Goal: Task Accomplishment & Management: Complete application form

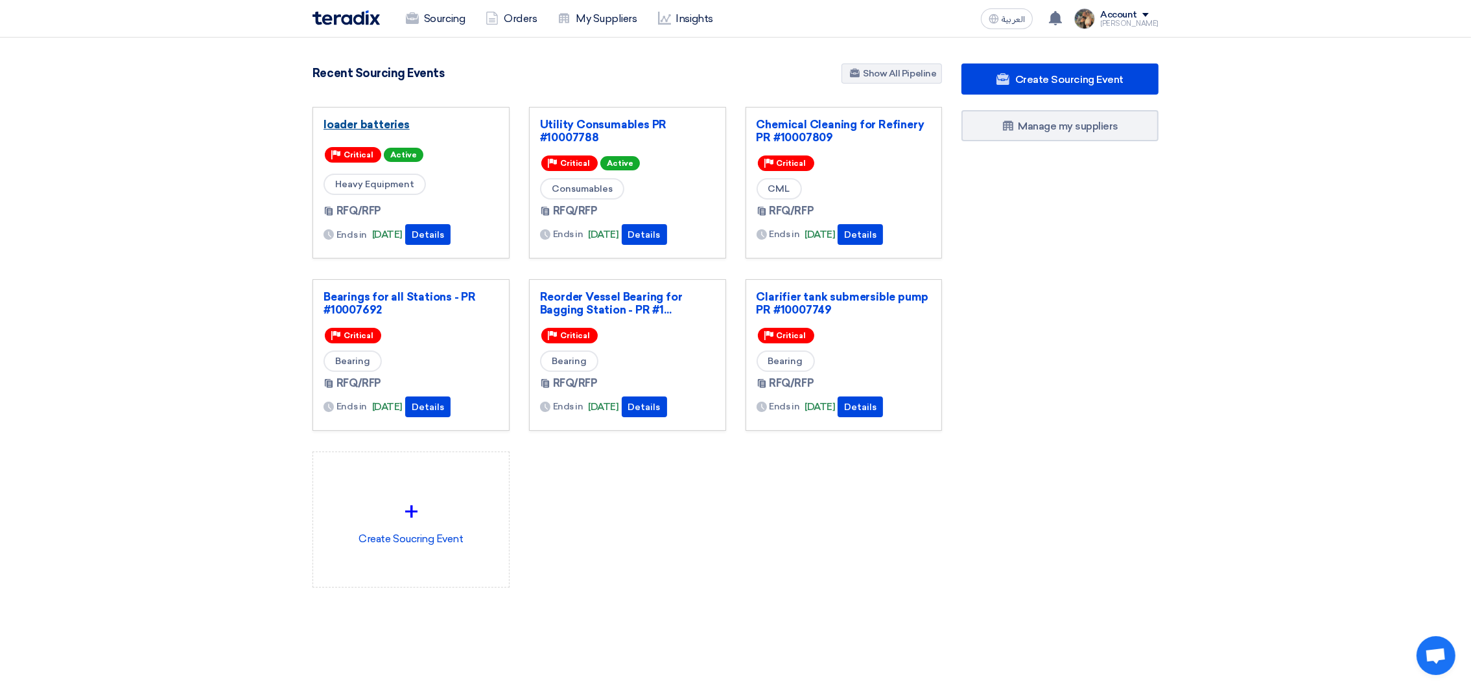
click at [388, 127] on link "loader batteries" at bounding box center [410, 124] width 175 height 13
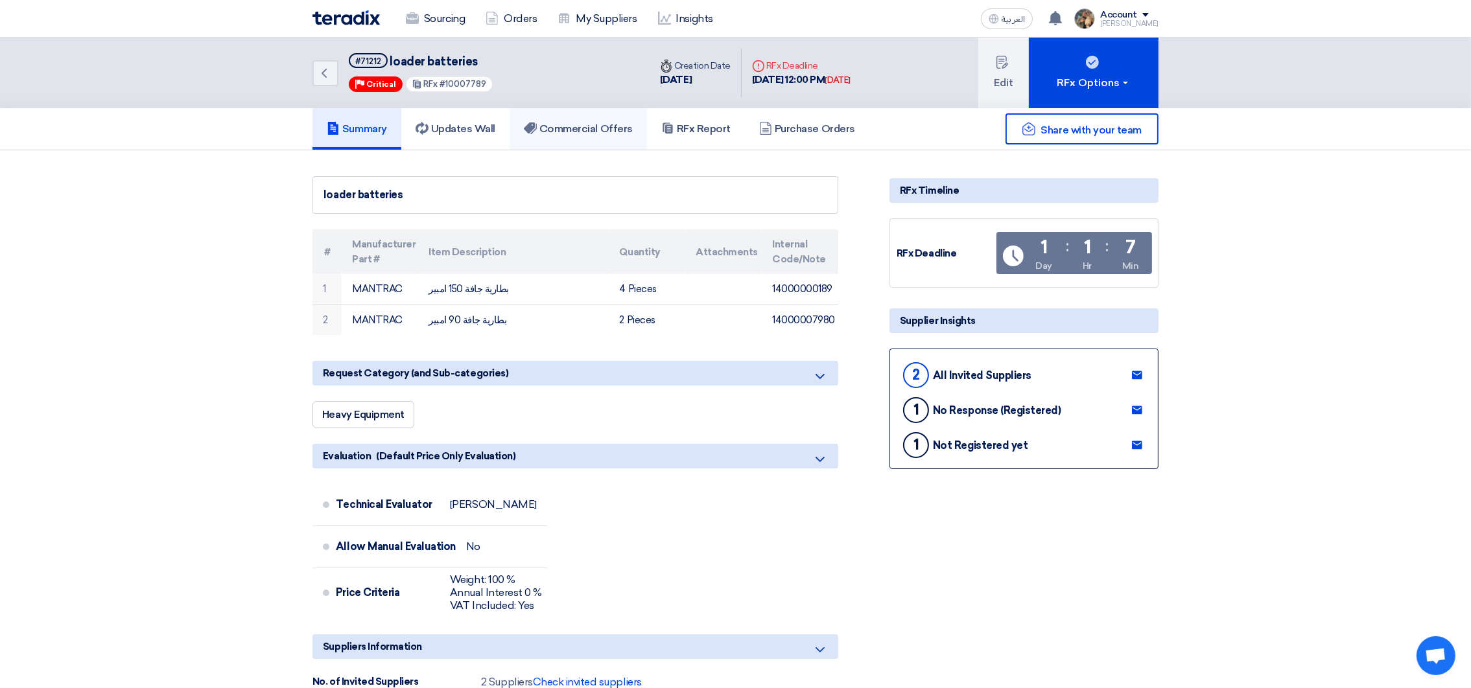
click at [572, 128] on h5 "Commercial Offers" at bounding box center [578, 129] width 109 height 13
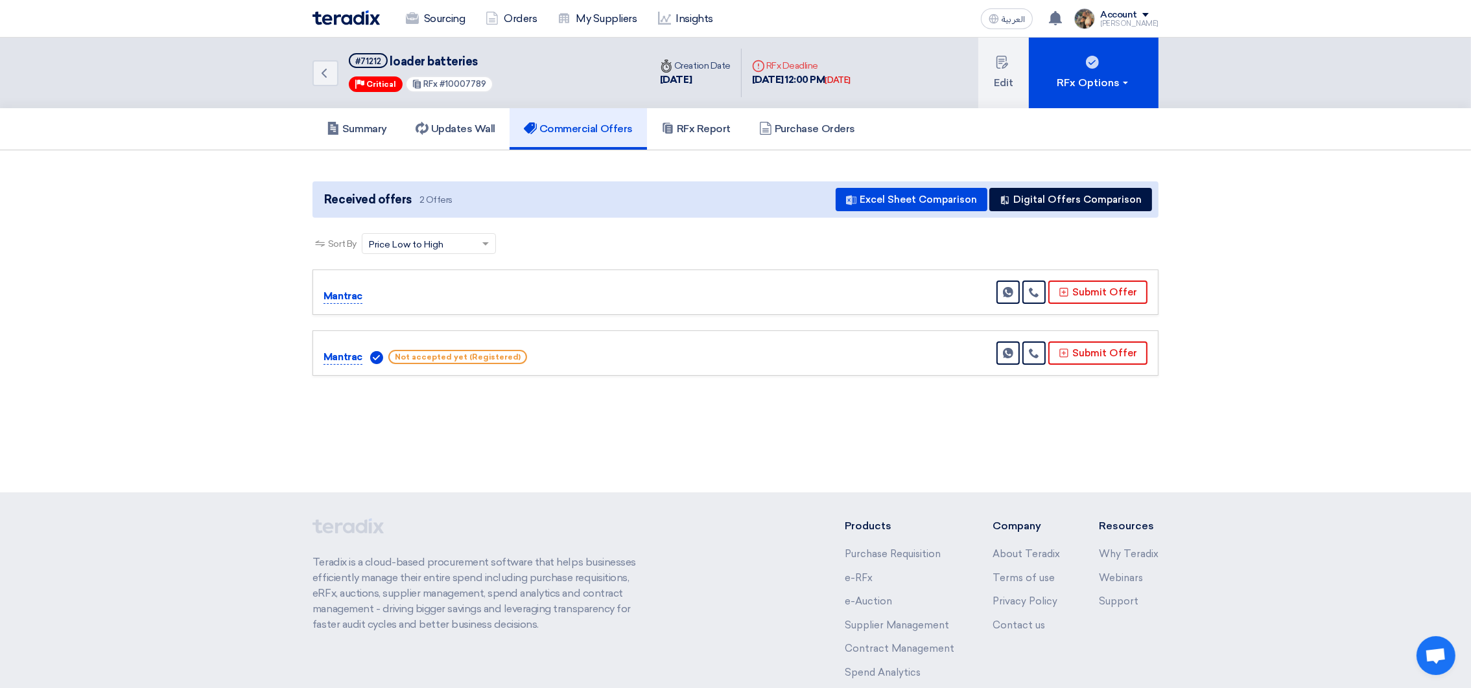
click at [364, 25] on div "Sourcing Orders My Suppliers Insights" at bounding box center [566, 19] width 508 height 29
click at [358, 19] on img at bounding box center [345, 17] width 67 height 15
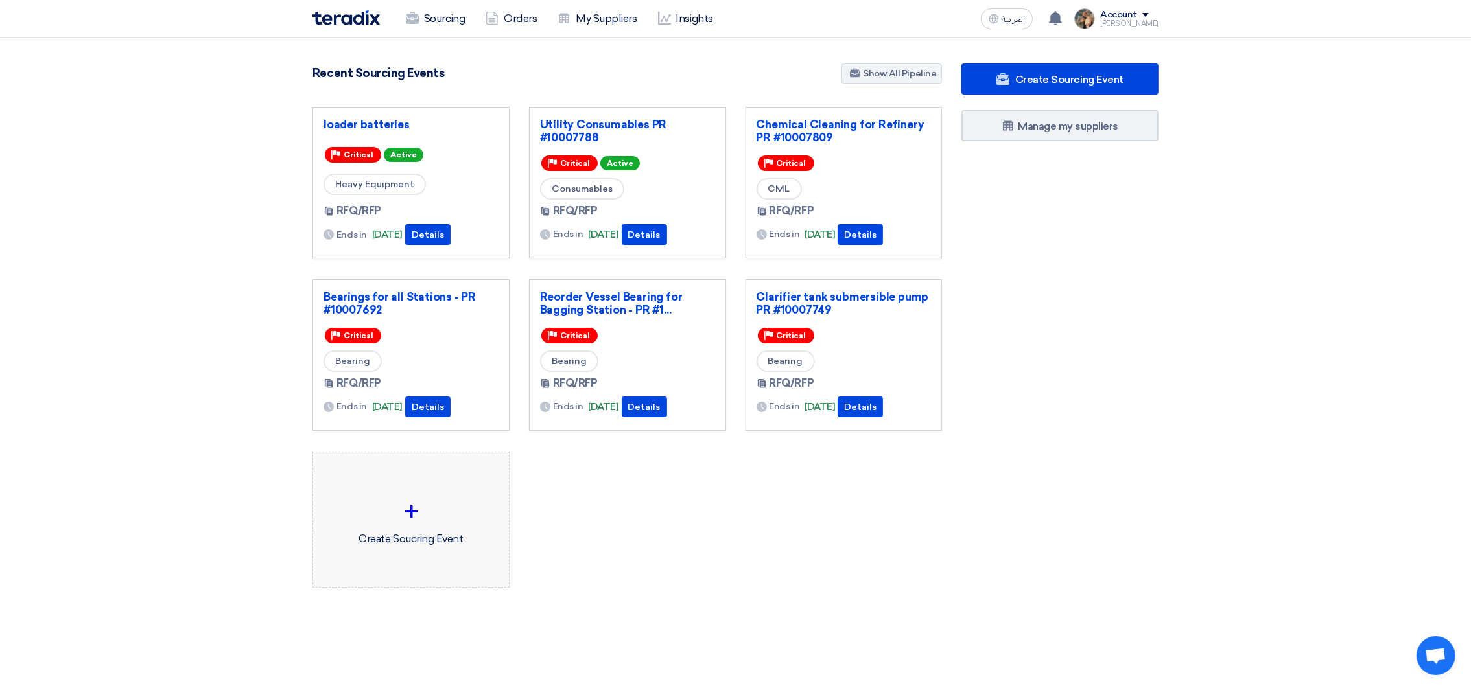
click at [382, 512] on div "+" at bounding box center [410, 512] width 175 height 39
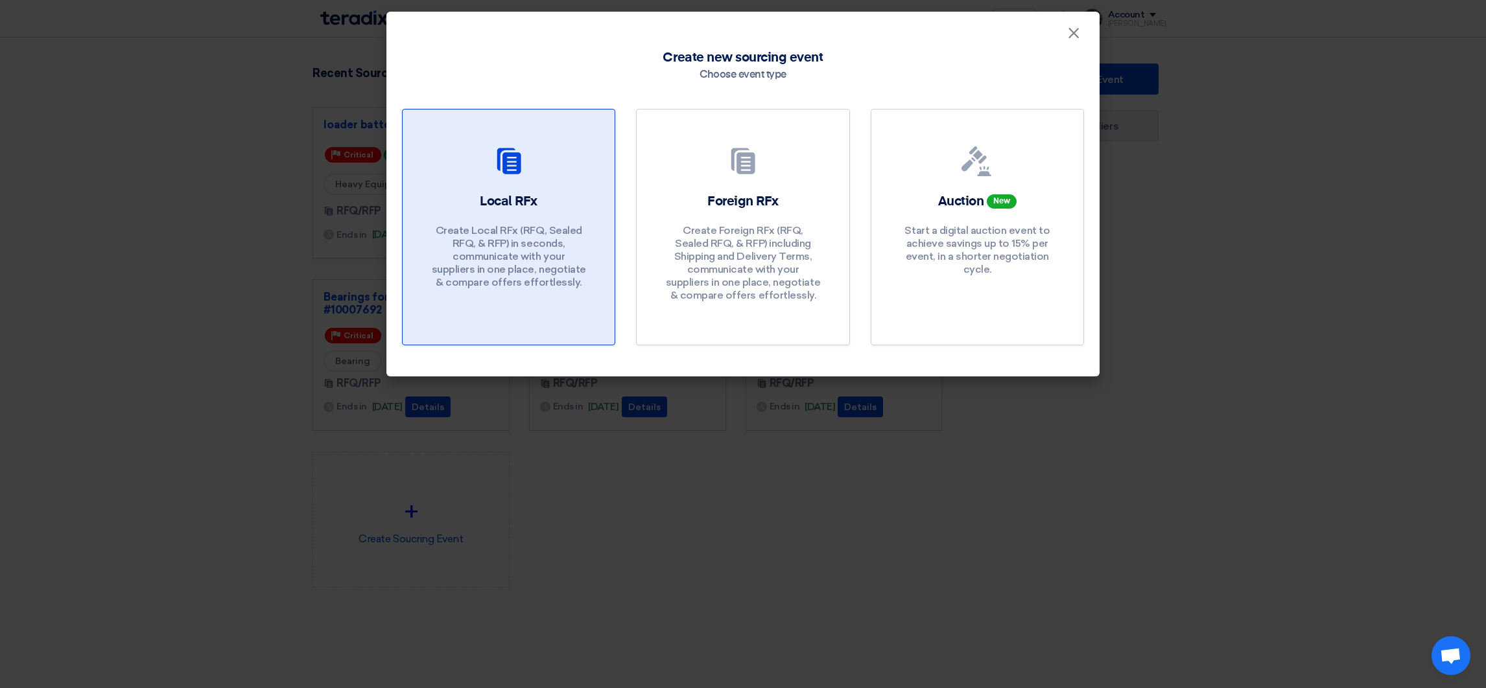
click at [500, 253] on p "Create Local RFx (RFQ, Sealed RFQ, & RFP) in seconds, communicate with your sup…" at bounding box center [509, 256] width 156 height 65
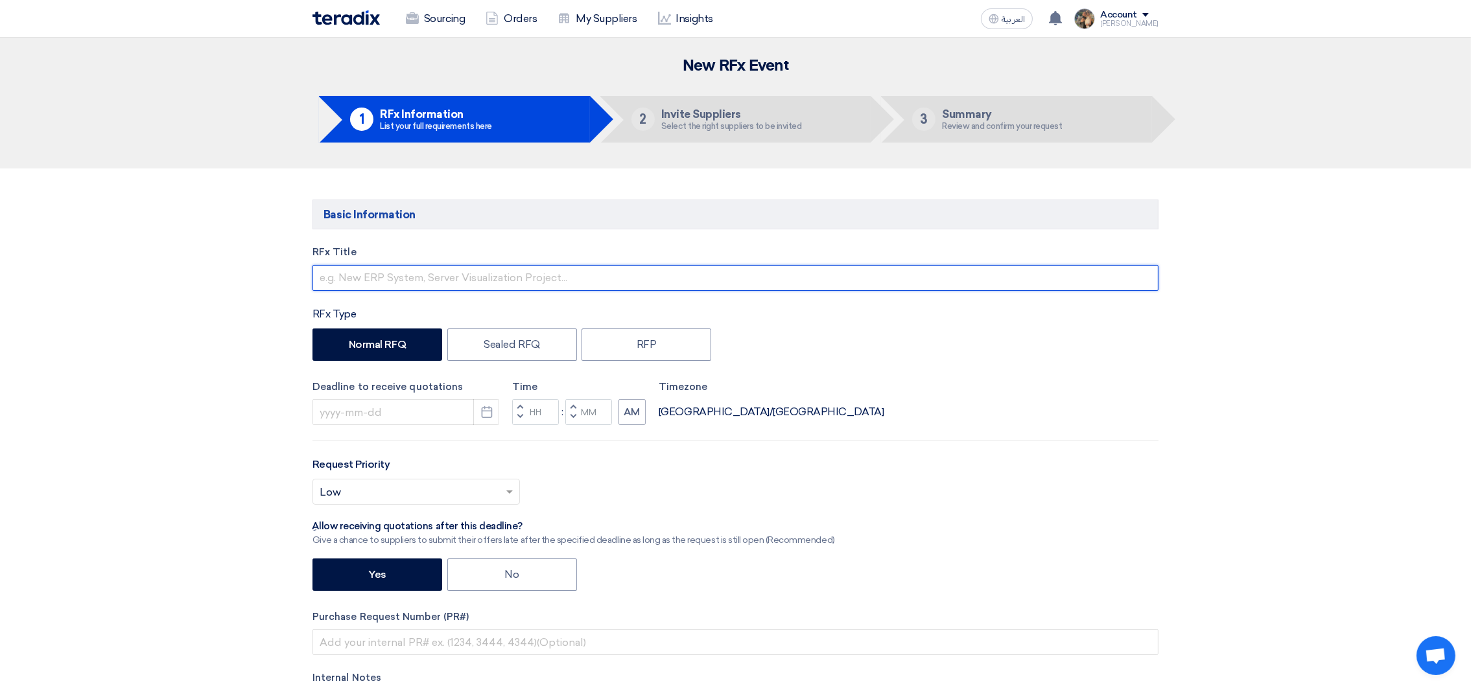
click at [400, 277] on input "text" at bounding box center [735, 278] width 846 height 26
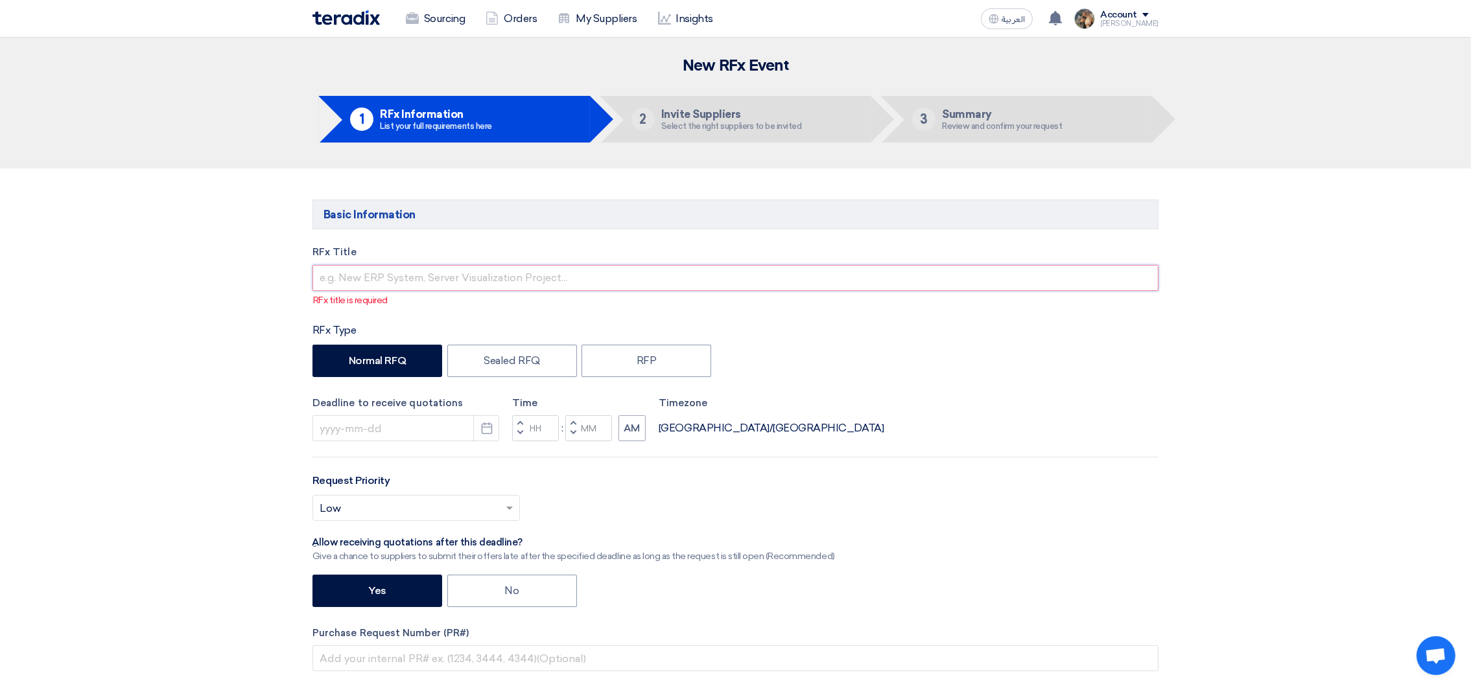
paste input "Sod.hypo chlorite 12%"
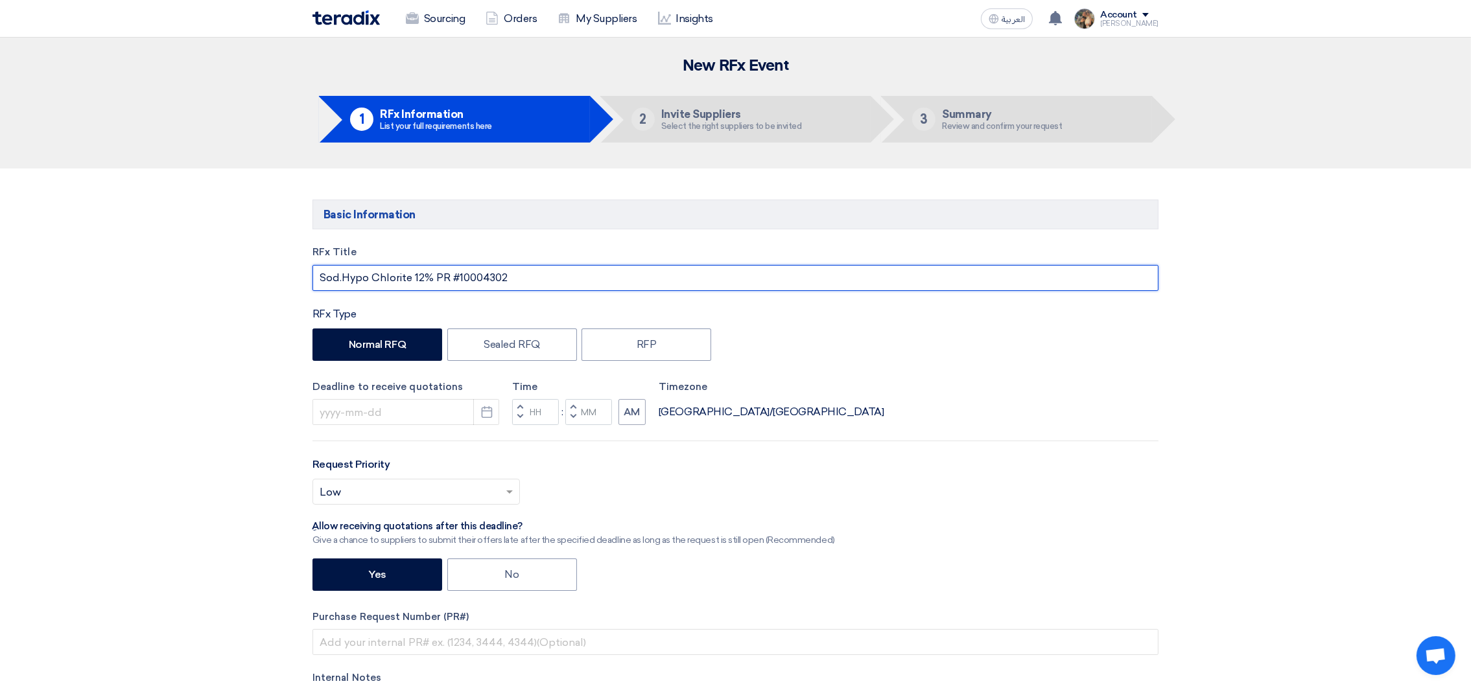
click at [484, 282] on input "Sod.Hypo Chlorite 12% PR #10004302" at bounding box center [735, 278] width 846 height 26
paste input "7628"
click at [444, 275] on input "Sod.Hypo Chlorite 12% PR #10007628" at bounding box center [735, 278] width 846 height 26
drag, startPoint x: 444, startPoint y: 275, endPoint x: 526, endPoint y: 279, distance: 82.4
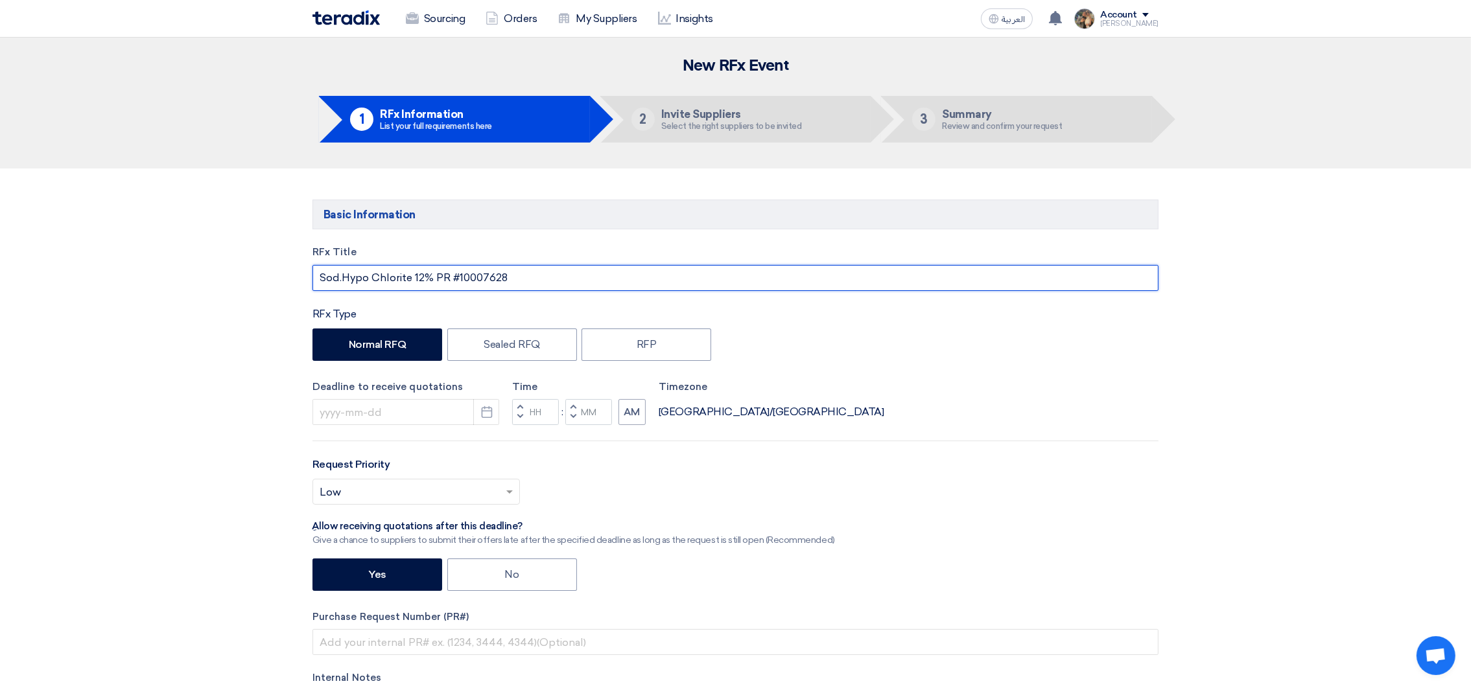
click at [526, 279] on input "Sod.Hypo Chlorite 12% PR #10007628" at bounding box center [735, 278] width 846 height 26
type input "Sod.Hypo Chlorite 12% PR #10007628"
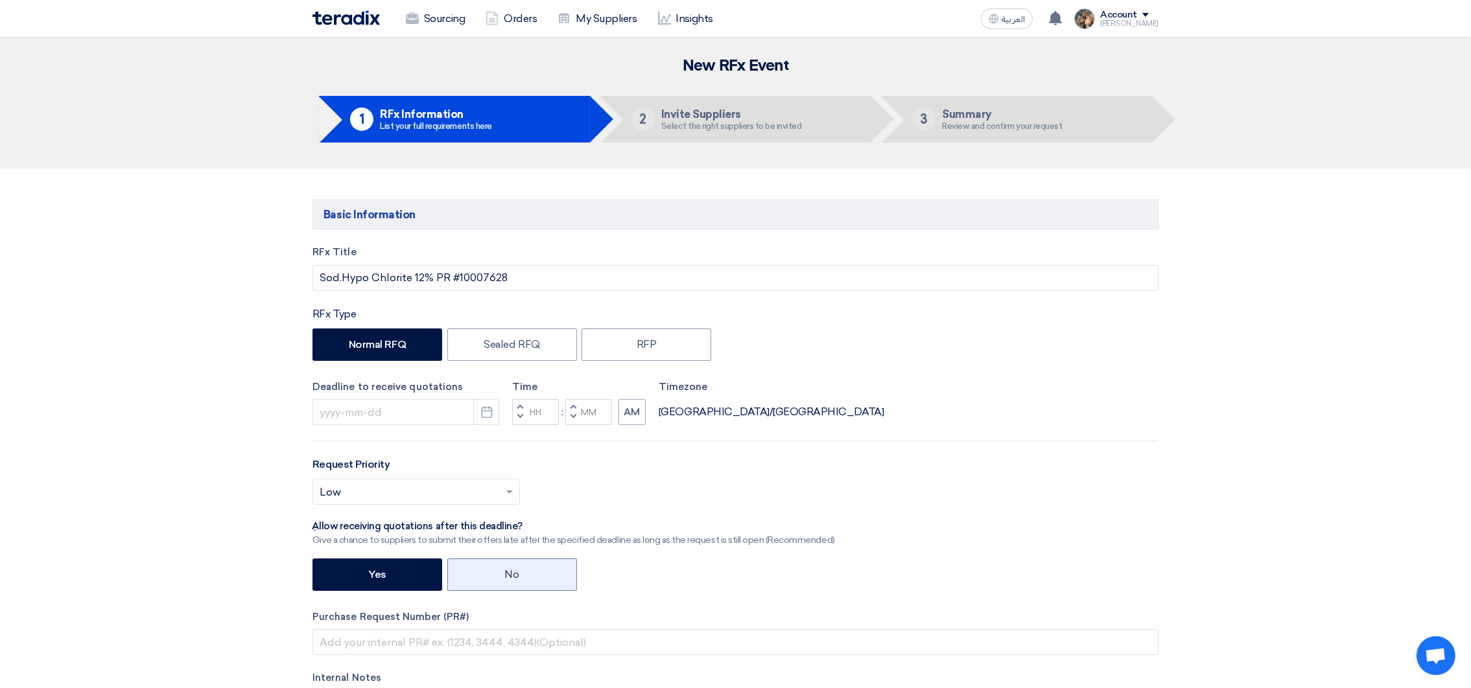
click at [492, 572] on label "No" at bounding box center [512, 575] width 130 height 32
click at [505, 572] on input "No" at bounding box center [509, 574] width 8 height 8
radio input "true"
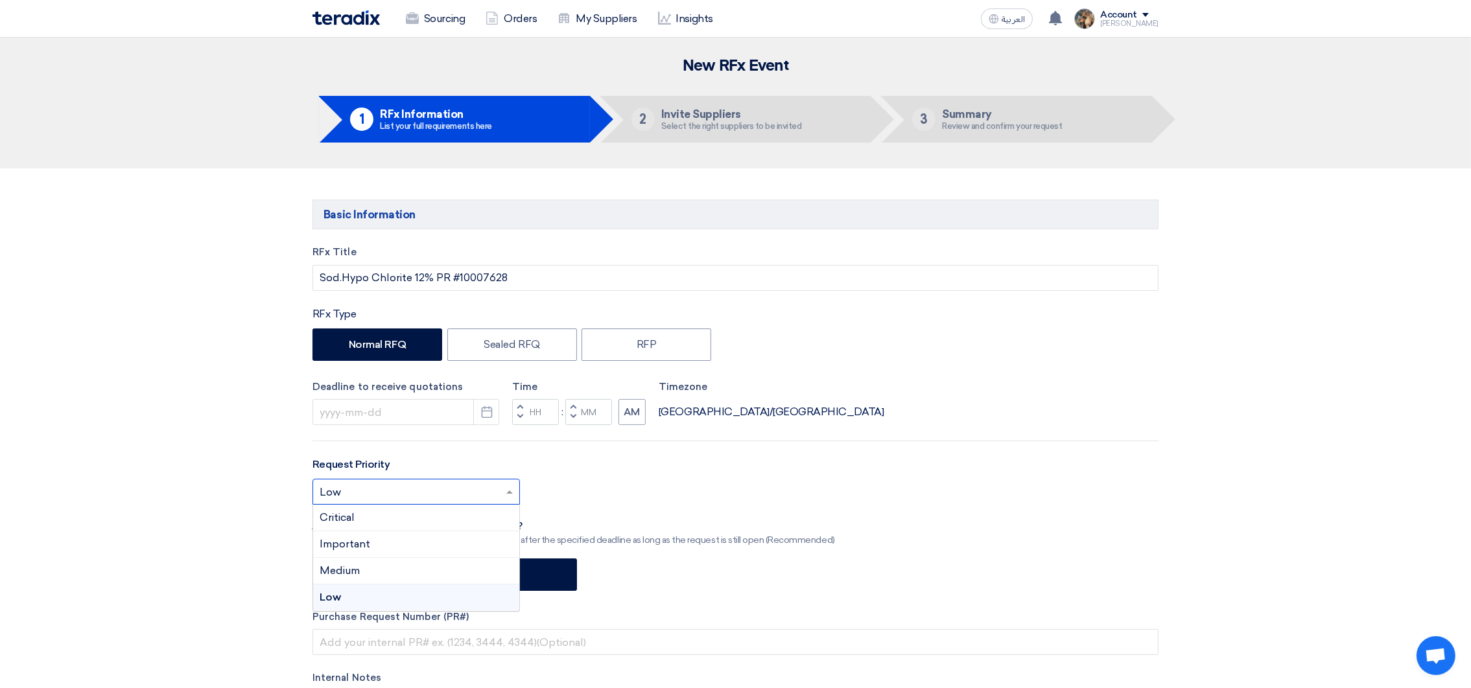
click at [481, 489] on input "text" at bounding box center [410, 493] width 180 height 21
click at [460, 515] on div "Critical" at bounding box center [416, 518] width 206 height 27
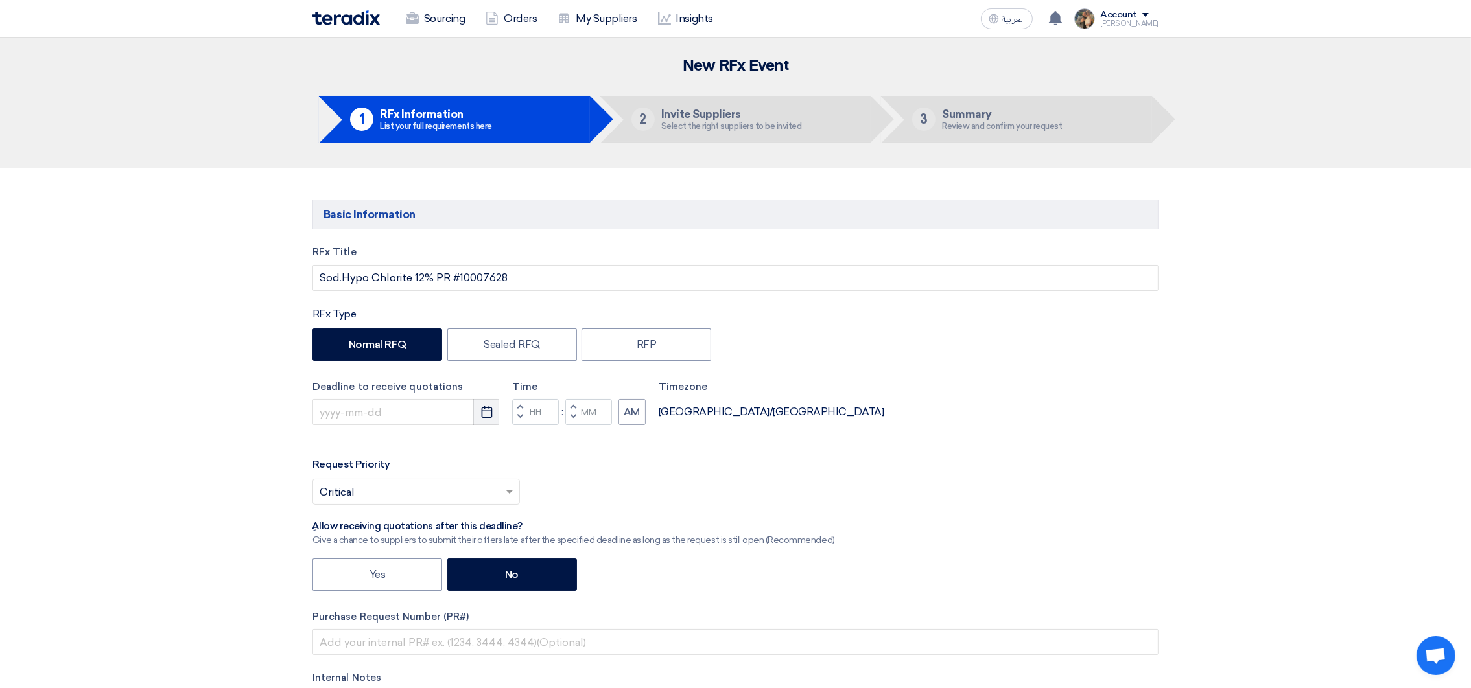
click at [484, 423] on button "Pick a date" at bounding box center [486, 412] width 26 height 26
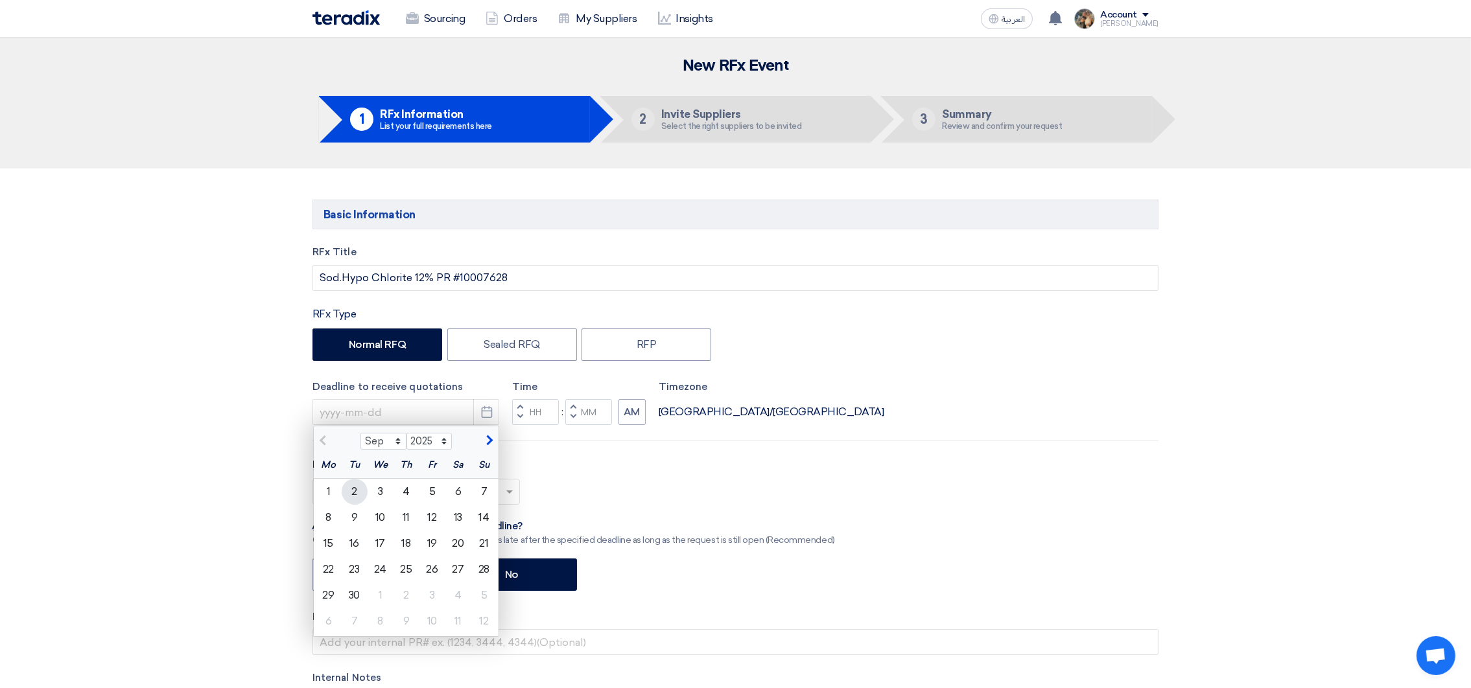
click at [357, 495] on div "2" at bounding box center [355, 492] width 26 height 26
type input "[DATE]"
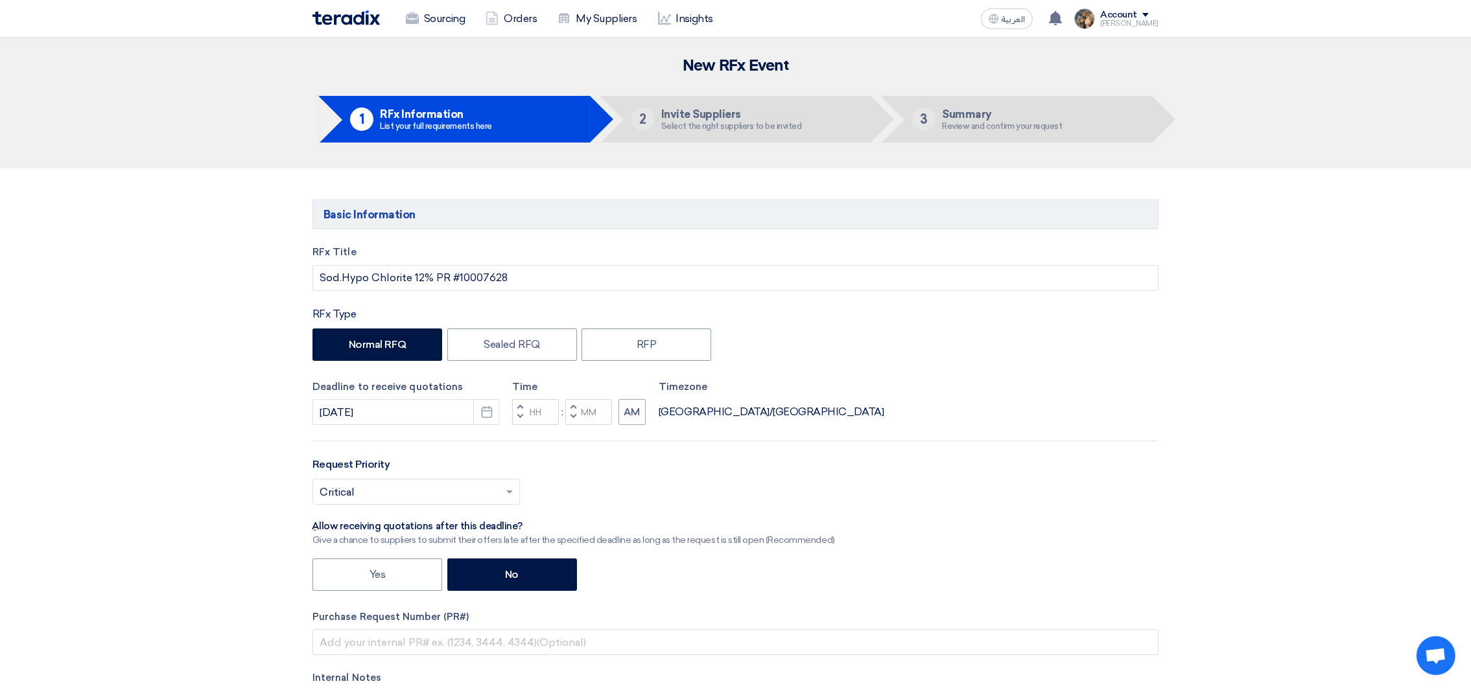
click at [520, 407] on span "button" at bounding box center [520, 407] width 5 height 8
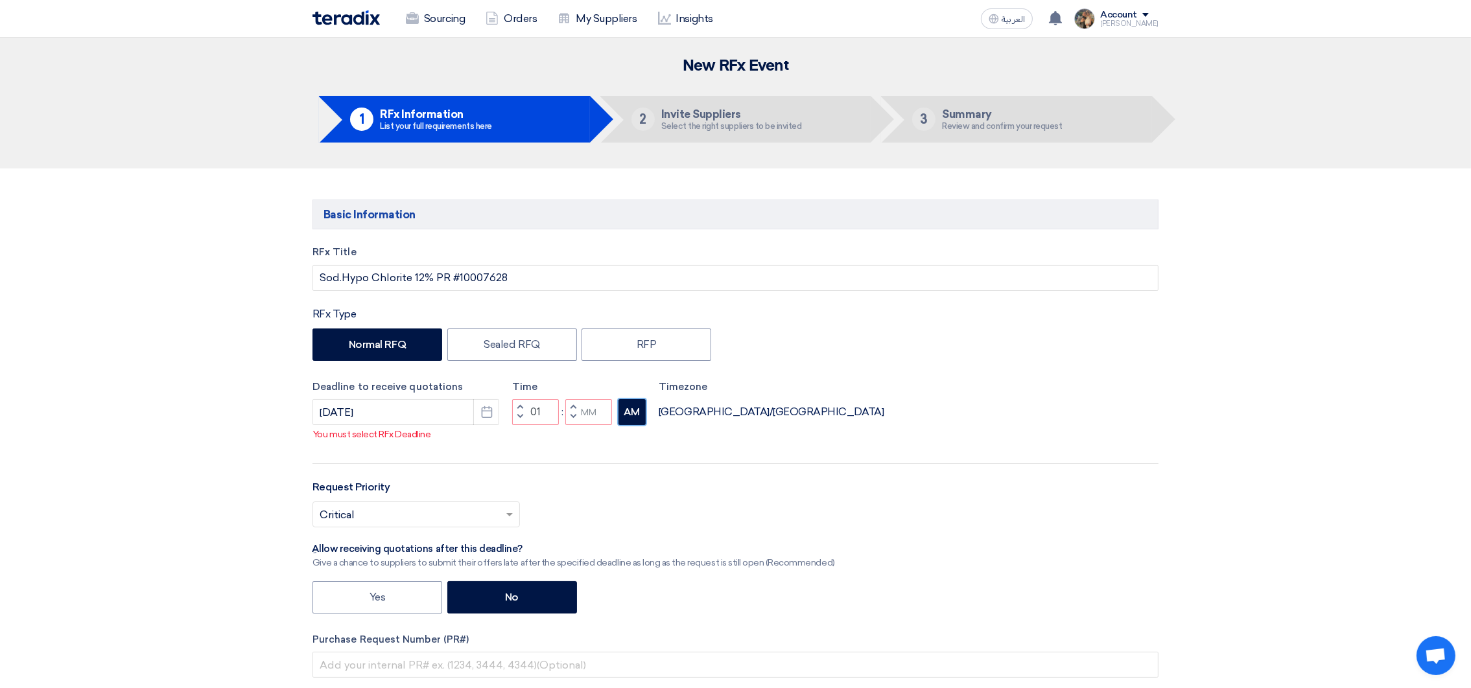
click at [628, 414] on button "AM" at bounding box center [631, 412] width 27 height 26
click at [570, 419] on button "Decrement minutes" at bounding box center [573, 418] width 16 height 16
type input "12"
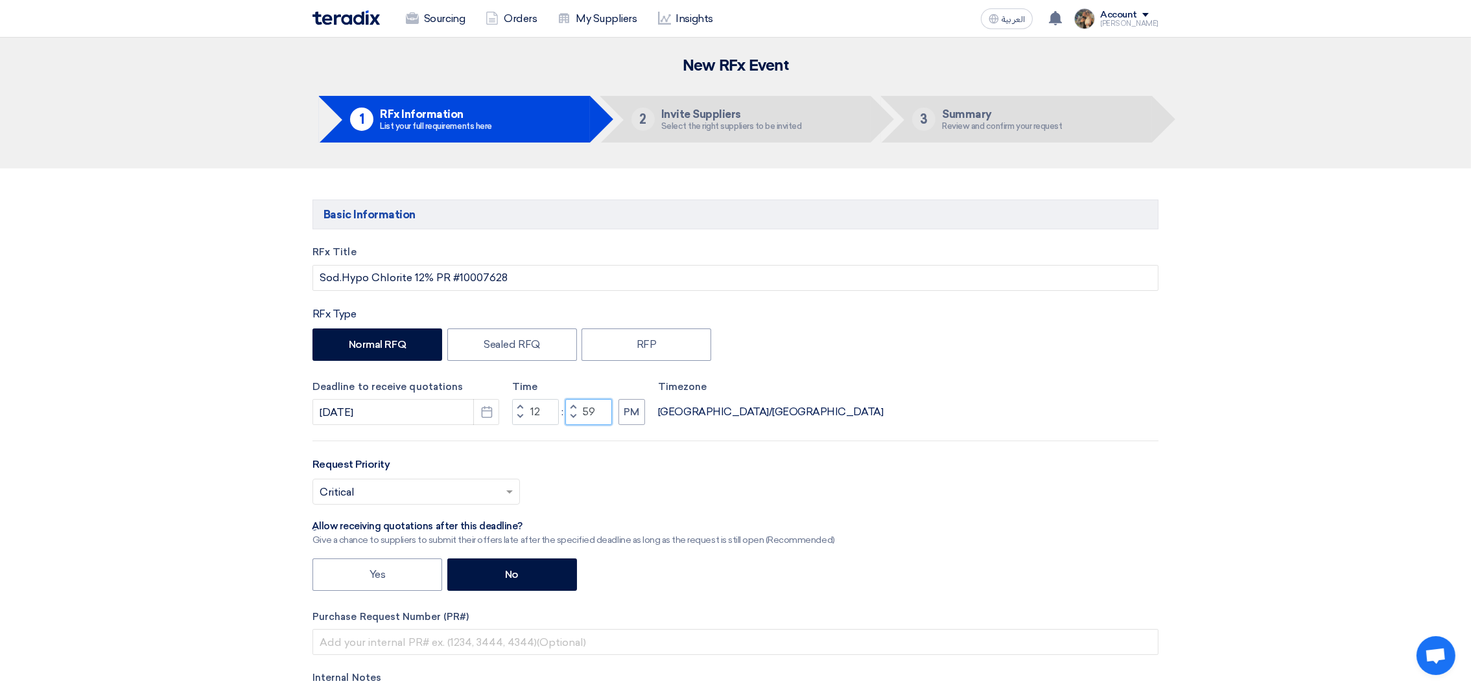
drag, startPoint x: 589, startPoint y: 414, endPoint x: 581, endPoint y: 411, distance: 8.4
click at [581, 412] on div "Increment minutes 59 Decrement minutes" at bounding box center [588, 412] width 47 height 26
click at [590, 410] on input "59" at bounding box center [588, 412] width 47 height 26
drag, startPoint x: 594, startPoint y: 410, endPoint x: 559, endPoint y: 414, distance: 35.9
click at [559, 414] on div "Increment hours 12 Decrement hours : Increment minutes 59 Decrement minutes PM" at bounding box center [578, 412] width 133 height 26
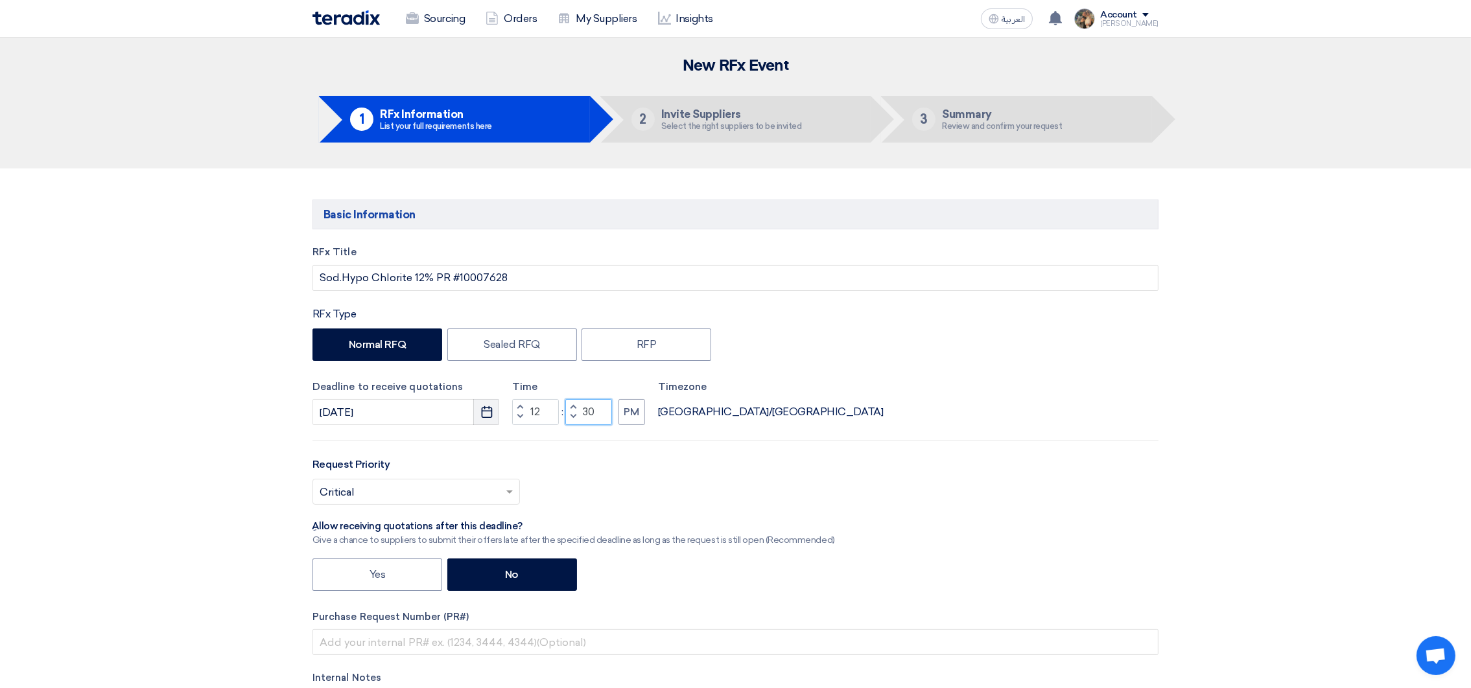
type input "30"
click at [489, 414] on icon "Pick a date" at bounding box center [486, 412] width 13 height 13
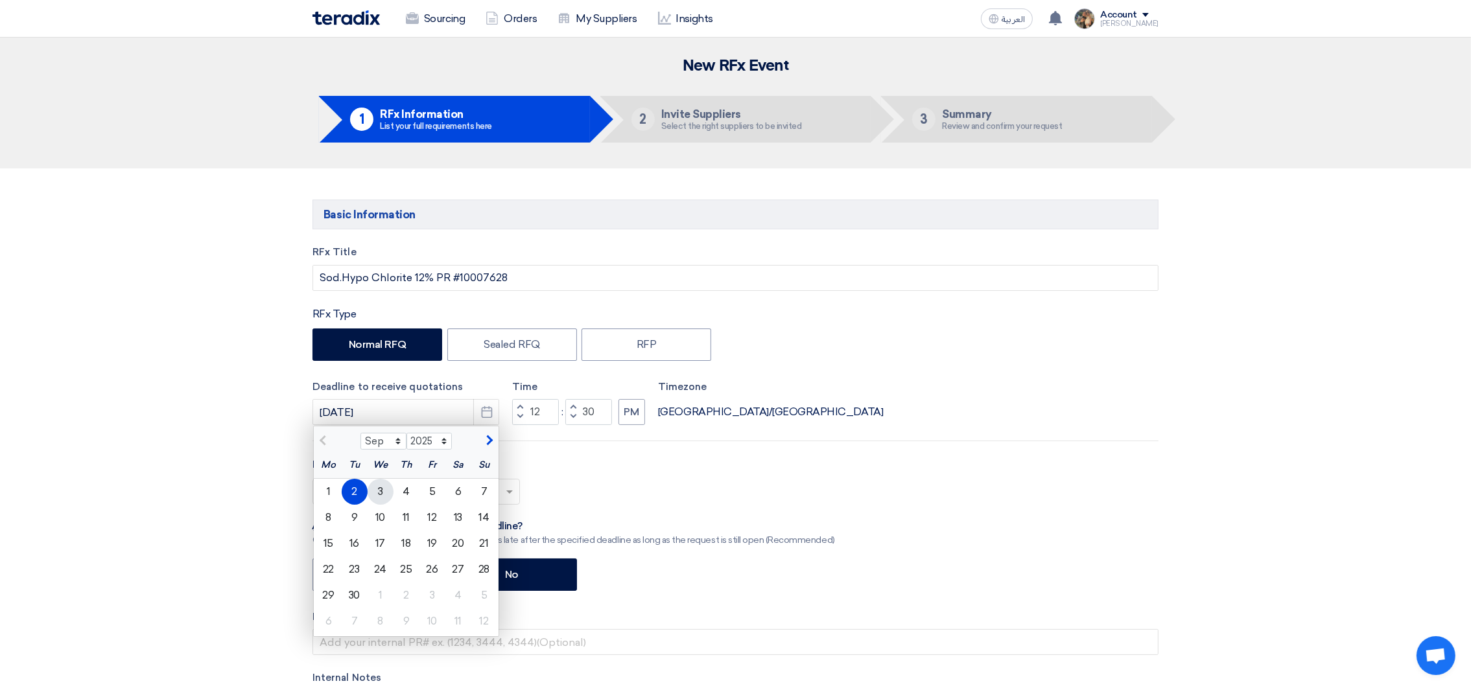
click at [377, 495] on div "3" at bounding box center [381, 492] width 26 height 26
type input "[DATE]"
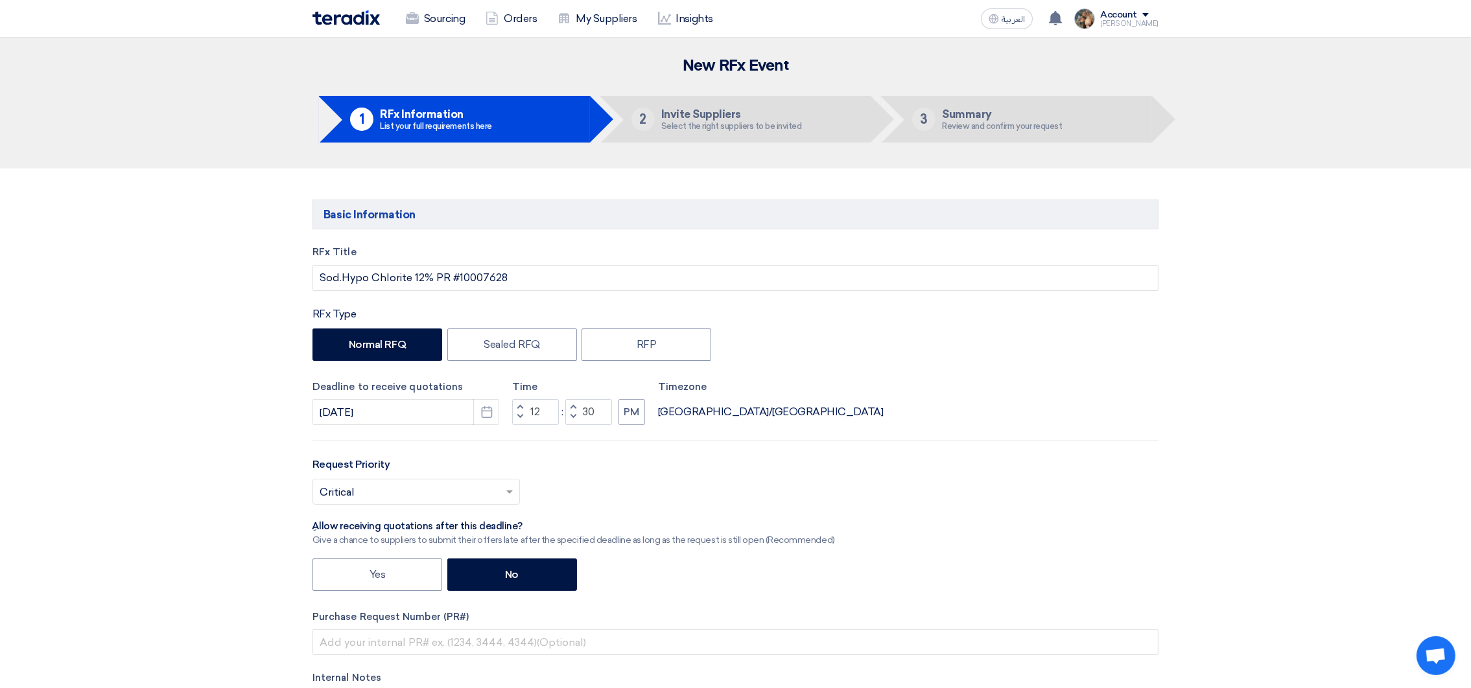
click at [518, 421] on span "button" at bounding box center [520, 417] width 5 height 8
click at [520, 406] on span "button" at bounding box center [520, 407] width 5 height 8
type input "11"
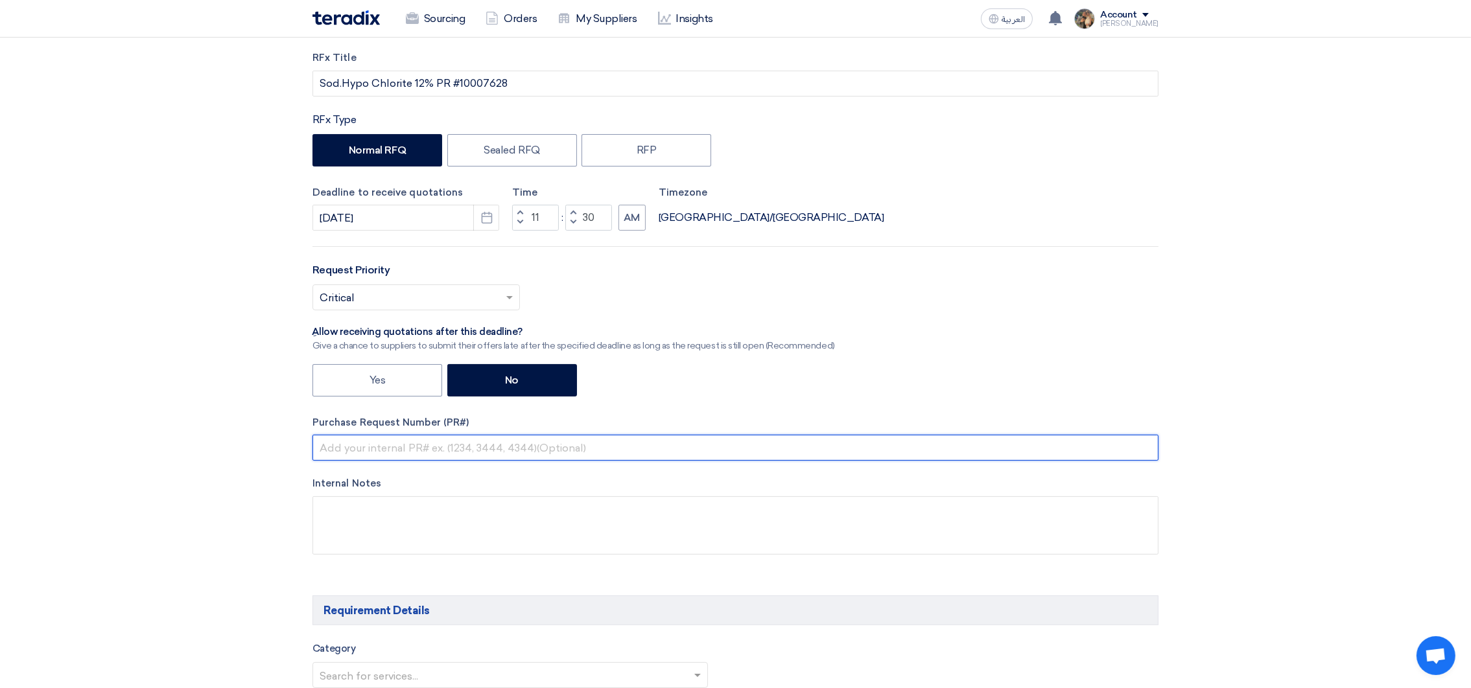
click at [391, 449] on input "text" at bounding box center [735, 448] width 846 height 26
paste input "PR #10007628"
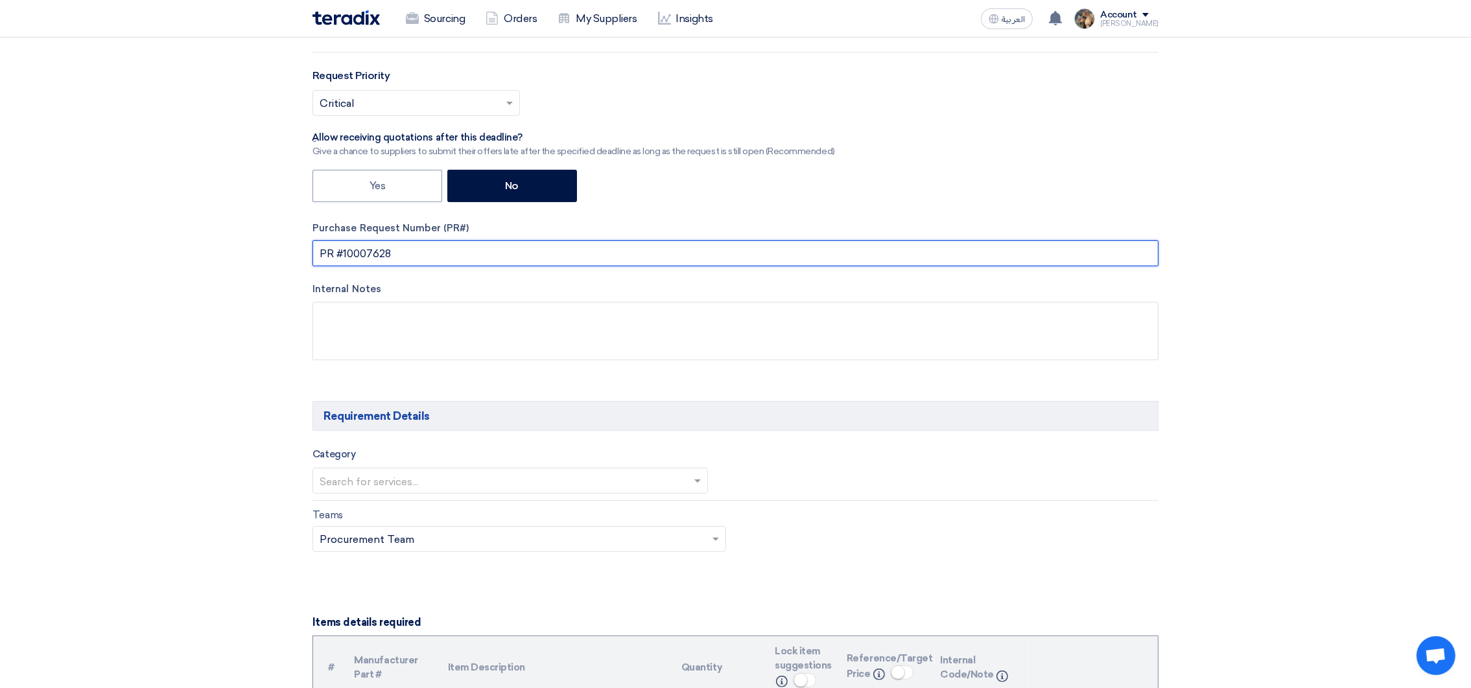
scroll to position [485, 0]
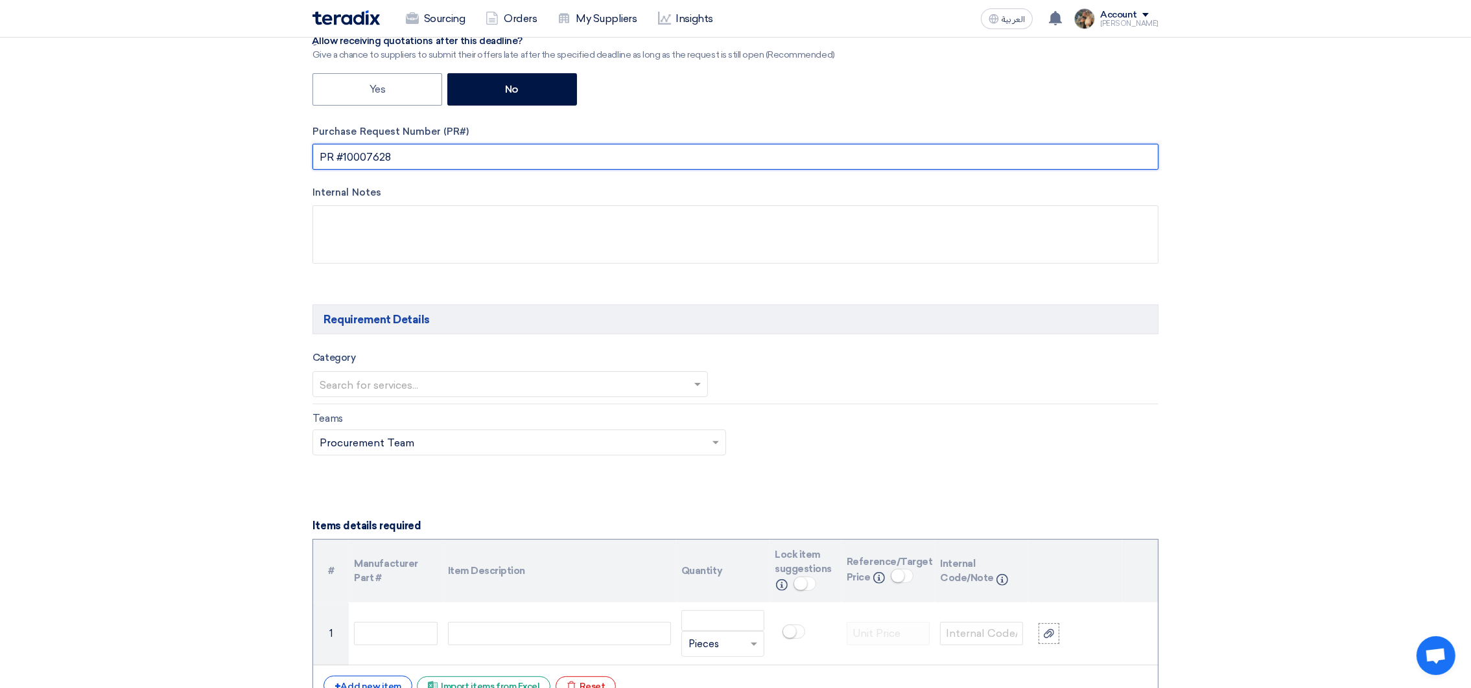
type input "PR #10007628"
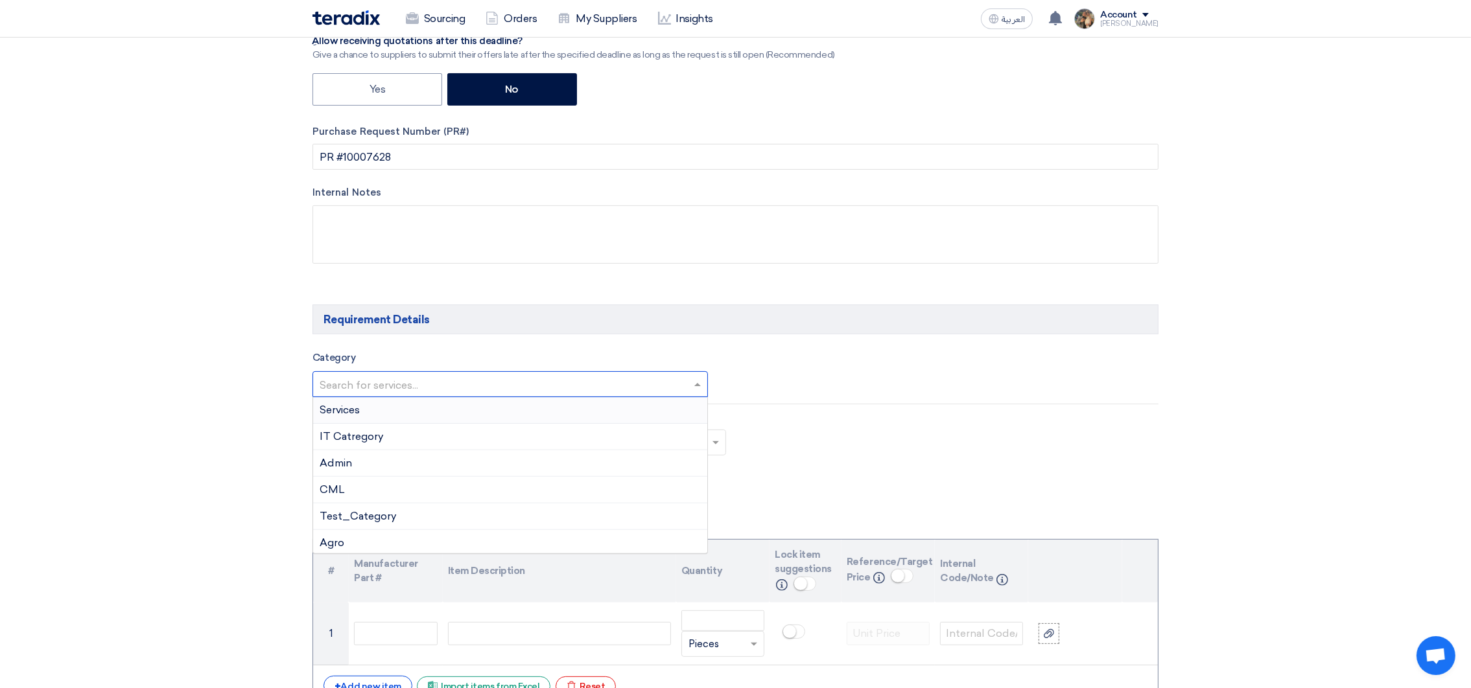
click at [434, 388] on input "text" at bounding box center [504, 385] width 368 height 21
click at [325, 496] on span "CML" at bounding box center [332, 490] width 25 height 12
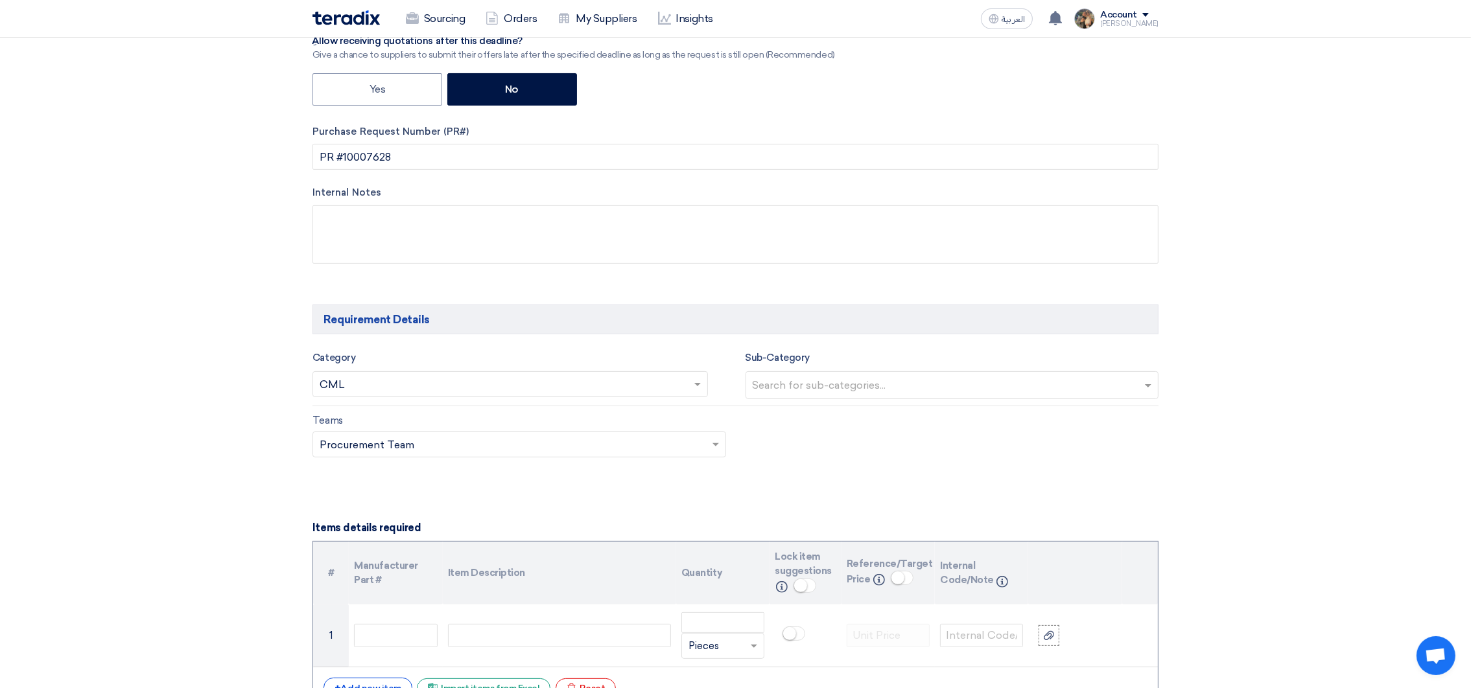
click at [769, 384] on input "text" at bounding box center [954, 386] width 403 height 21
click at [788, 417] on span "Chemicals" at bounding box center [778, 412] width 51 height 12
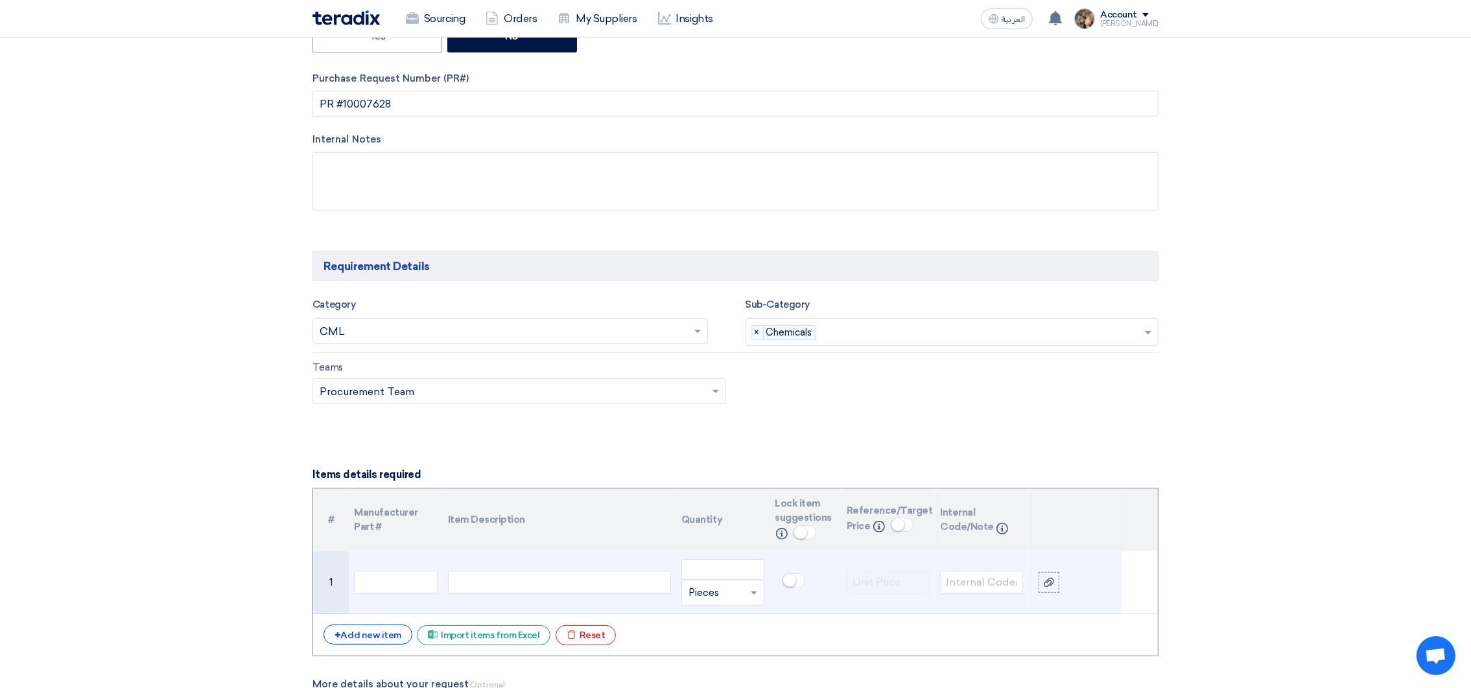
scroll to position [681, 0]
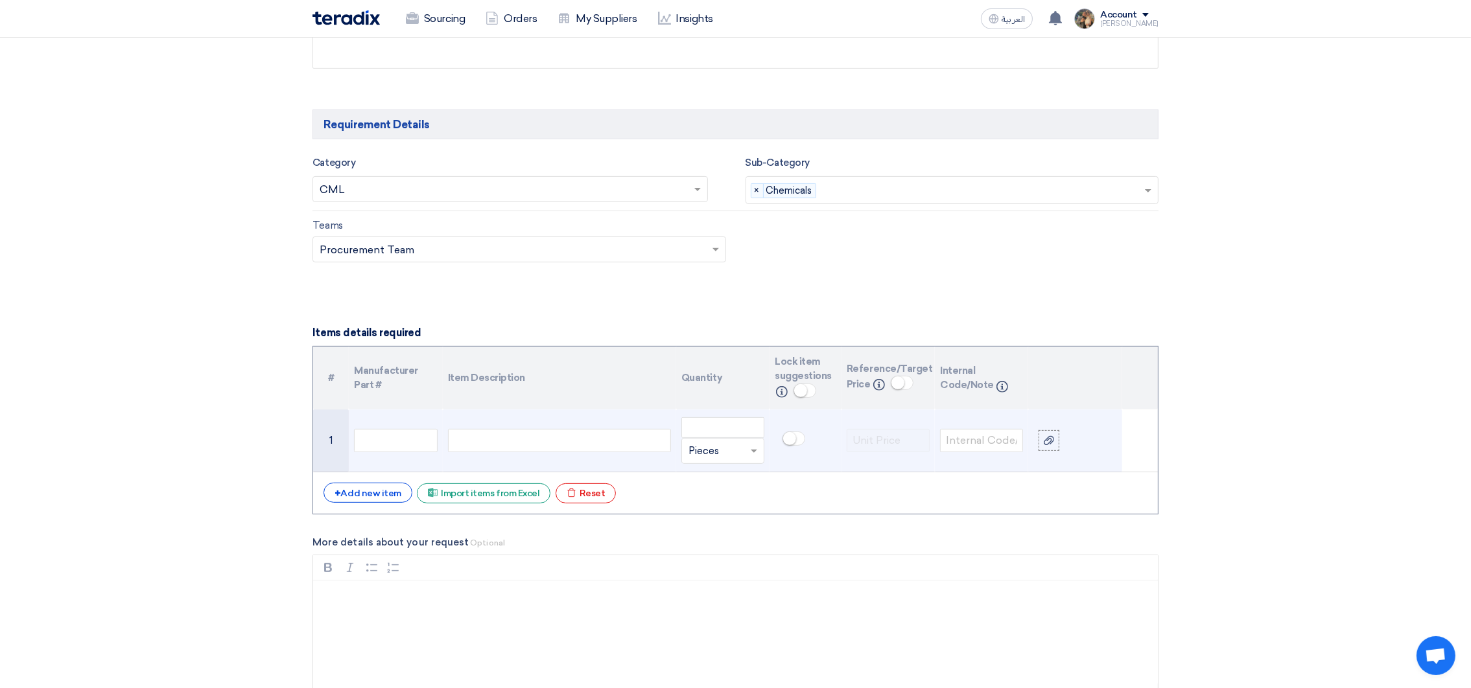
click at [483, 439] on div at bounding box center [559, 440] width 223 height 23
paste div
click at [734, 430] on input "number" at bounding box center [722, 427] width 83 height 21
click at [717, 430] on input "number" at bounding box center [722, 427] width 83 height 21
type input "30"
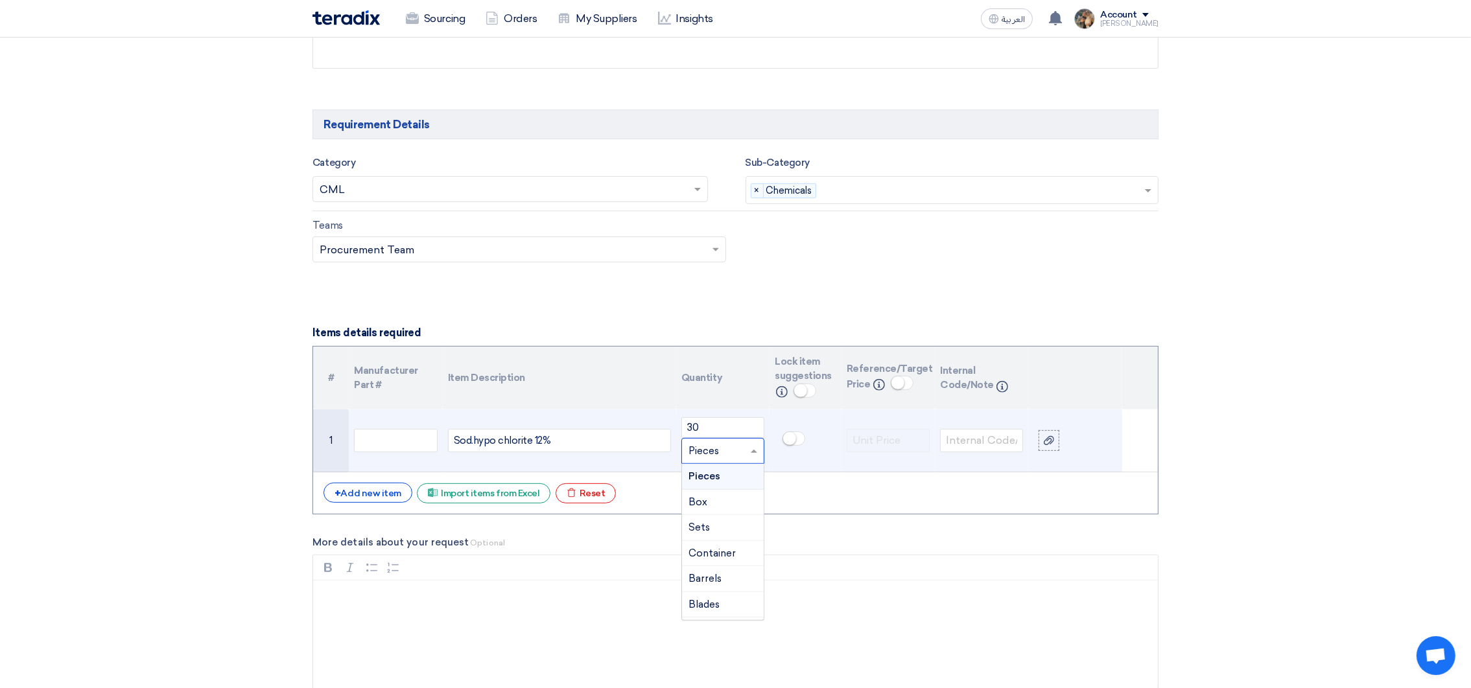
click at [729, 452] on input "text" at bounding box center [714, 451] width 53 height 21
type input "ton"
click at [730, 452] on input "ton" at bounding box center [714, 451] width 53 height 21
click at [708, 480] on div "Ton" at bounding box center [723, 477] width 82 height 26
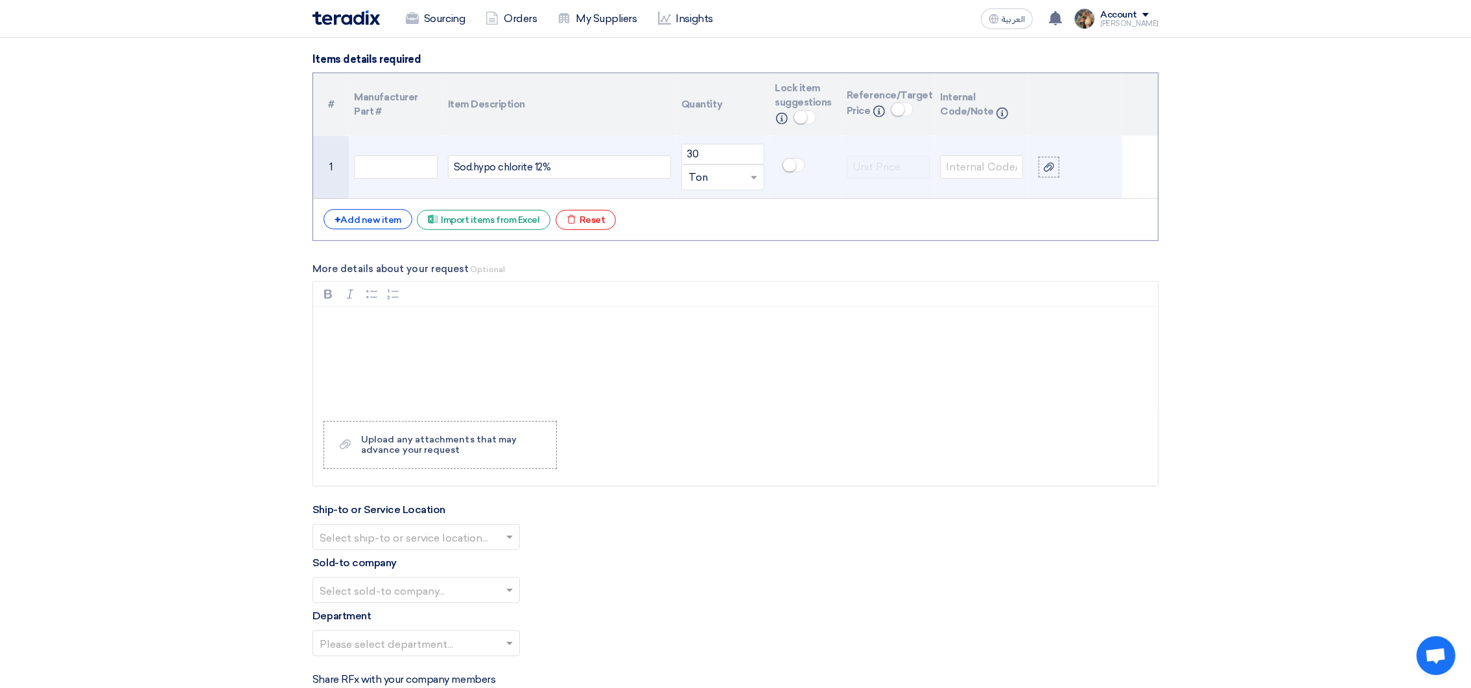
scroll to position [972, 0]
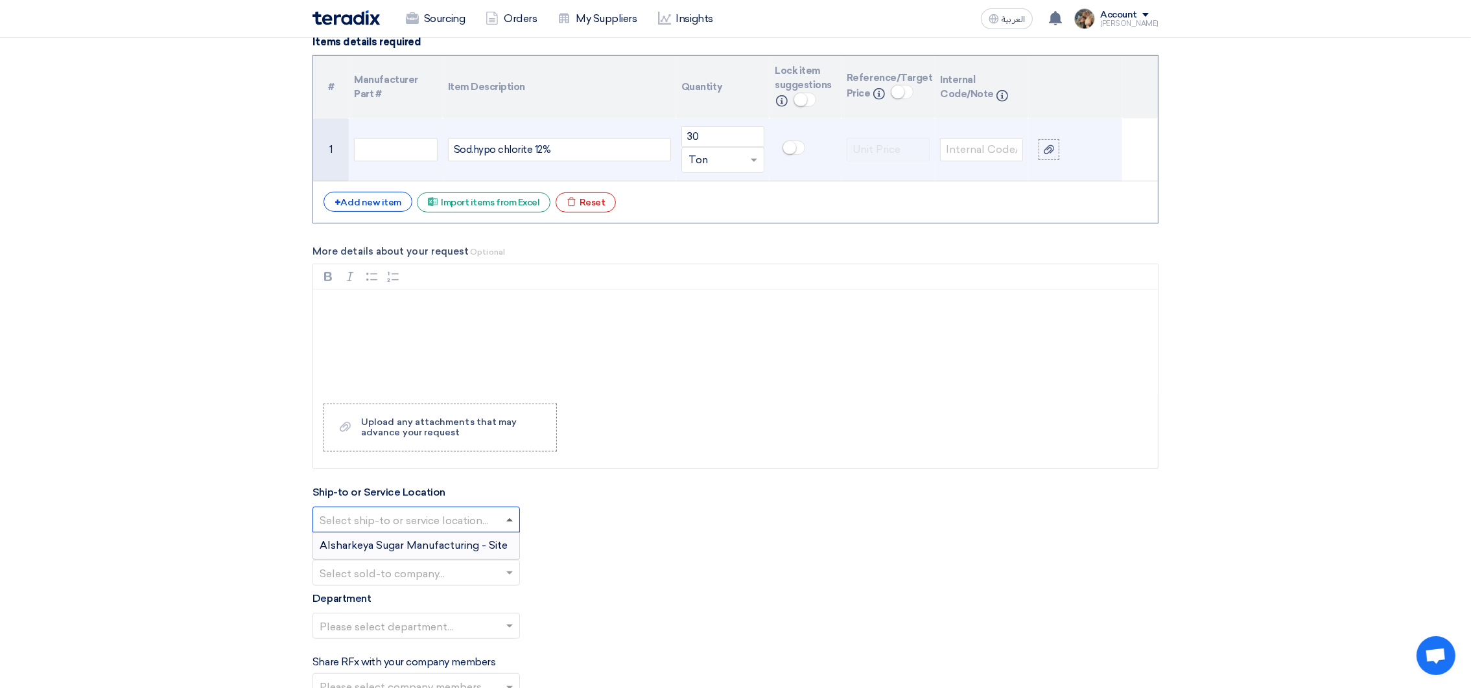
click at [506, 522] on span at bounding box center [509, 520] width 6 height 3
click at [375, 552] on span "Alsharkeya Sugar Manufacturing - Site" at bounding box center [414, 545] width 188 height 12
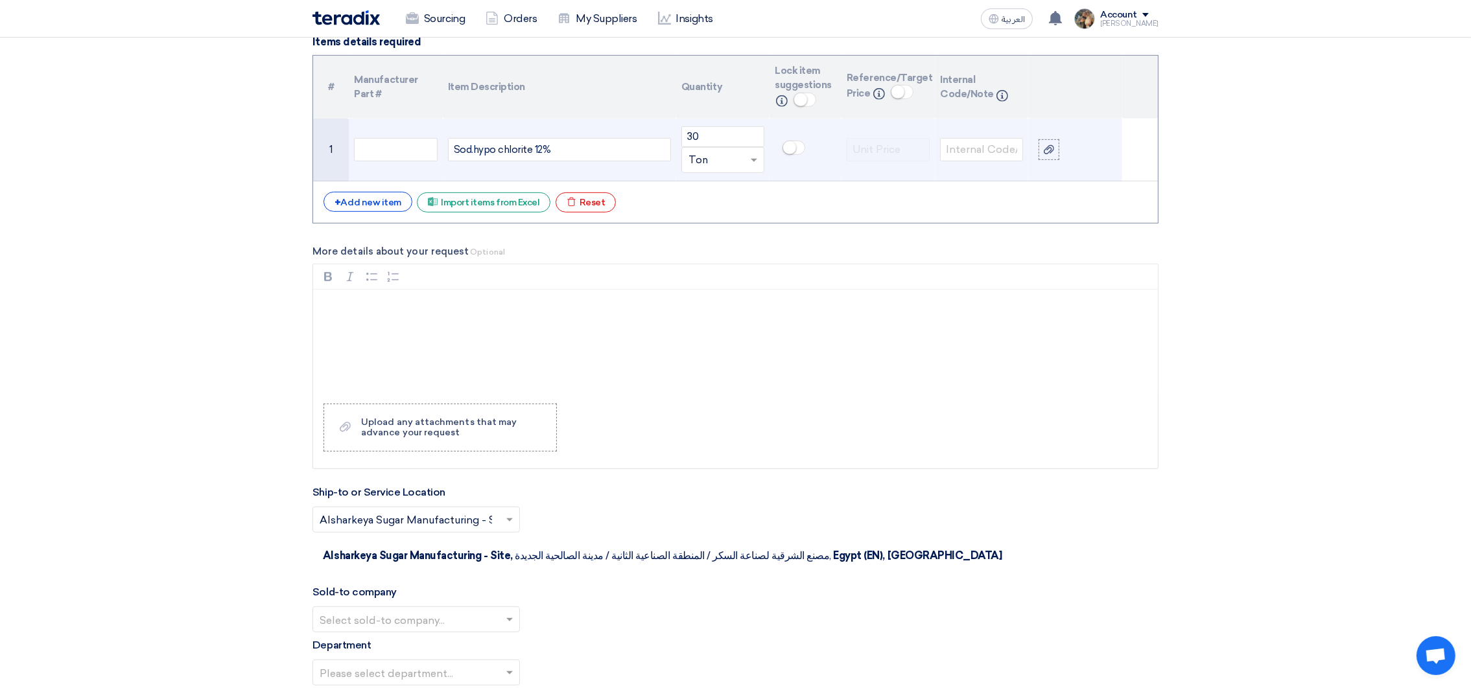
click at [473, 611] on input "text" at bounding box center [410, 621] width 180 height 21
click at [376, 639] on span "Alsharkeya Sugar Manufacturing" at bounding box center [399, 645] width 159 height 12
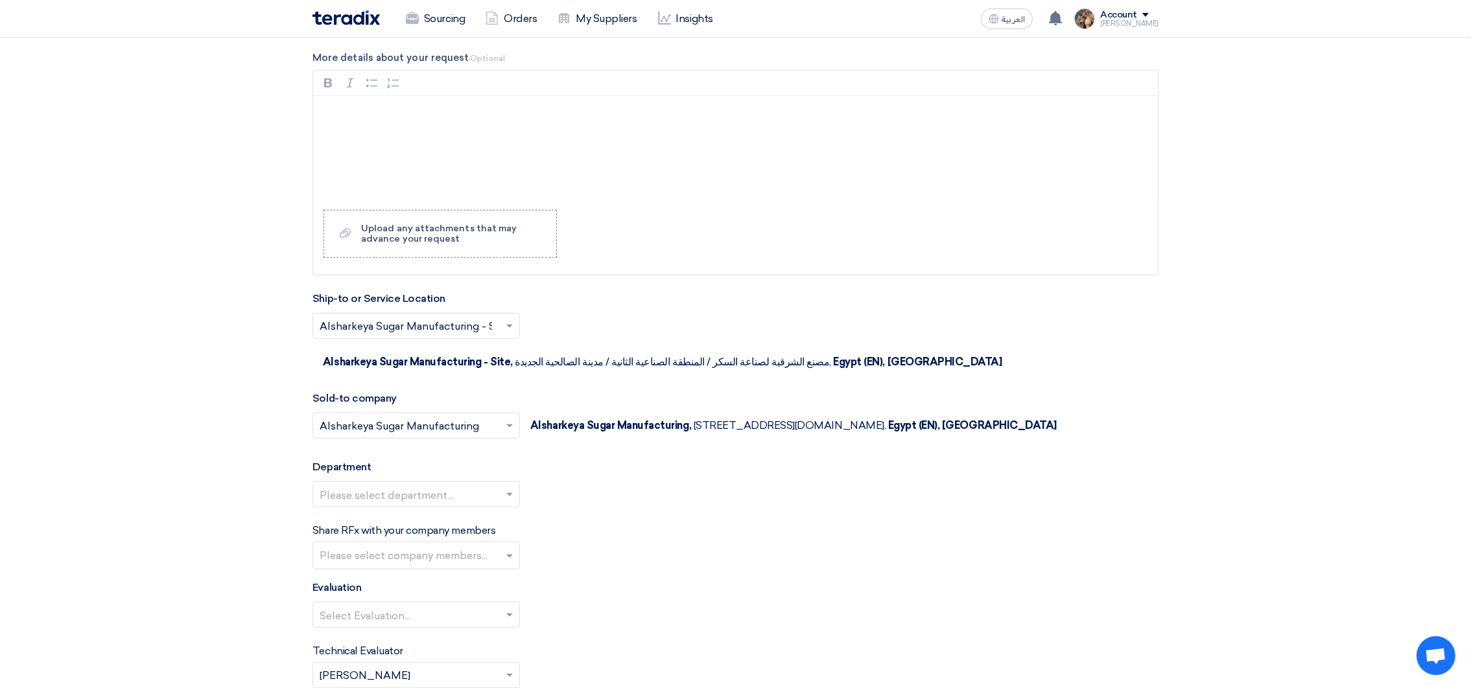
scroll to position [1166, 0]
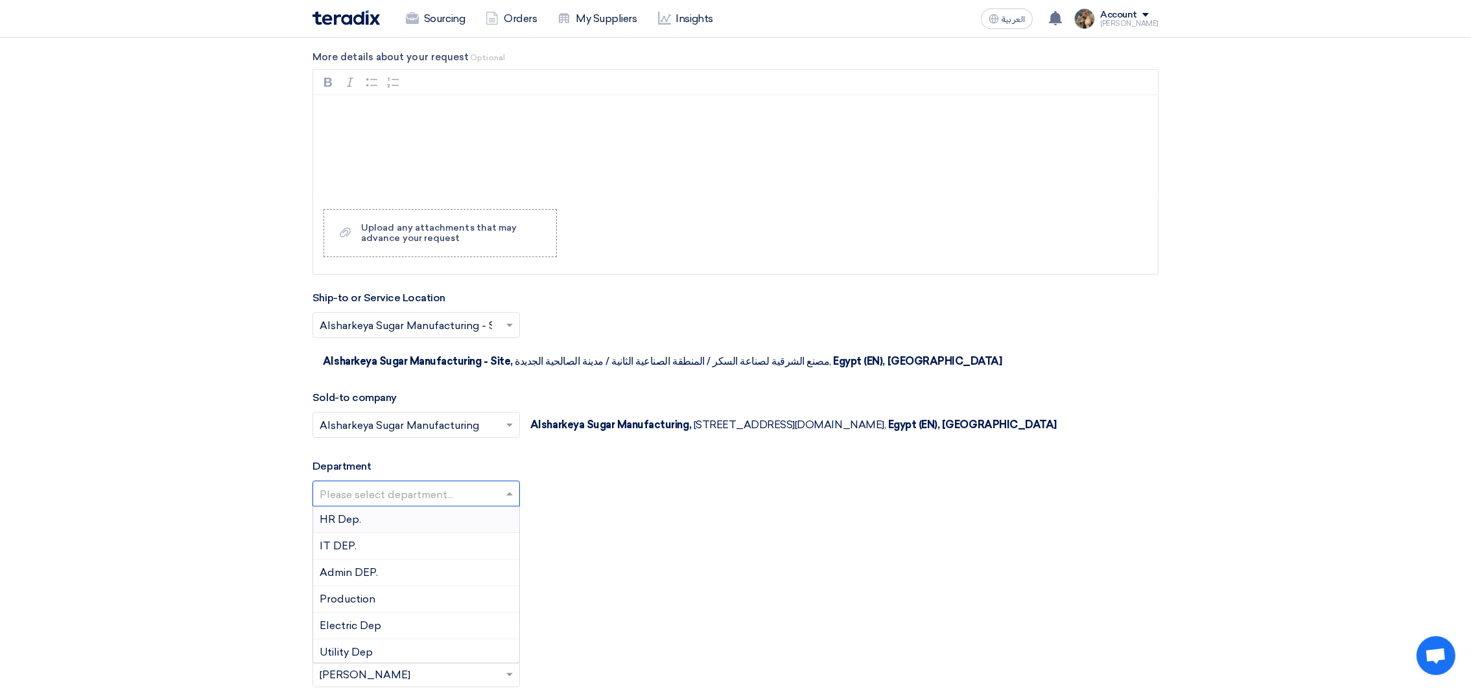
click at [436, 505] on input "text" at bounding box center [410, 495] width 180 height 21
click at [368, 561] on span "Utility Dep" at bounding box center [346, 555] width 53 height 12
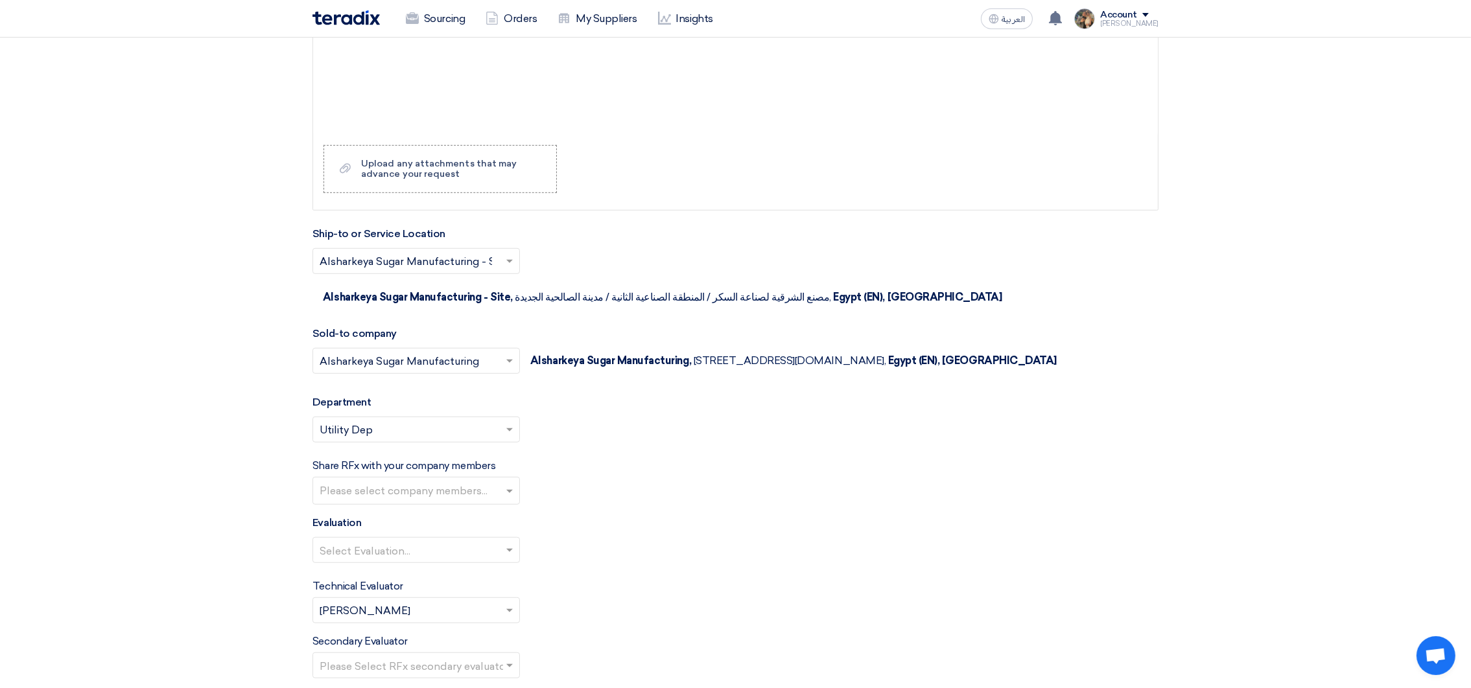
scroll to position [1361, 0]
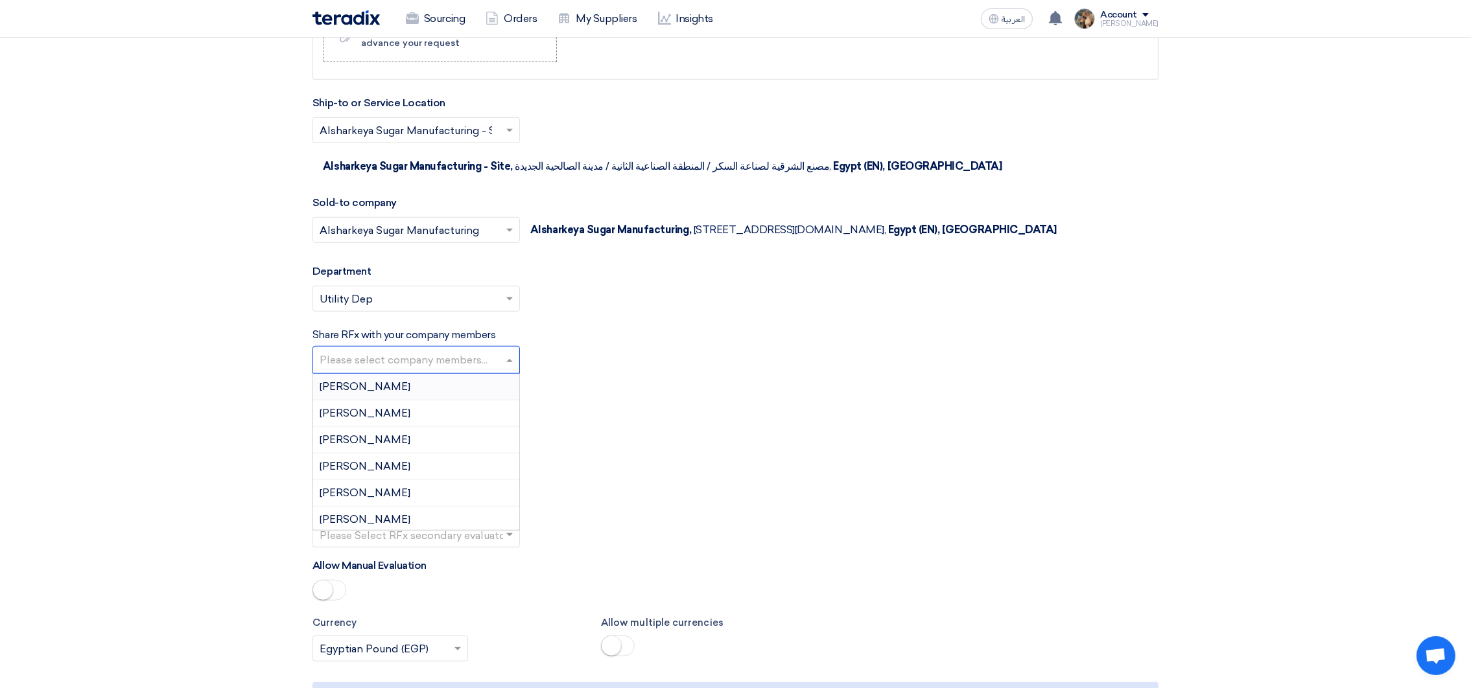
click at [447, 360] on input "text" at bounding box center [418, 361] width 196 height 21
click at [682, 439] on div "Select Evaluation..." at bounding box center [735, 424] width 846 height 36
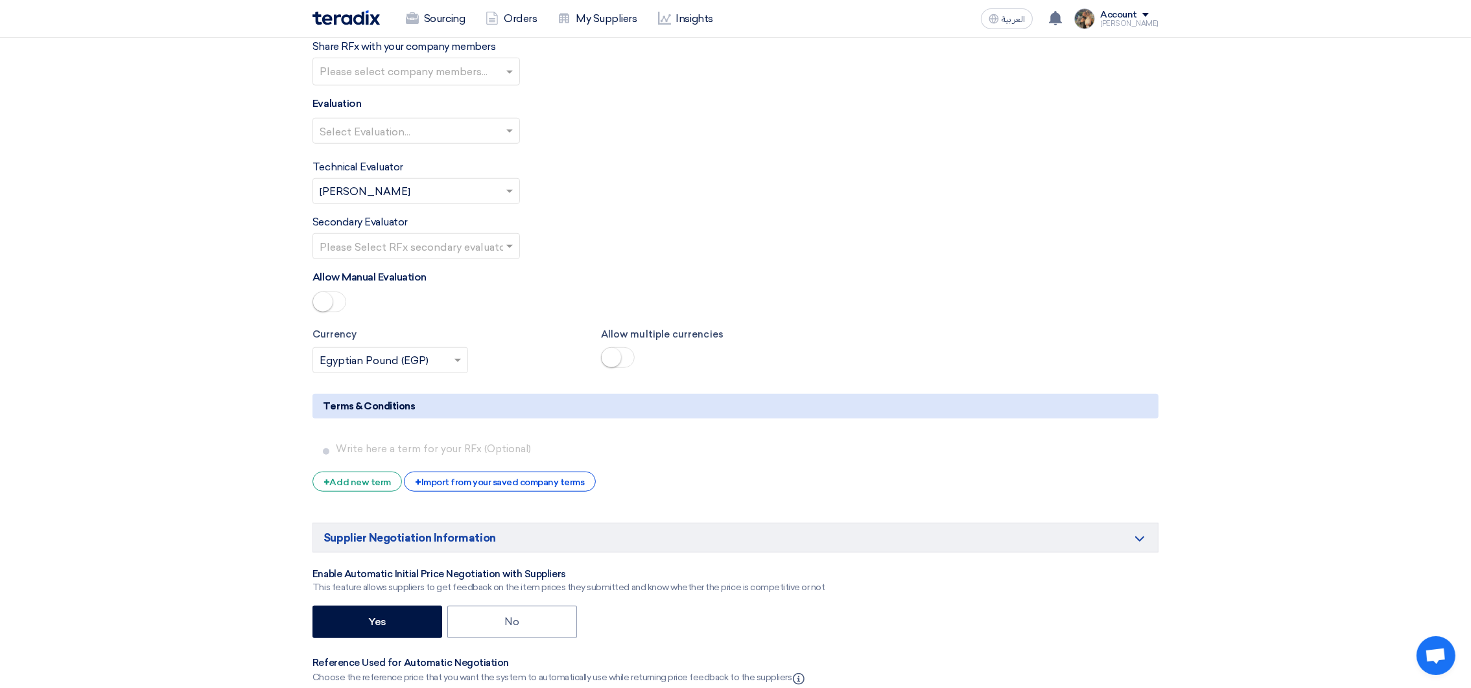
scroll to position [1653, 0]
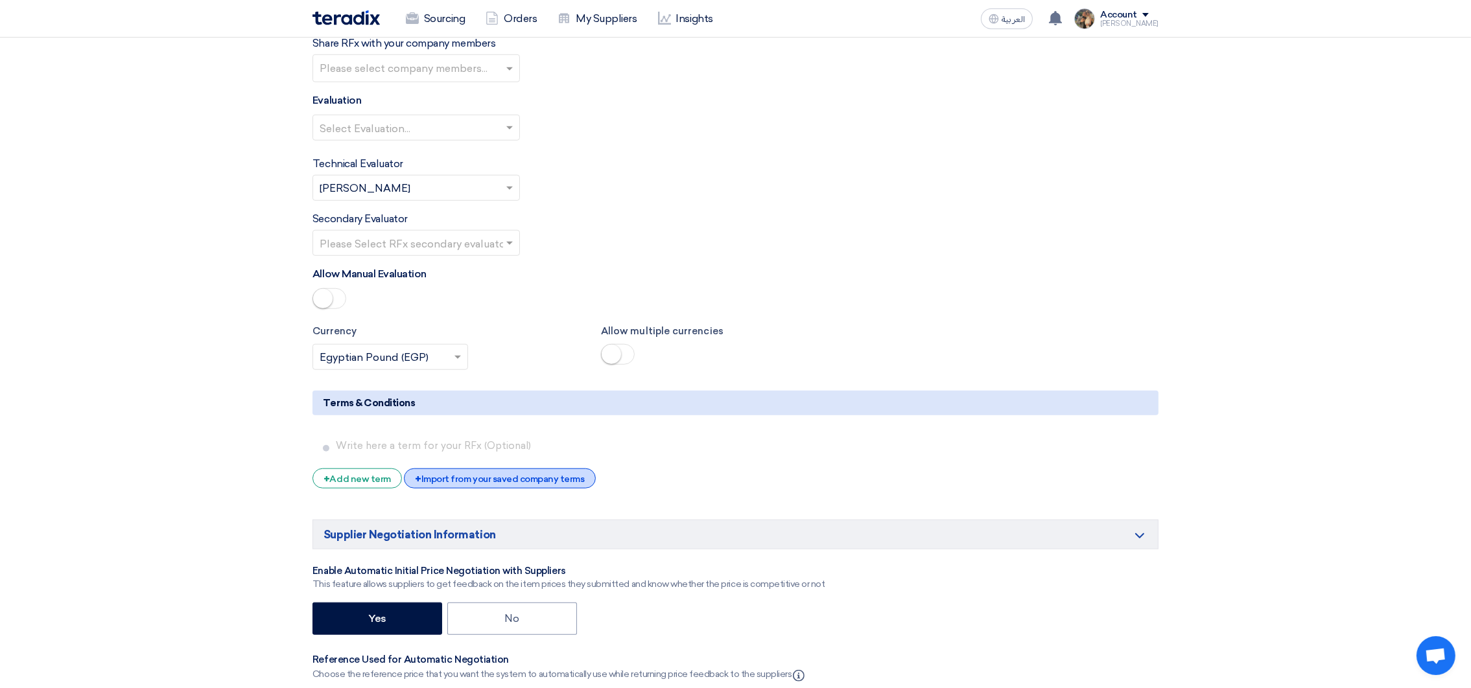
click at [539, 482] on div "+ Import from your saved company terms" at bounding box center [499, 479] width 191 height 20
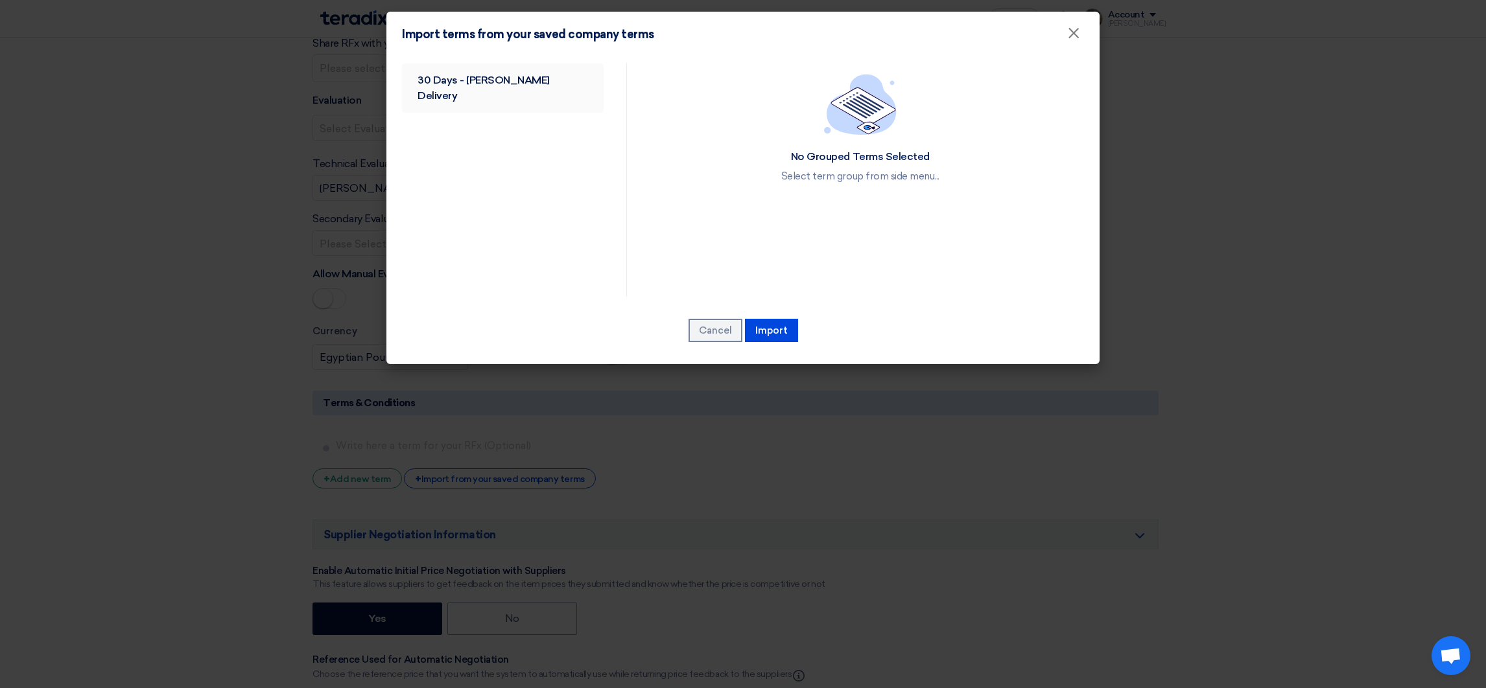
click at [482, 71] on link "30 Days - [PERSON_NAME] Delivery" at bounding box center [503, 88] width 202 height 49
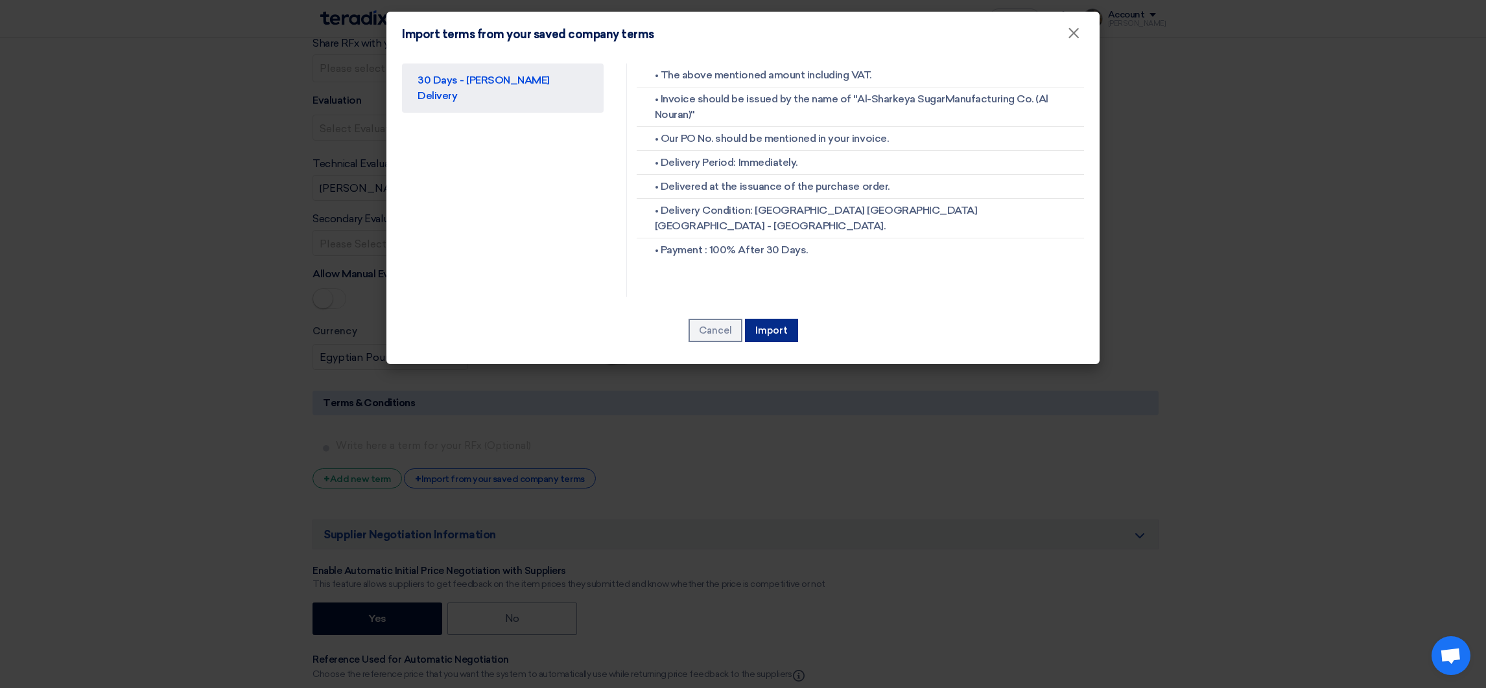
click at [778, 333] on button "Import" at bounding box center [771, 330] width 53 height 23
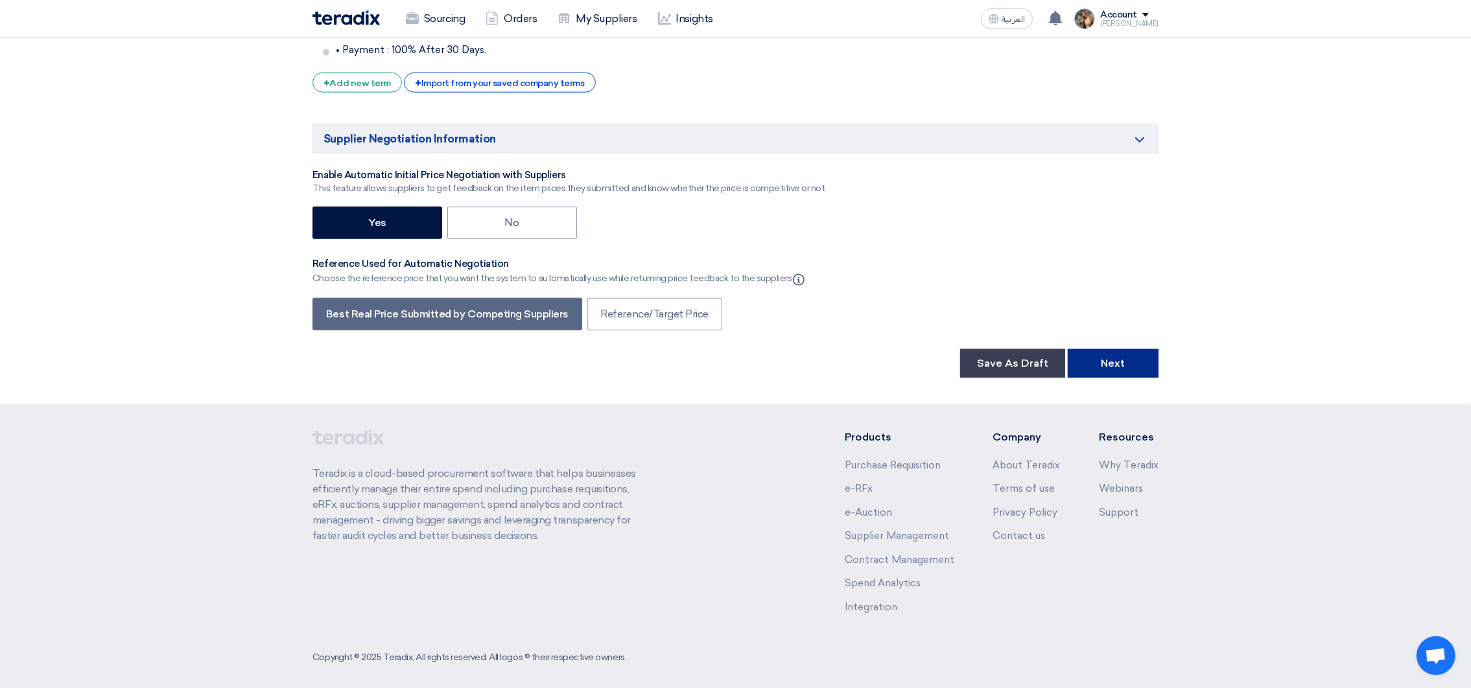
click at [1105, 371] on button "Next" at bounding box center [1113, 363] width 91 height 29
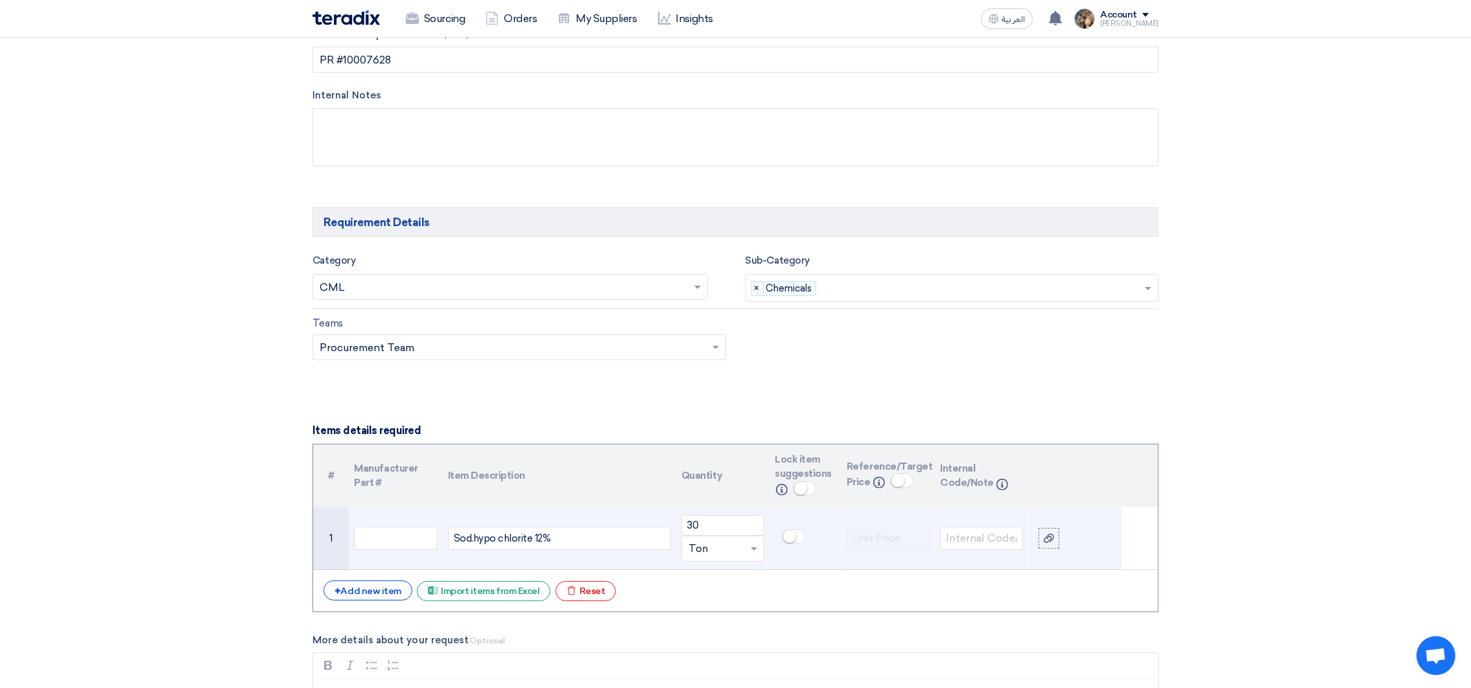
scroll to position [681, 0]
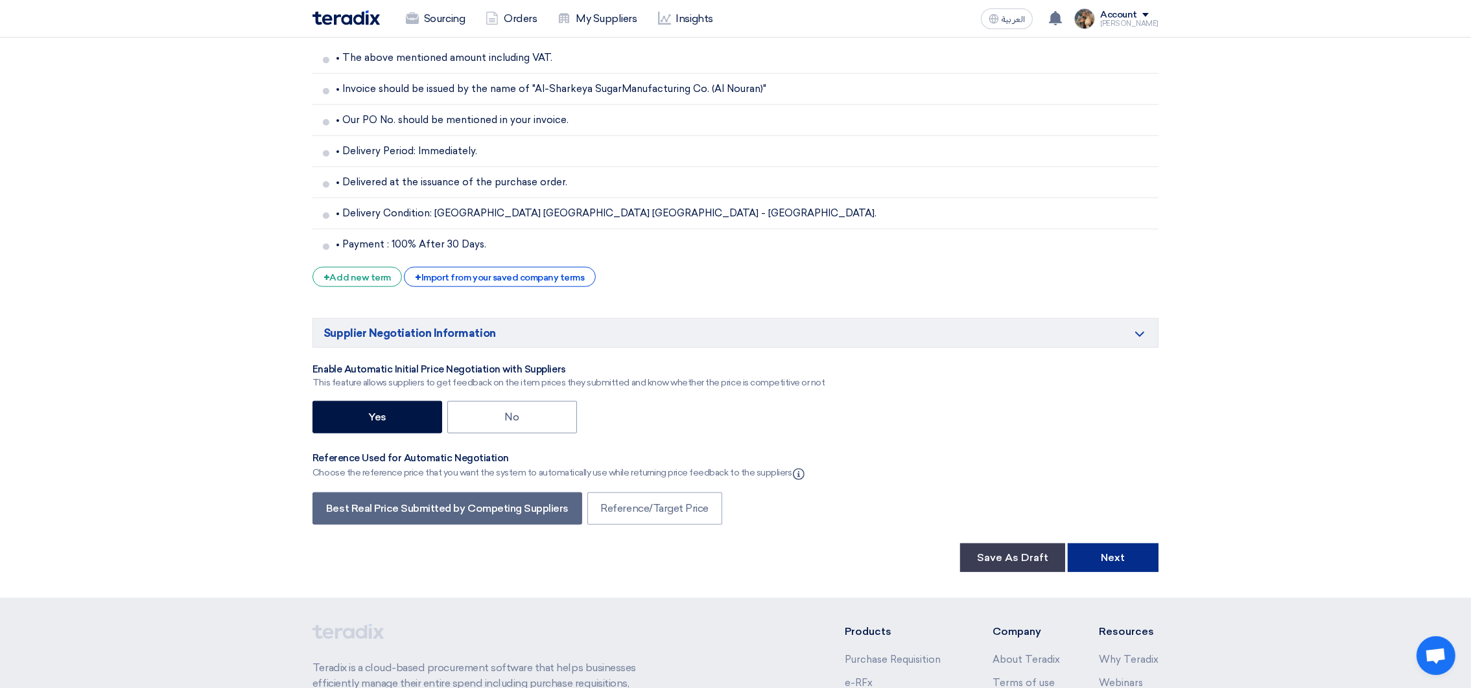
drag, startPoint x: 1119, startPoint y: 552, endPoint x: 1121, endPoint y: 558, distance: 6.8
click at [1121, 553] on button "Next" at bounding box center [1113, 558] width 91 height 29
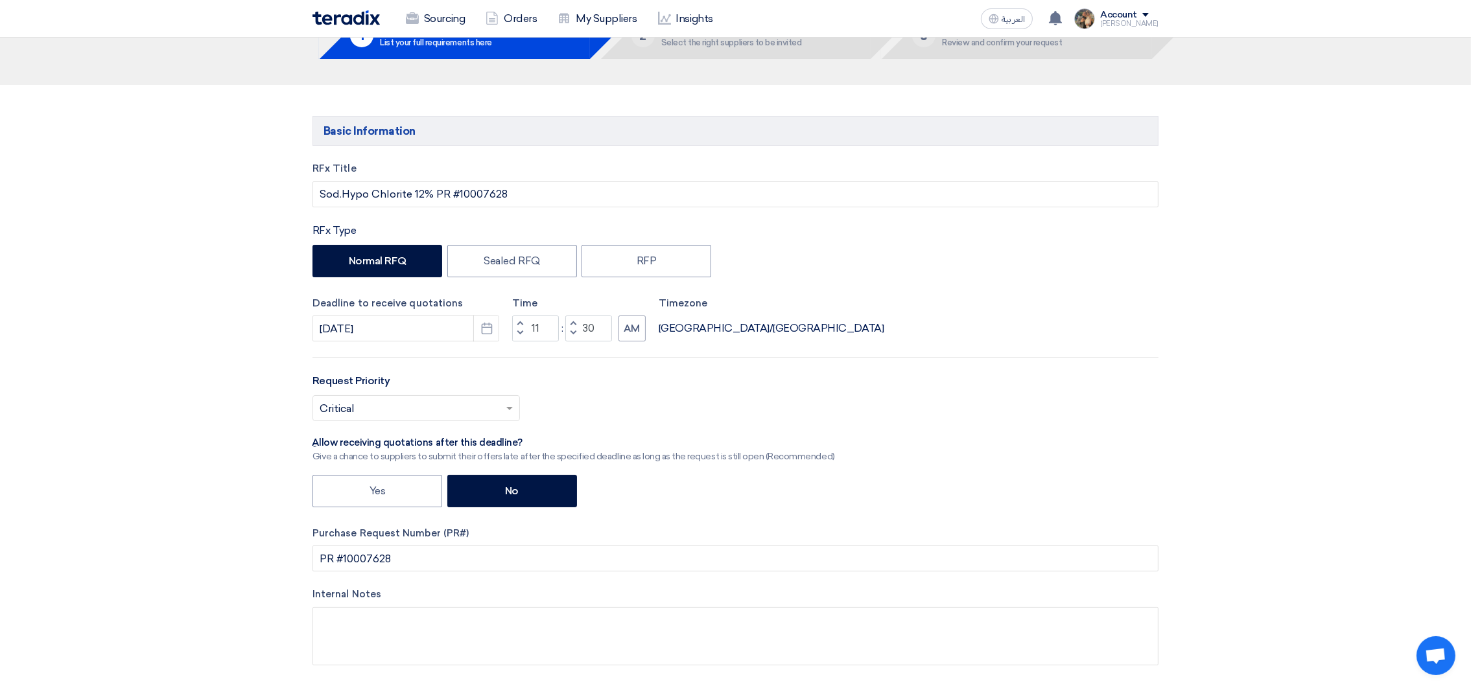
scroll to position [0, 0]
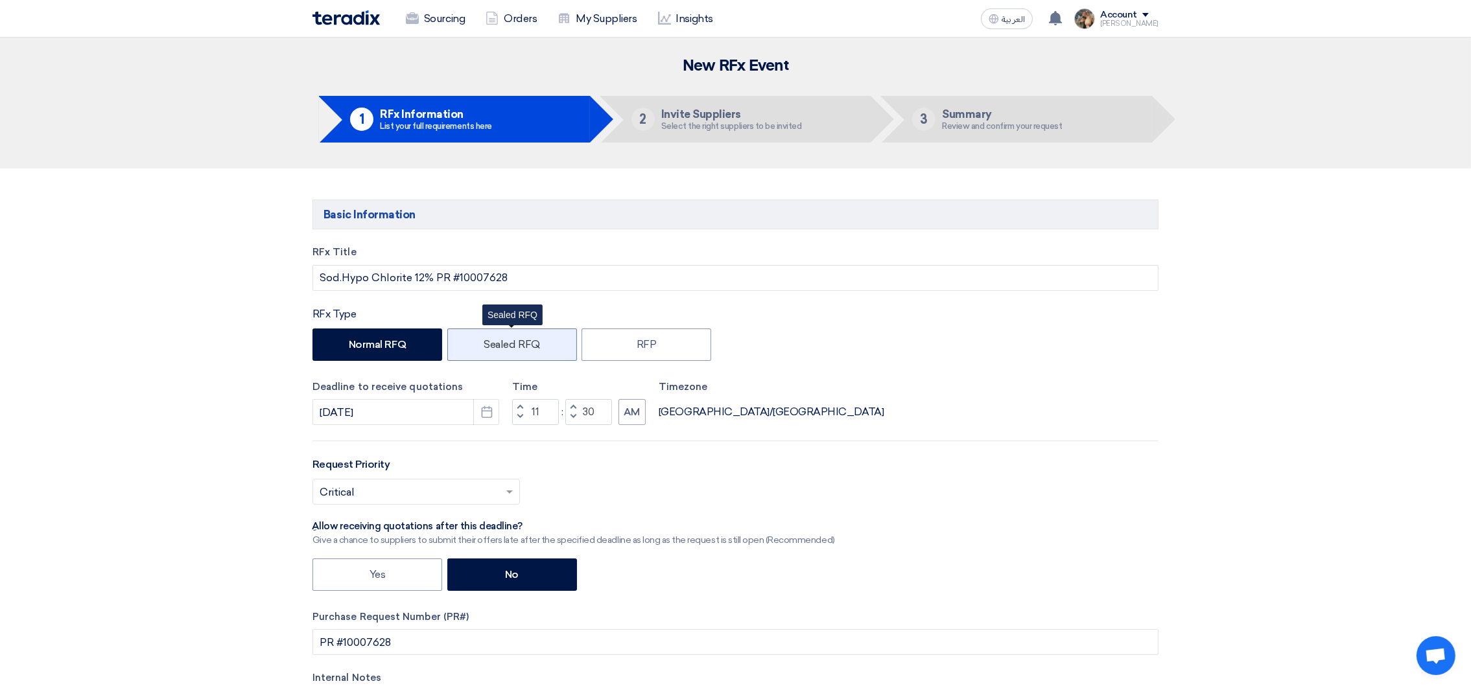
click at [498, 351] on label "Sealed RFQ" at bounding box center [512, 345] width 130 height 32
click at [492, 348] on input "Sealed RFQ" at bounding box center [488, 344] width 8 height 8
radio input "true"
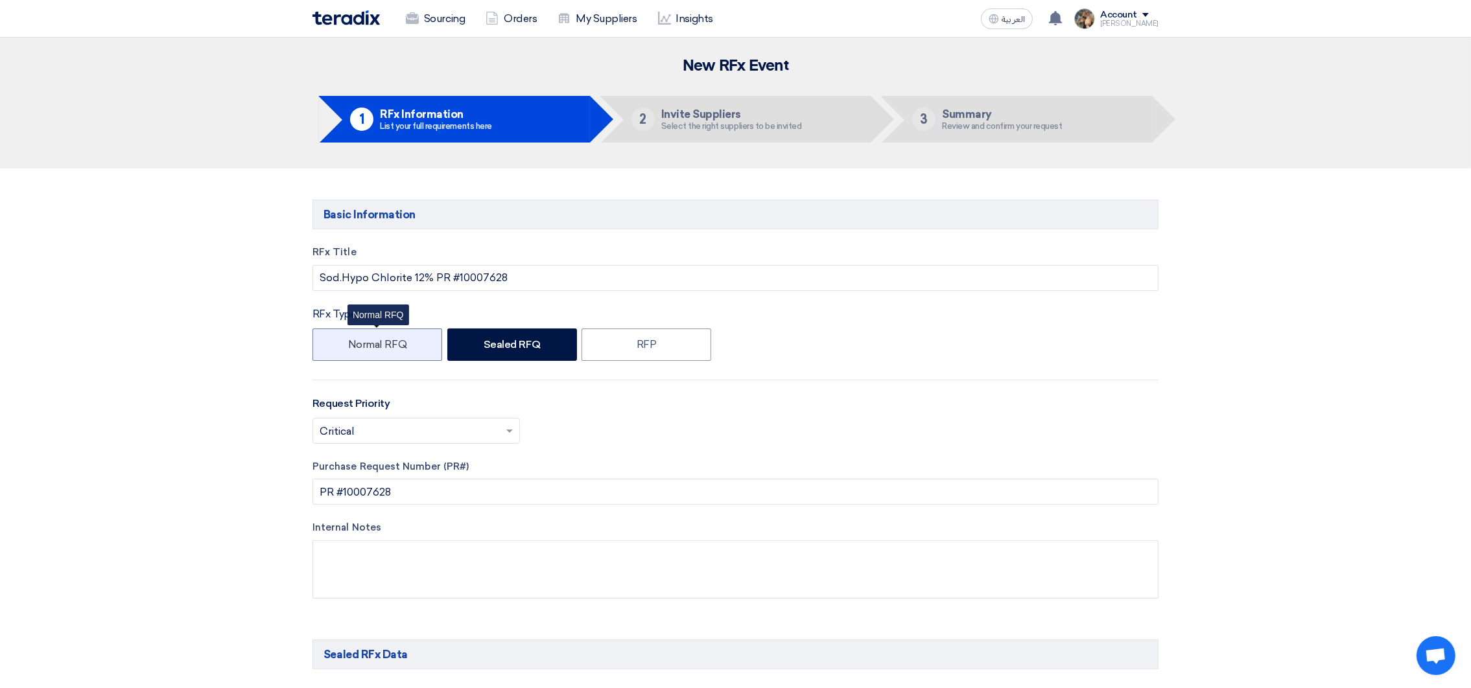
click at [368, 334] on label "Normal RFQ" at bounding box center [377, 345] width 130 height 32
click at [357, 340] on input "Normal RFQ" at bounding box center [352, 344] width 8 height 8
radio input "true"
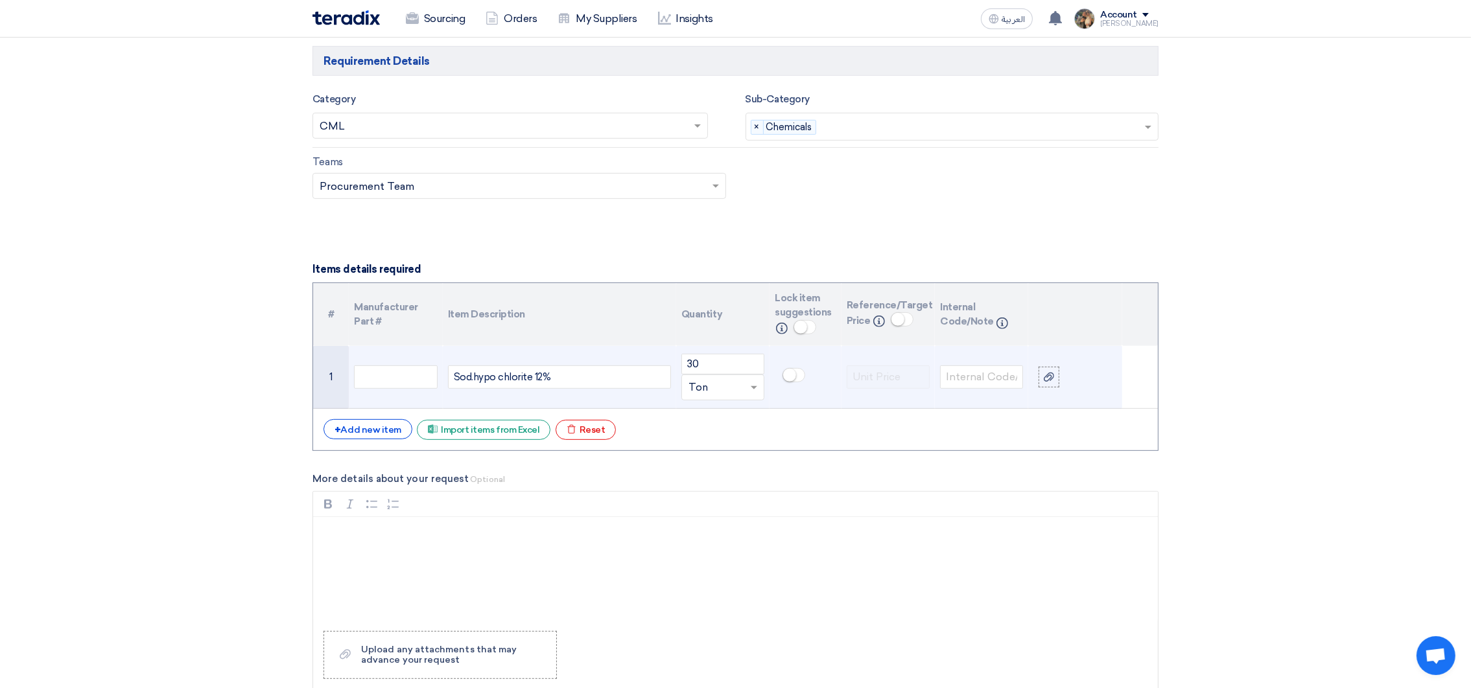
scroll to position [778, 0]
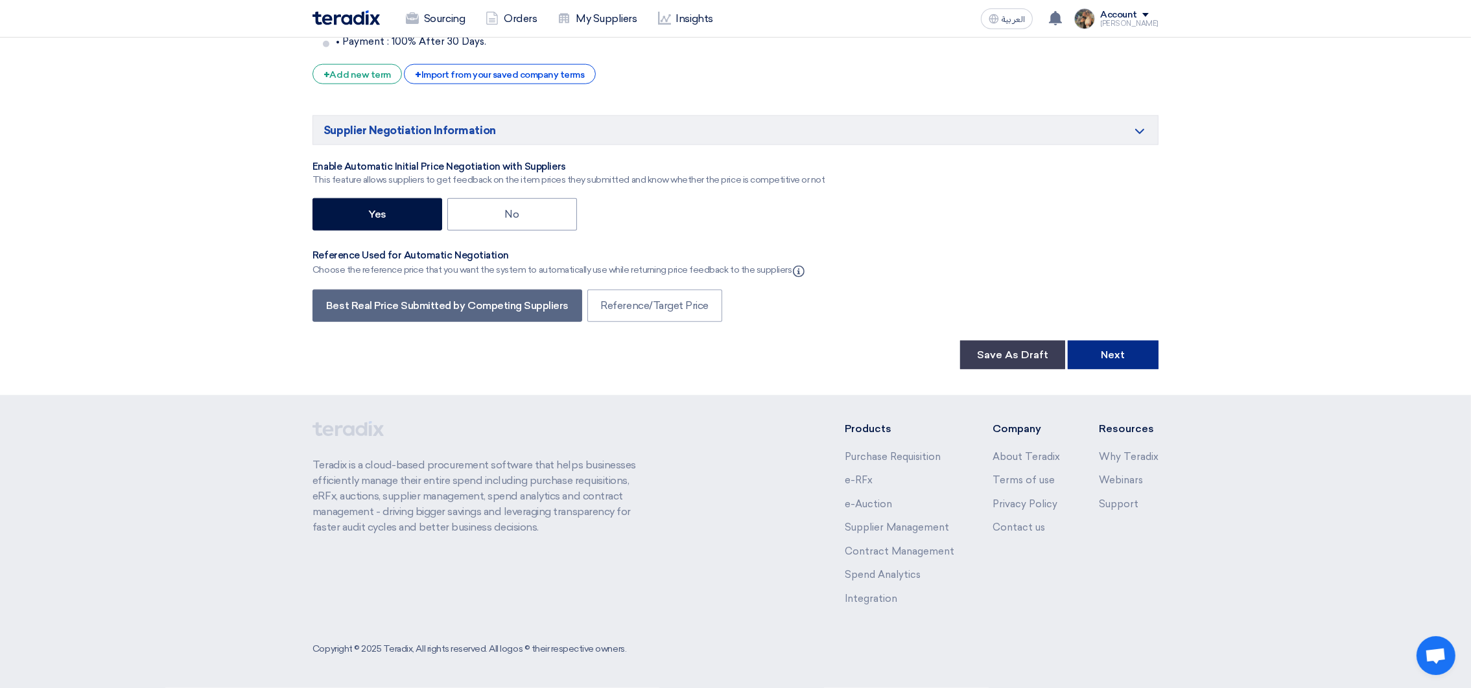
click at [1107, 356] on button "Next" at bounding box center [1113, 355] width 91 height 29
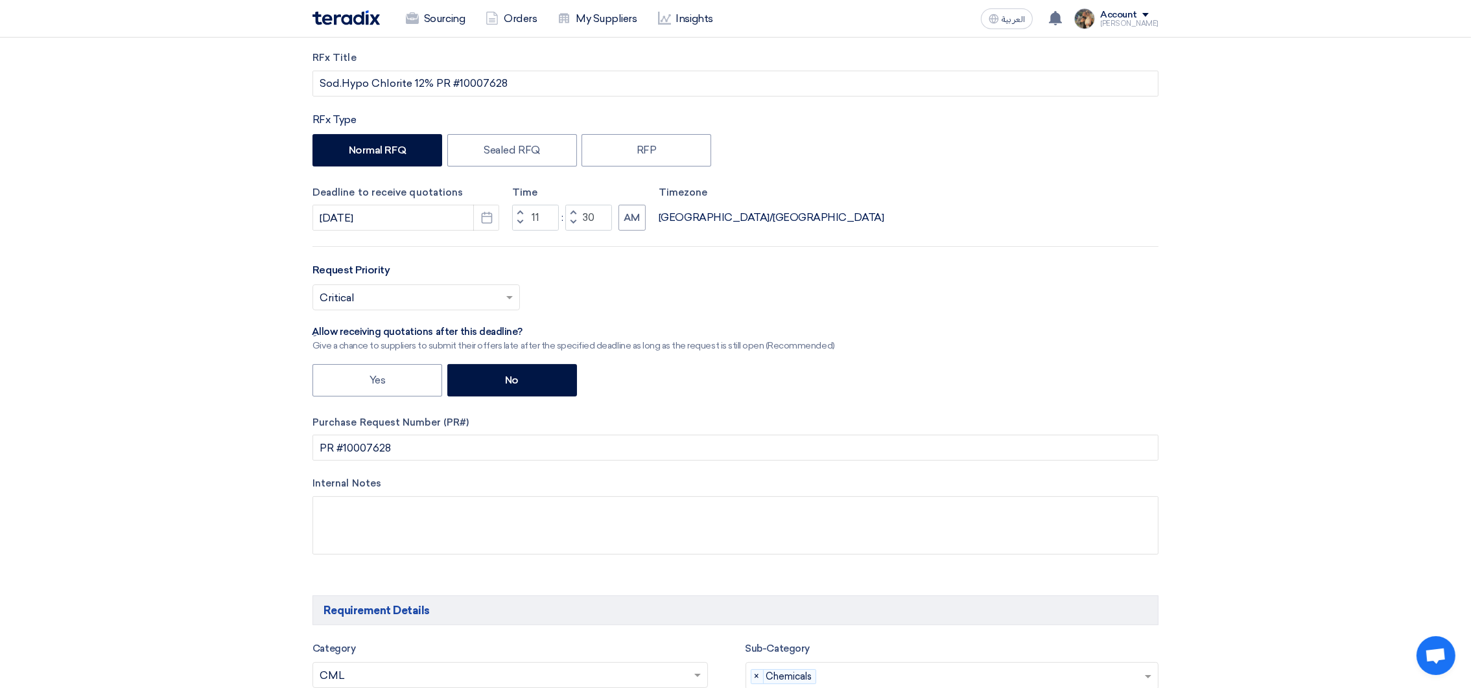
click at [349, 18] on img at bounding box center [345, 17] width 67 height 15
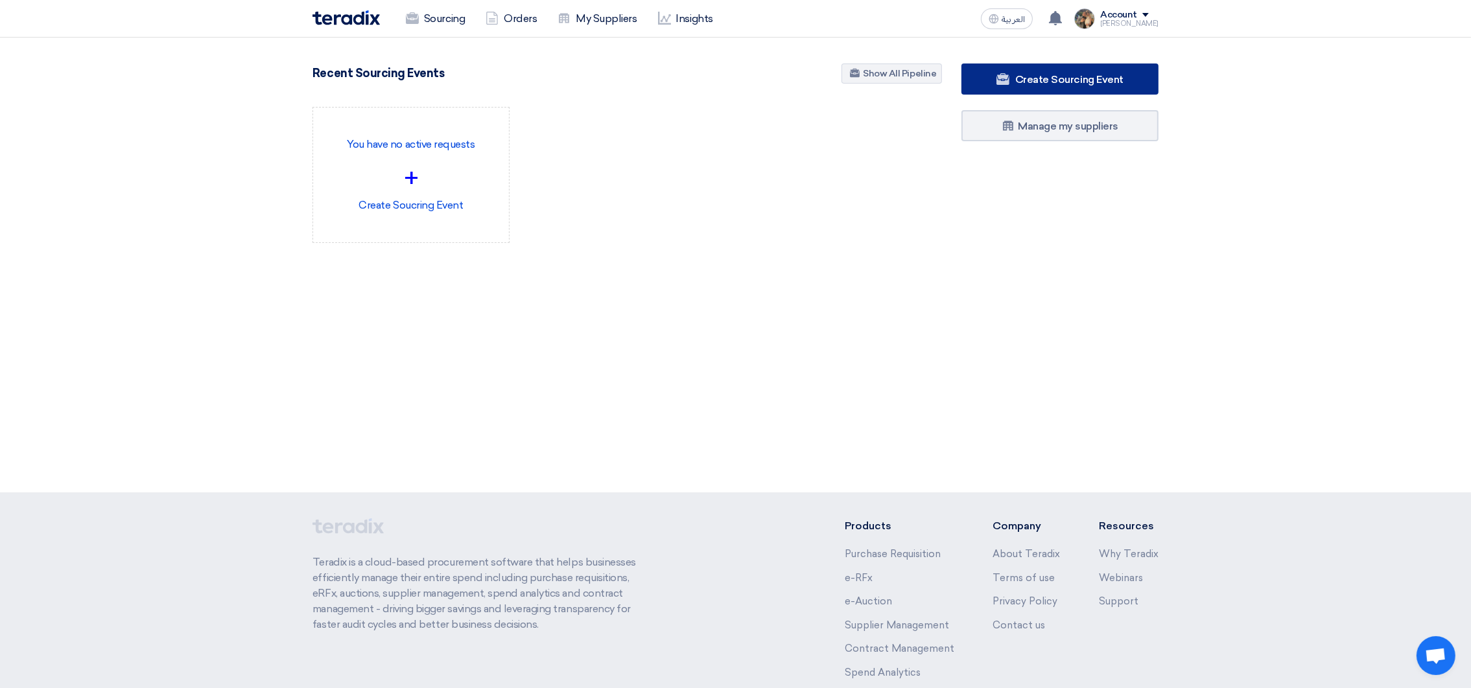
click at [1023, 89] on link "Create Sourcing Event" at bounding box center [1059, 79] width 197 height 31
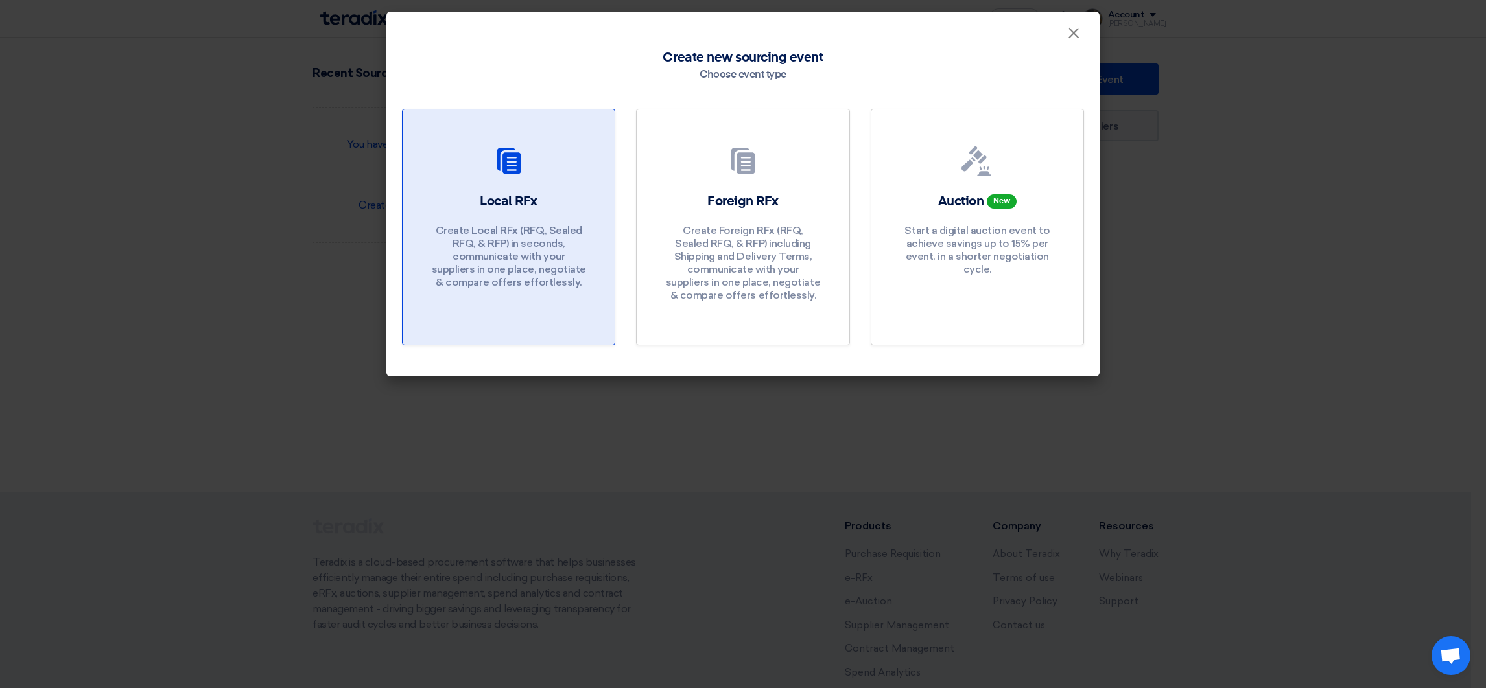
click at [563, 224] on p "Create Local RFx (RFQ, Sealed RFQ, & RFP) in seconds, communicate with your sup…" at bounding box center [509, 256] width 156 height 65
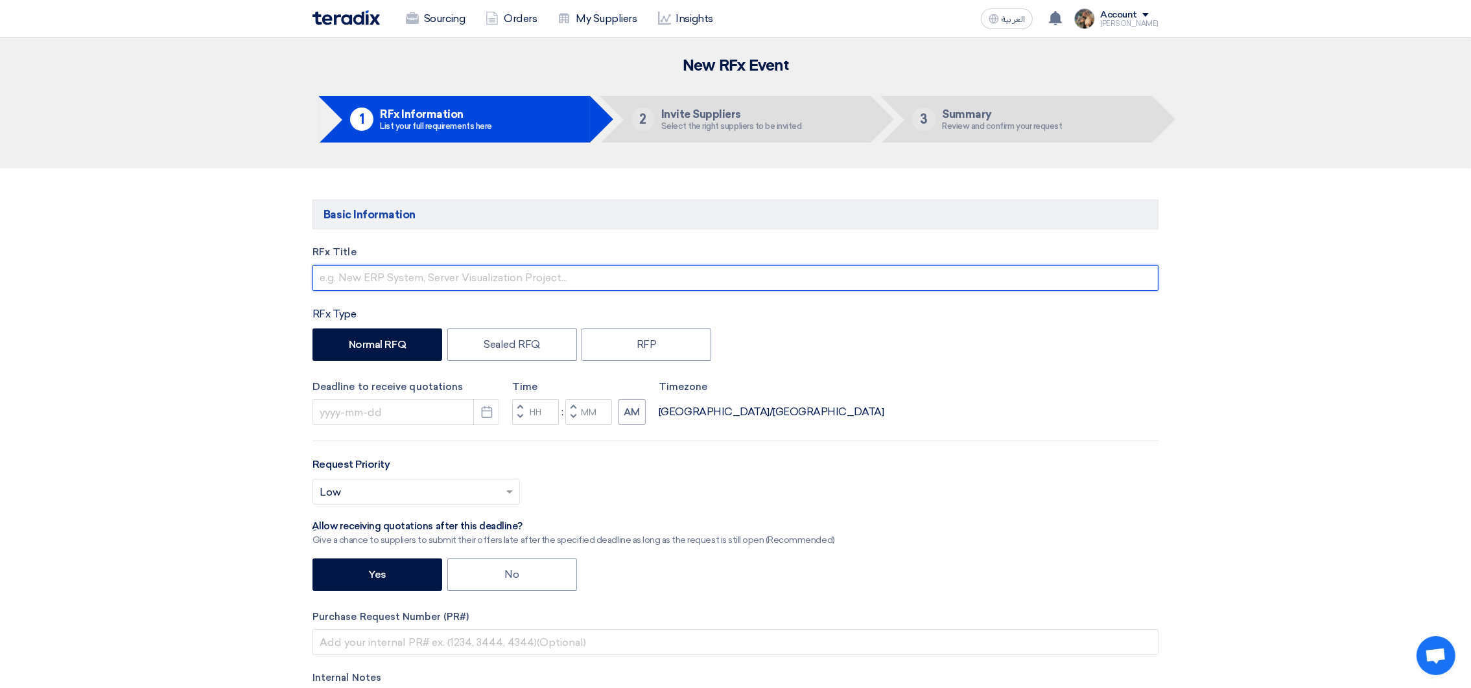
click at [410, 279] on input "text" at bounding box center [735, 278] width 846 height 26
type input "Sod.Hypo Chlorite 12% PR #10007628"
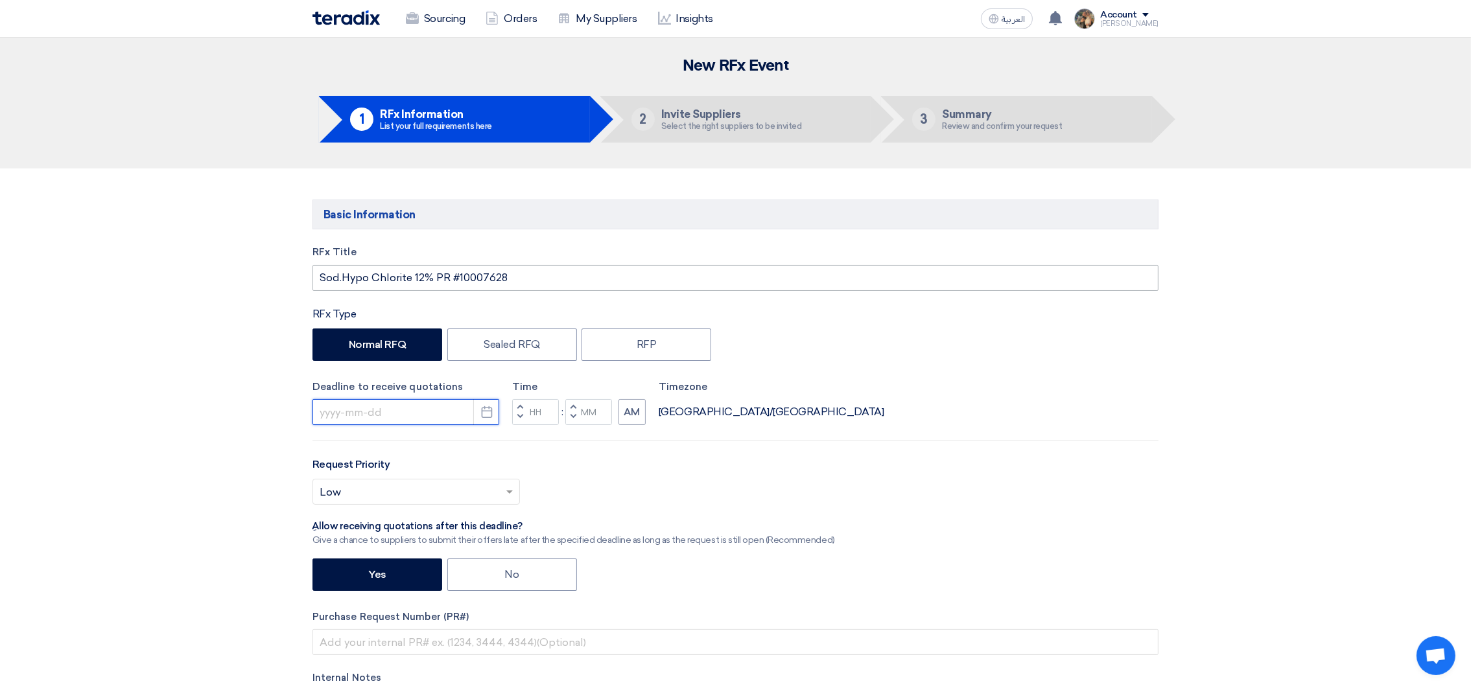
type input "[DATE]"
type input "11"
type input "30"
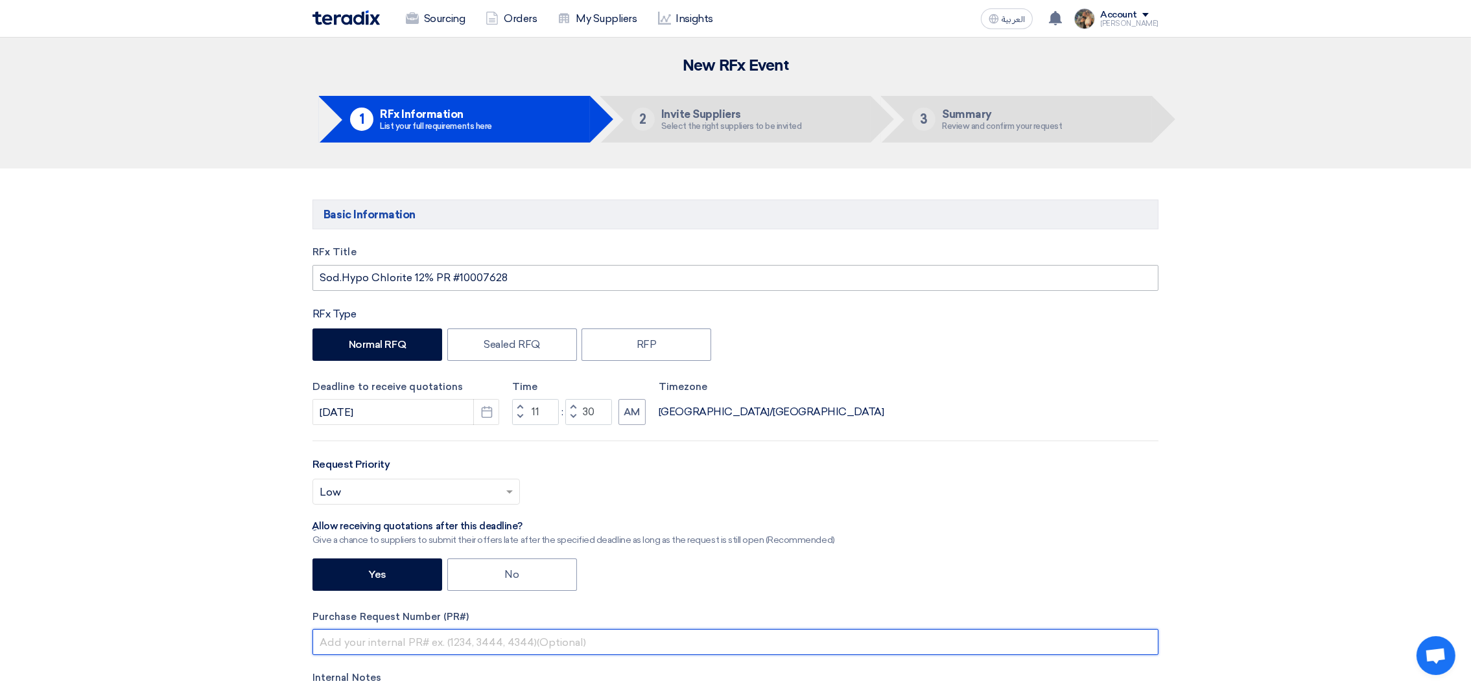
type input "PR #10007628"
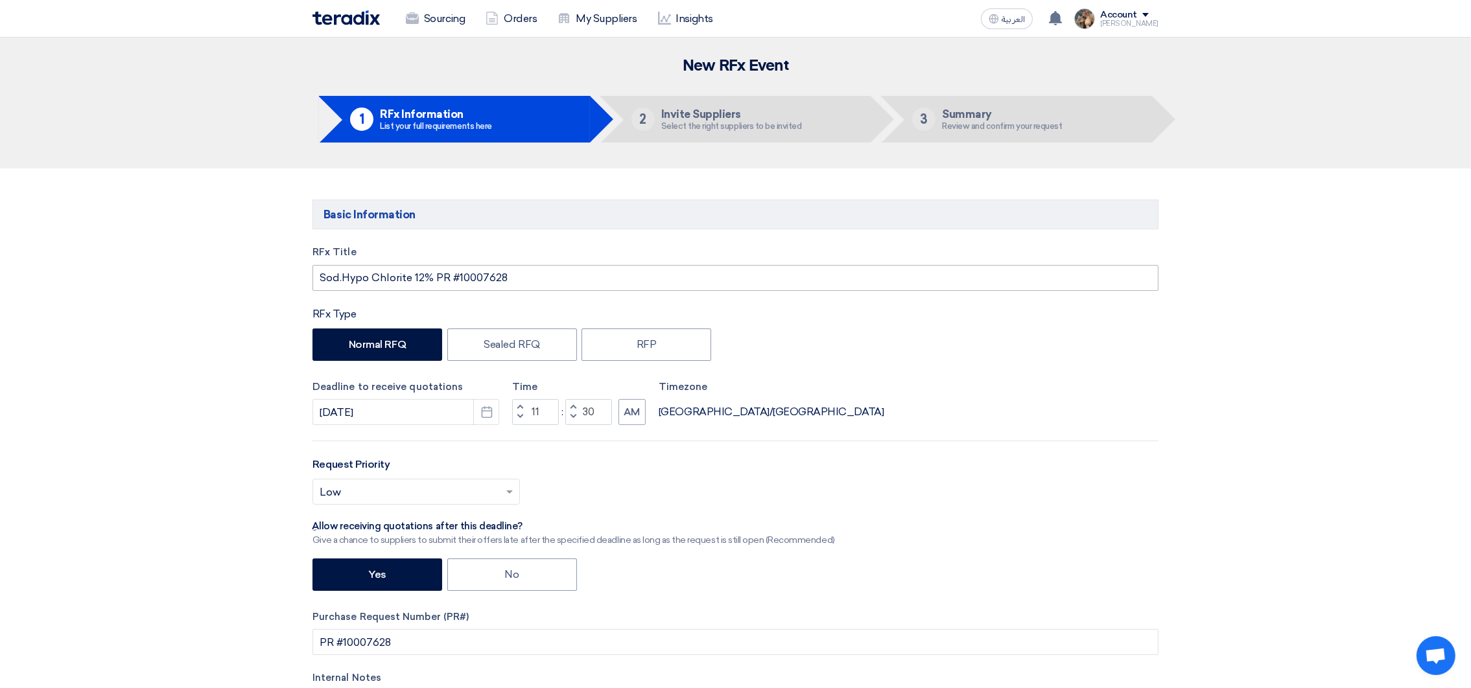
type input "30"
type input "ton"
click at [472, 497] on input "text" at bounding box center [410, 493] width 180 height 21
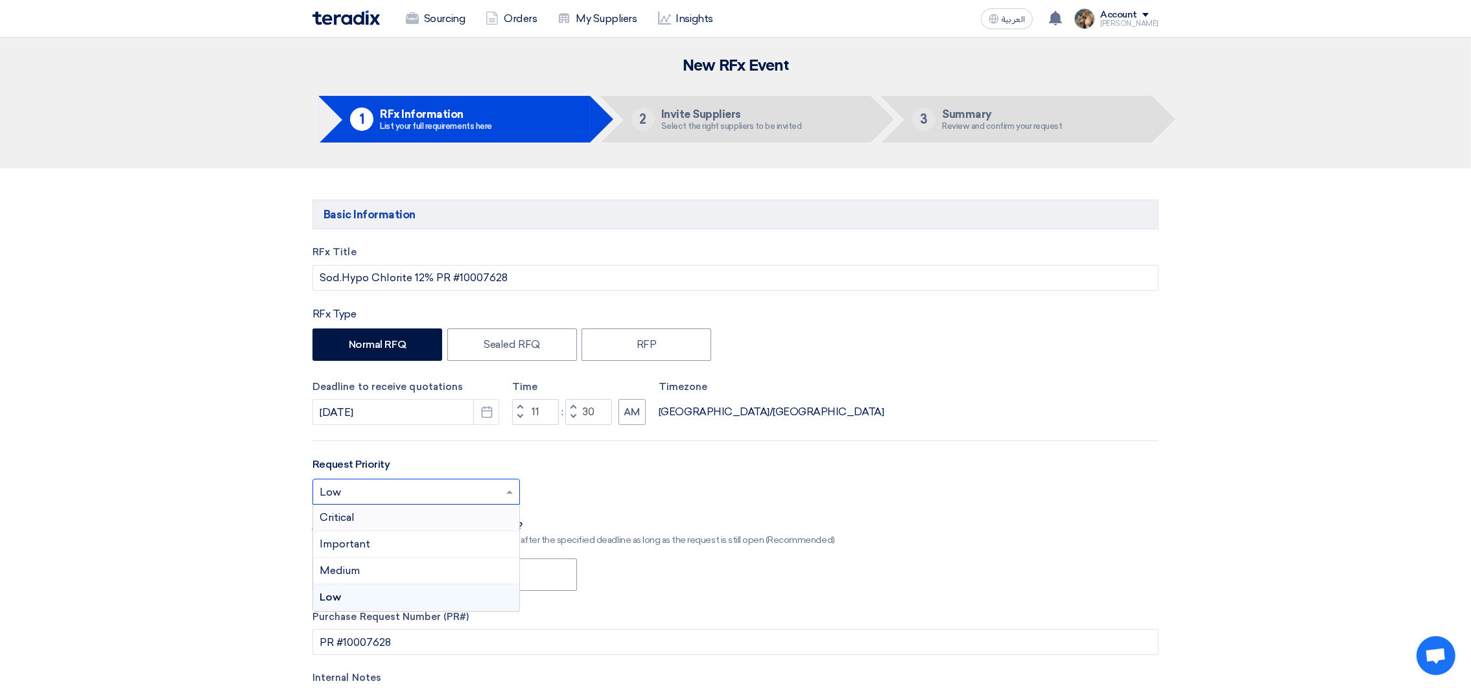
click at [399, 517] on div "Critical" at bounding box center [416, 518] width 206 height 27
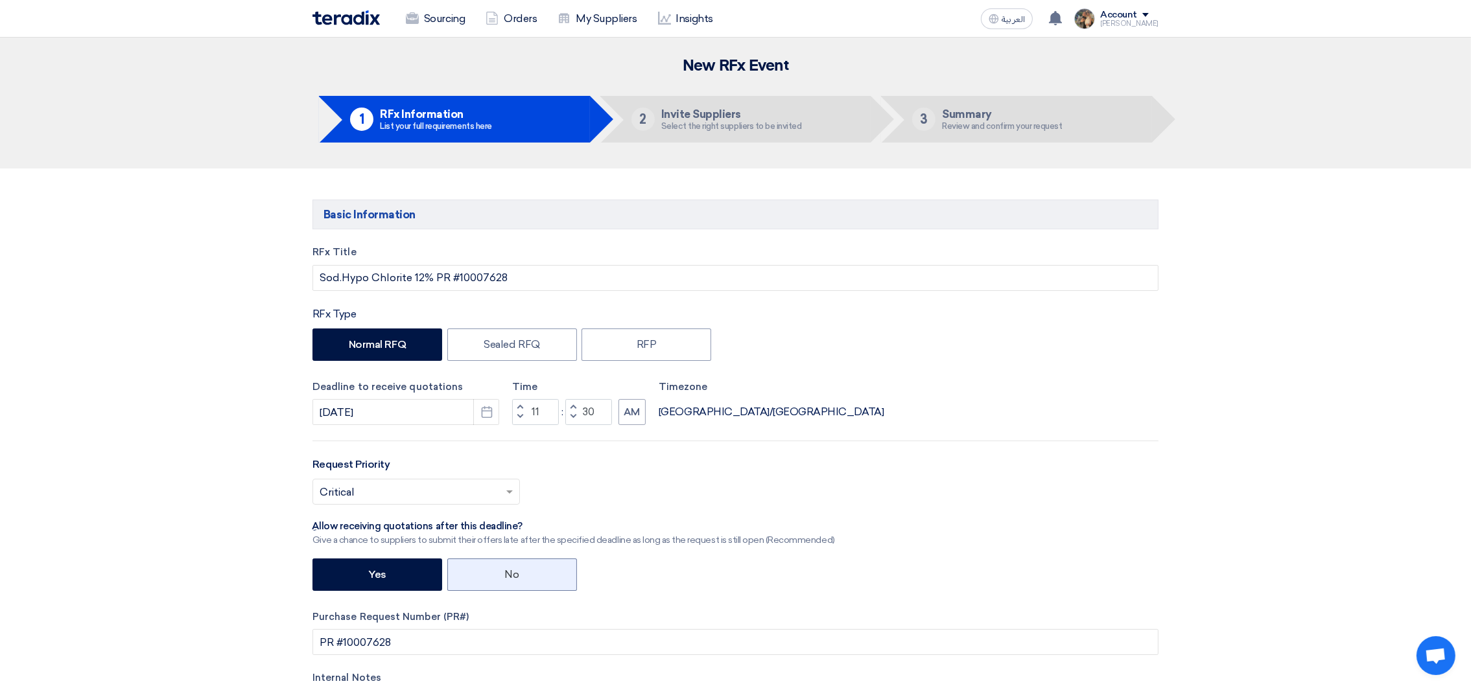
click at [497, 574] on label "No" at bounding box center [512, 575] width 130 height 32
click at [505, 574] on input "No" at bounding box center [509, 574] width 8 height 8
radio input "true"
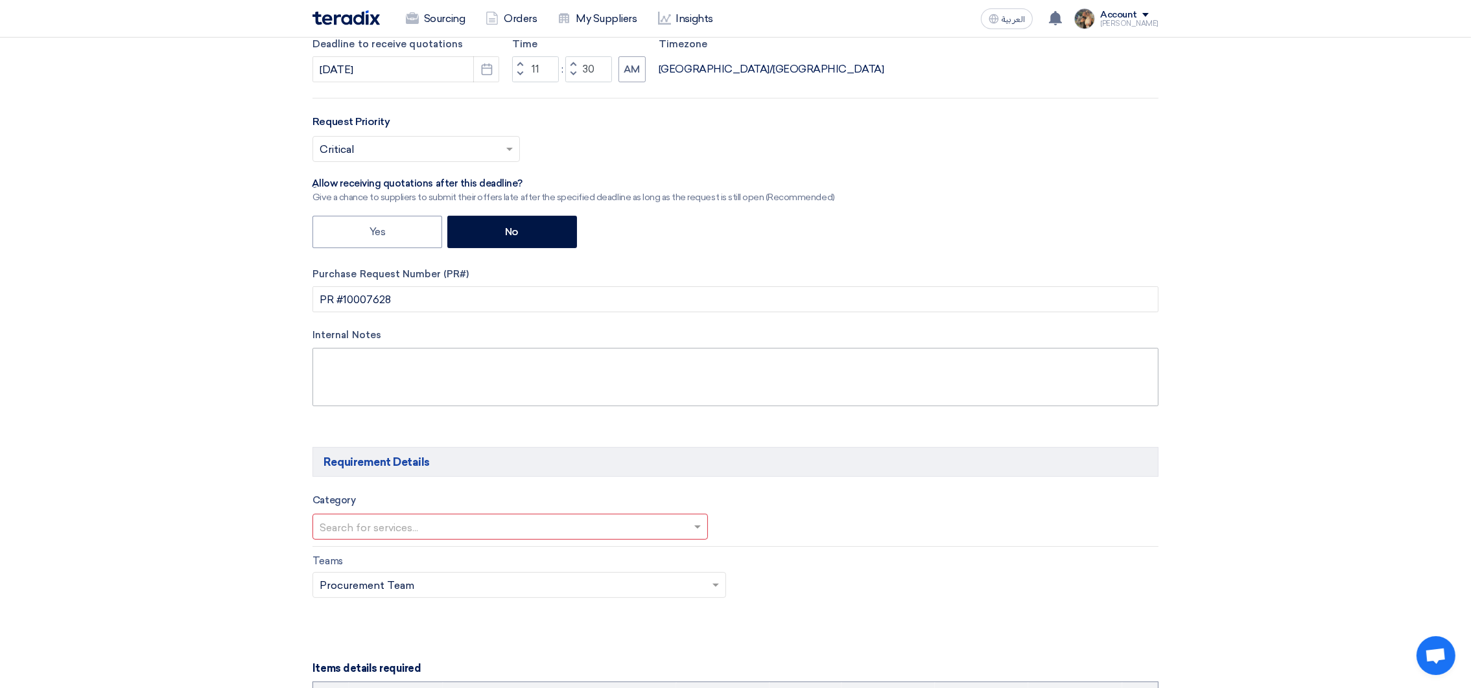
scroll to position [389, 0]
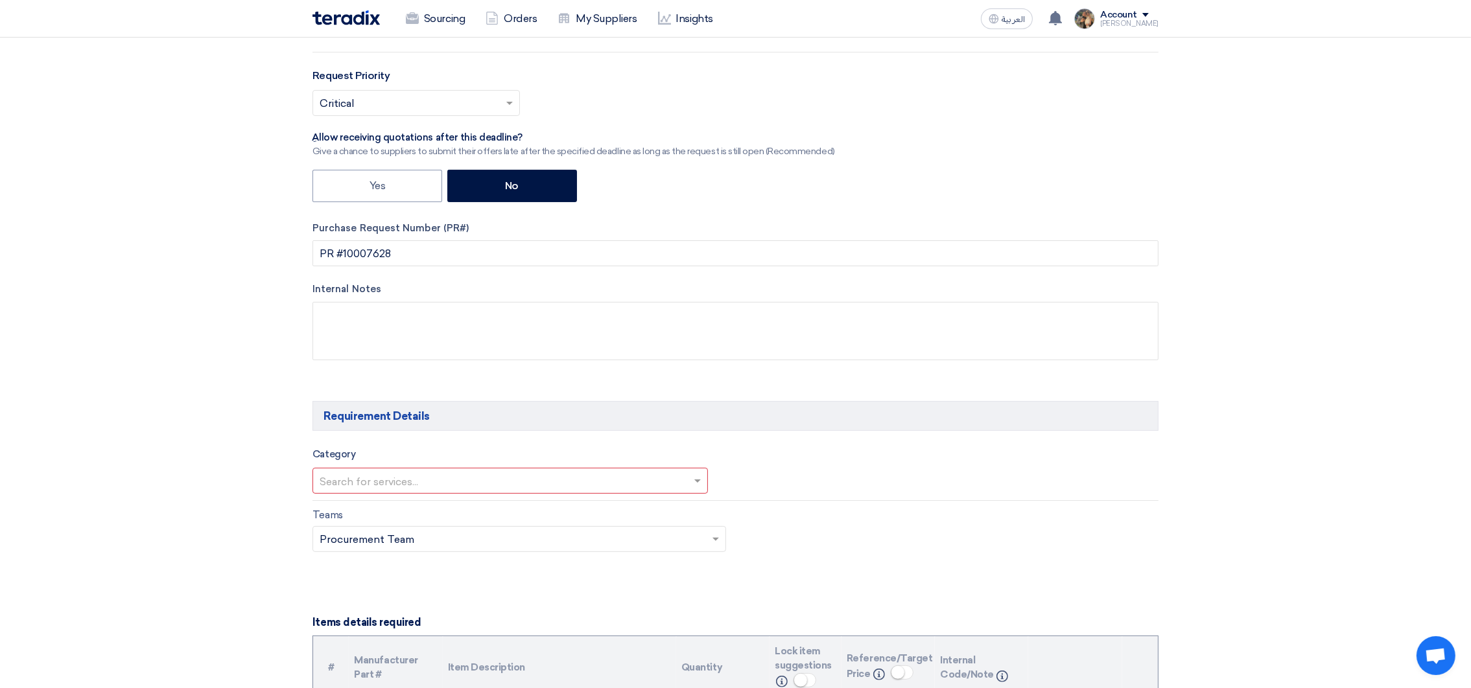
click at [565, 489] on input "text" at bounding box center [504, 482] width 368 height 21
click at [370, 590] on div "CML" at bounding box center [510, 587] width 394 height 27
click at [797, 491] on input "text" at bounding box center [954, 483] width 403 height 21
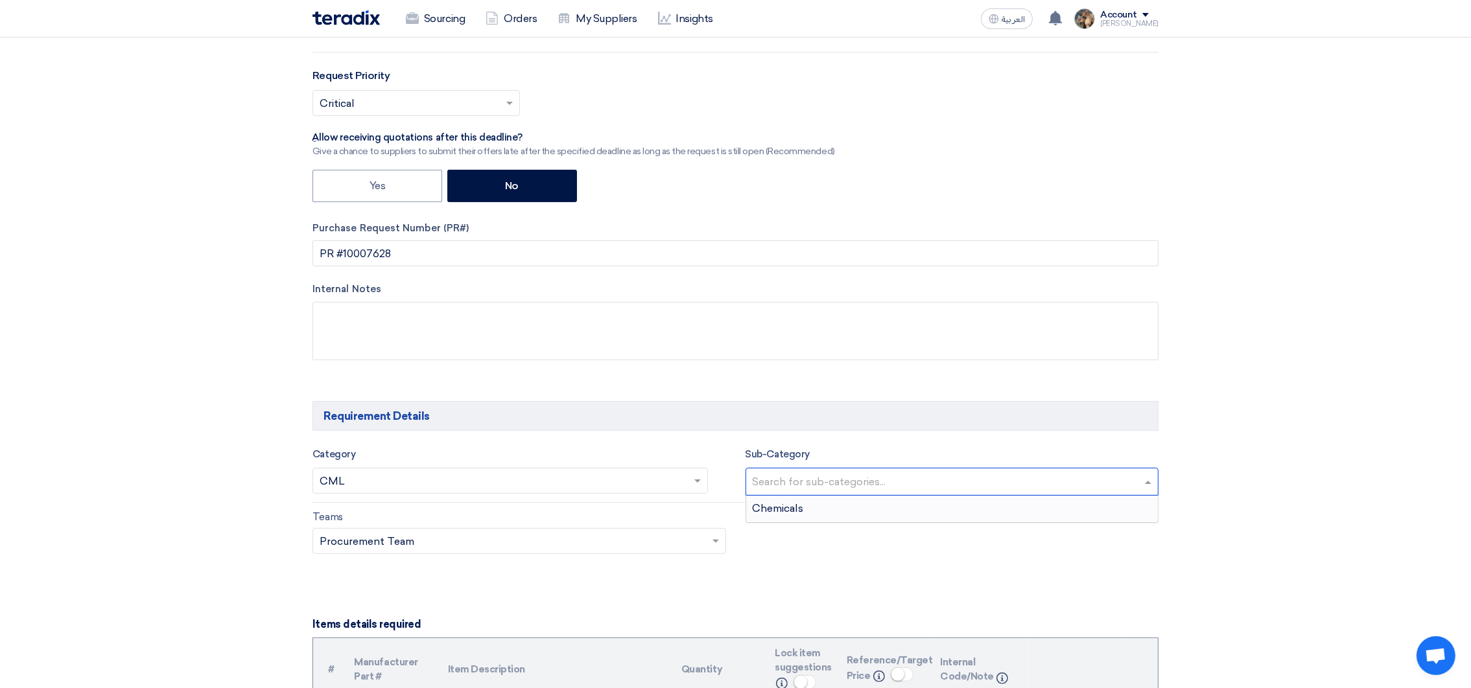
click at [778, 519] on div "Chemicals" at bounding box center [952, 509] width 412 height 26
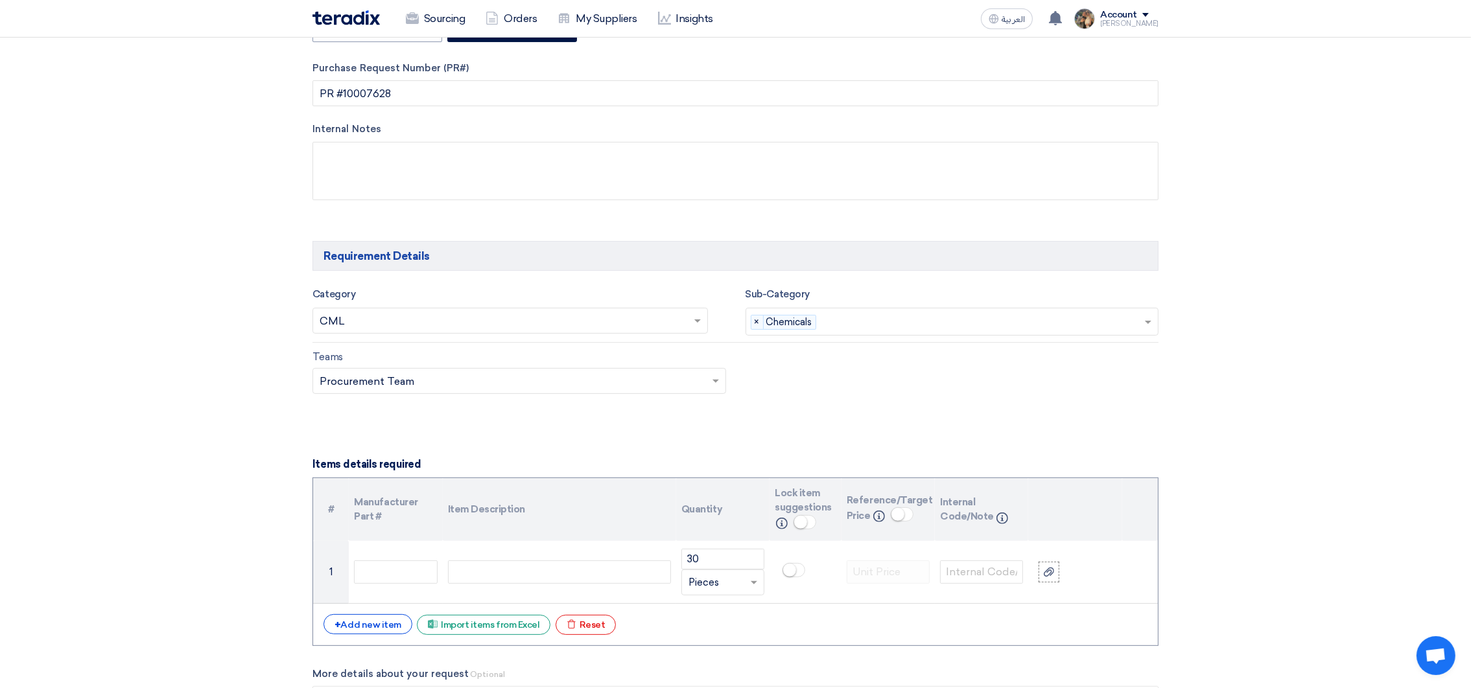
scroll to position [681, 0]
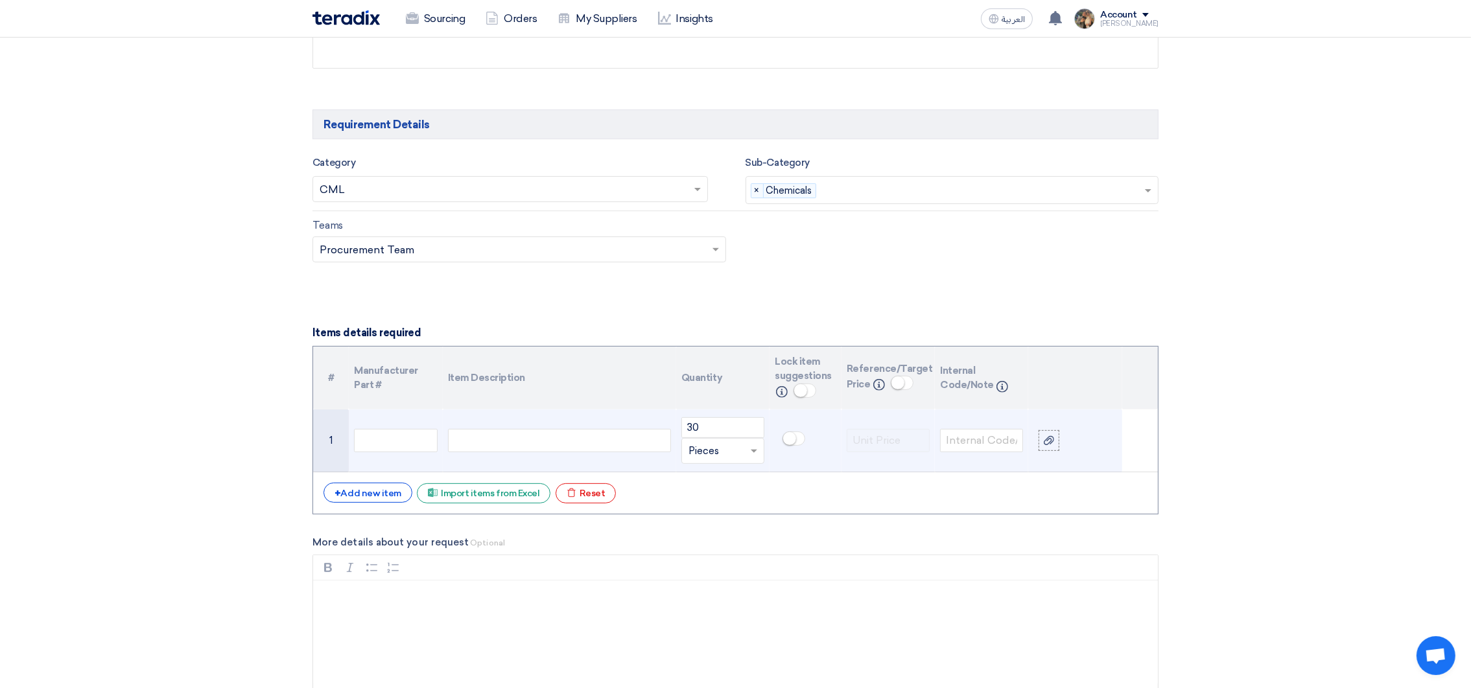
click at [506, 441] on div at bounding box center [559, 440] width 223 height 23
paste div
click at [717, 450] on input "text" at bounding box center [714, 451] width 53 height 21
type input "ton"
click at [710, 474] on div "Ton" at bounding box center [723, 477] width 82 height 26
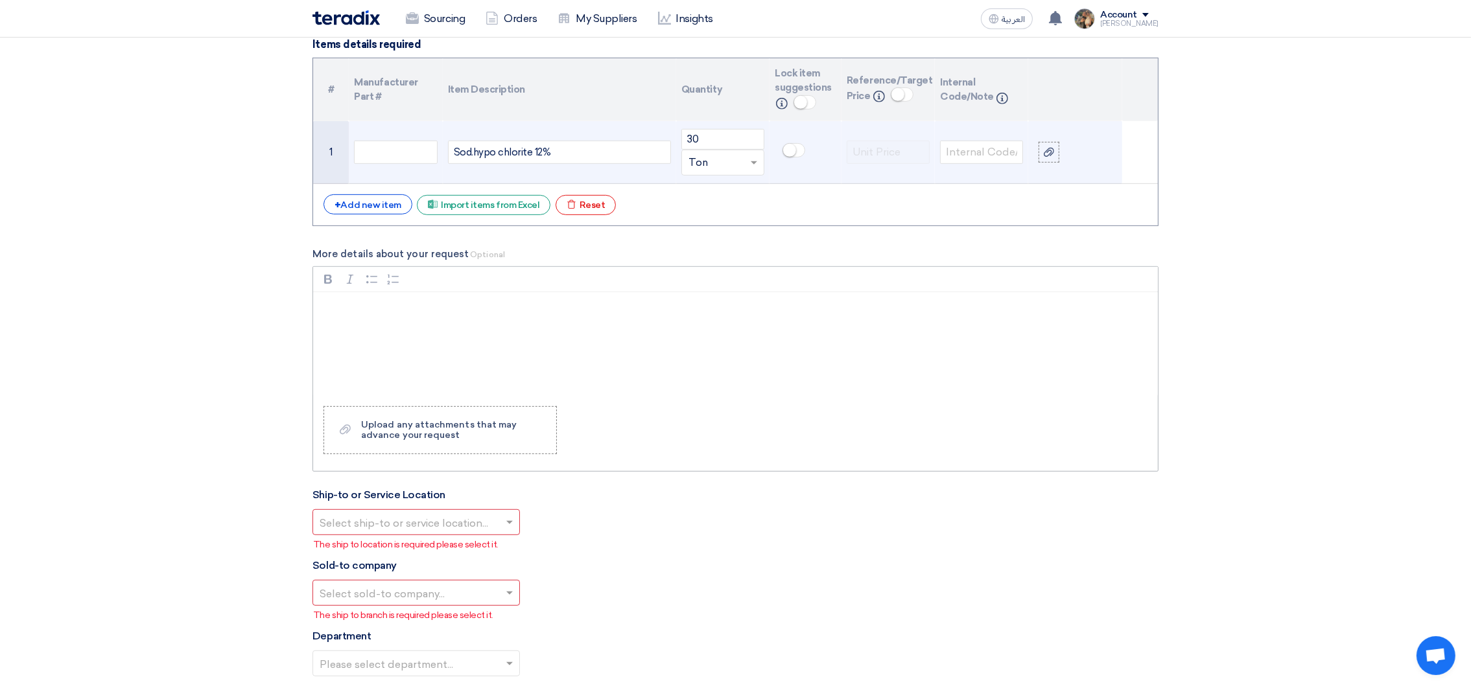
scroll to position [972, 0]
click at [511, 522] on span at bounding box center [509, 520] width 6 height 3
click at [456, 549] on span "Alsharkeya Sugar Manufacturing - Site" at bounding box center [414, 545] width 188 height 12
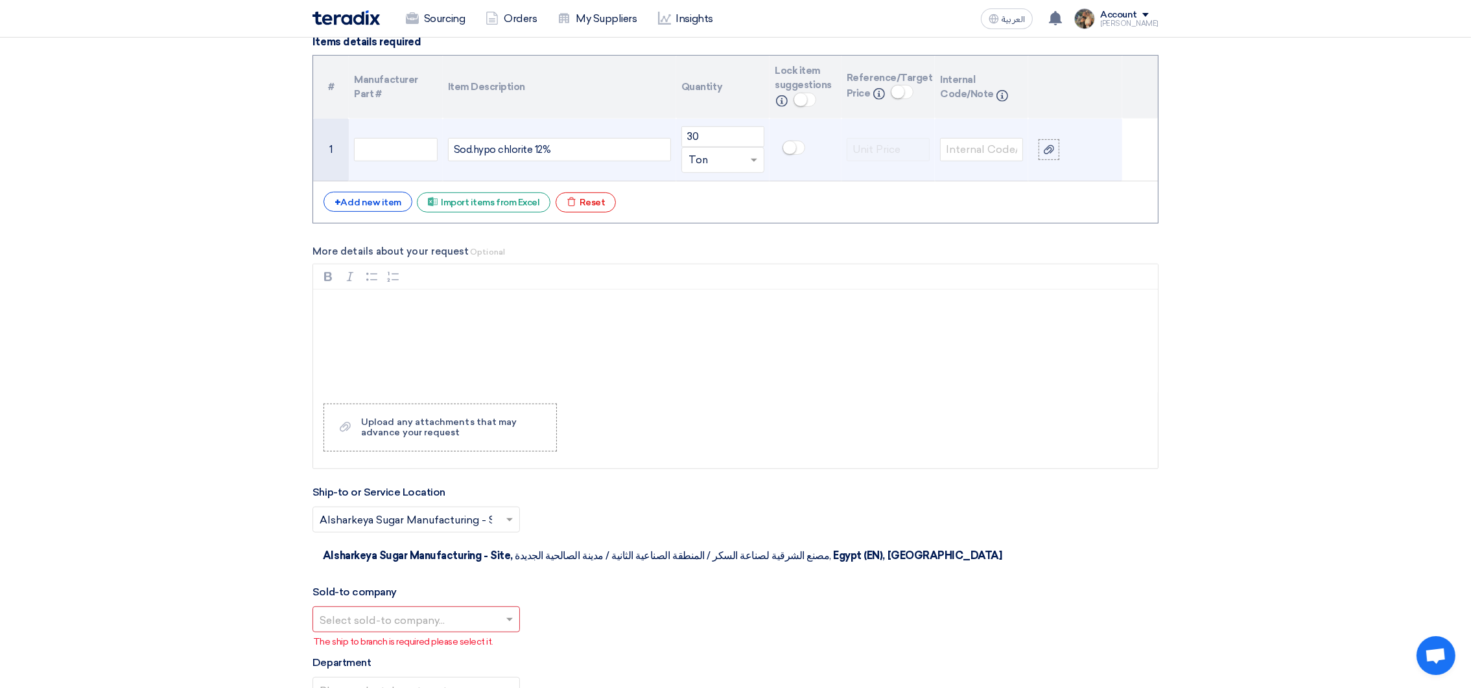
click at [492, 611] on input "text" at bounding box center [410, 621] width 180 height 21
click at [458, 639] on span "Alsharkeya Sugar Manufacturing" at bounding box center [399, 645] width 159 height 12
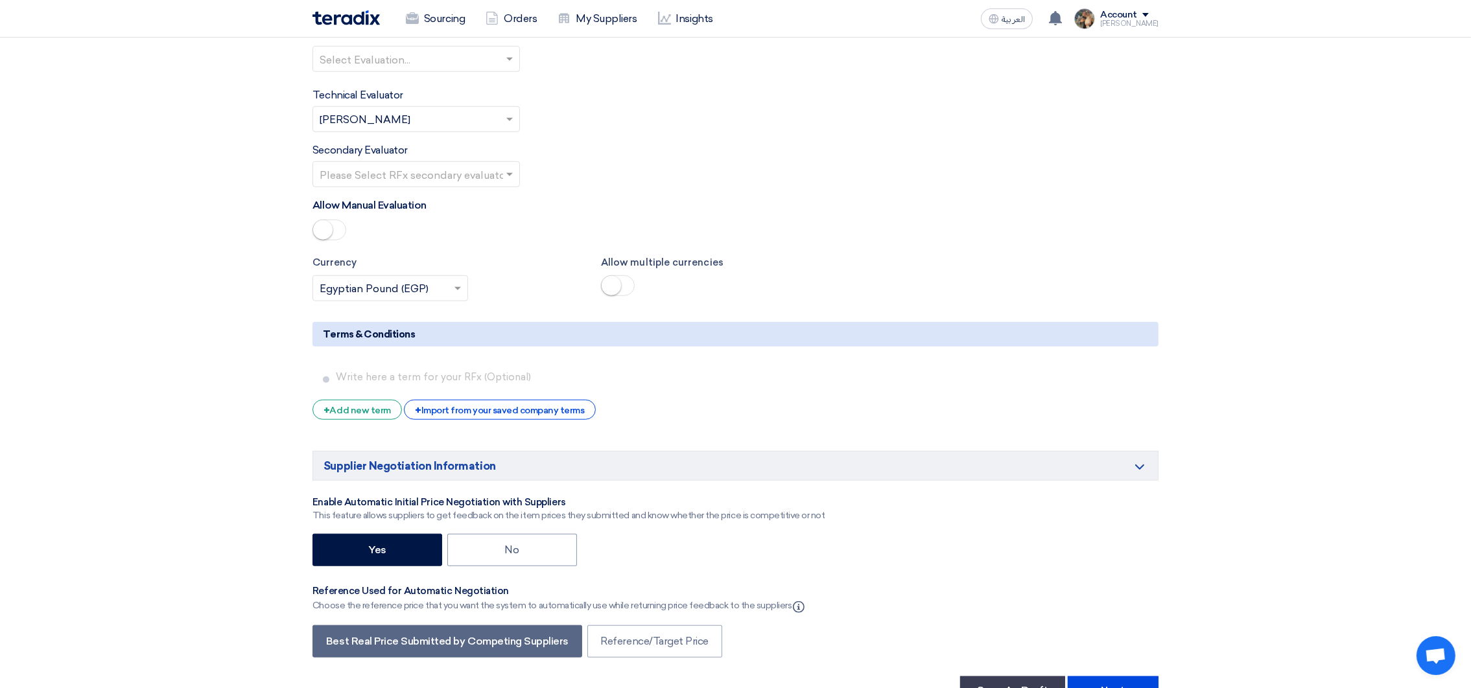
scroll to position [1749, 0]
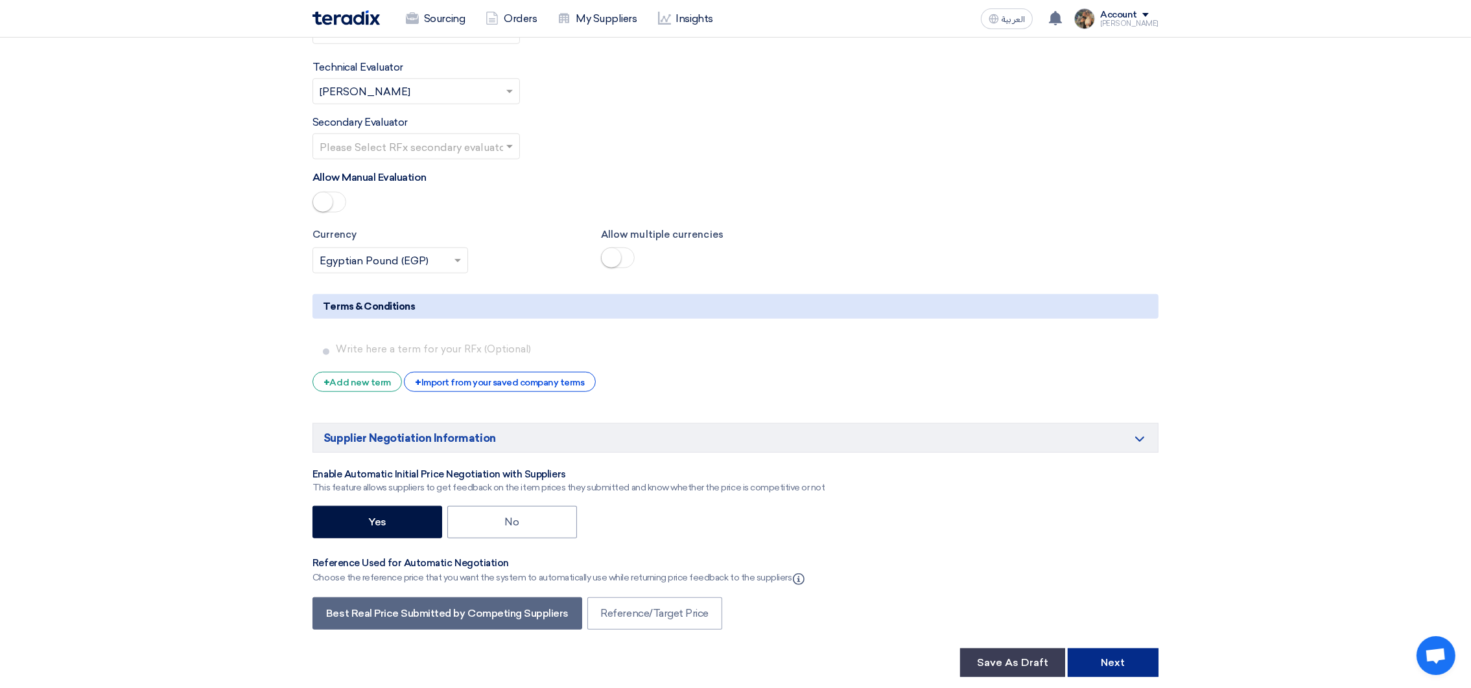
click at [1108, 673] on button "Next" at bounding box center [1113, 663] width 91 height 29
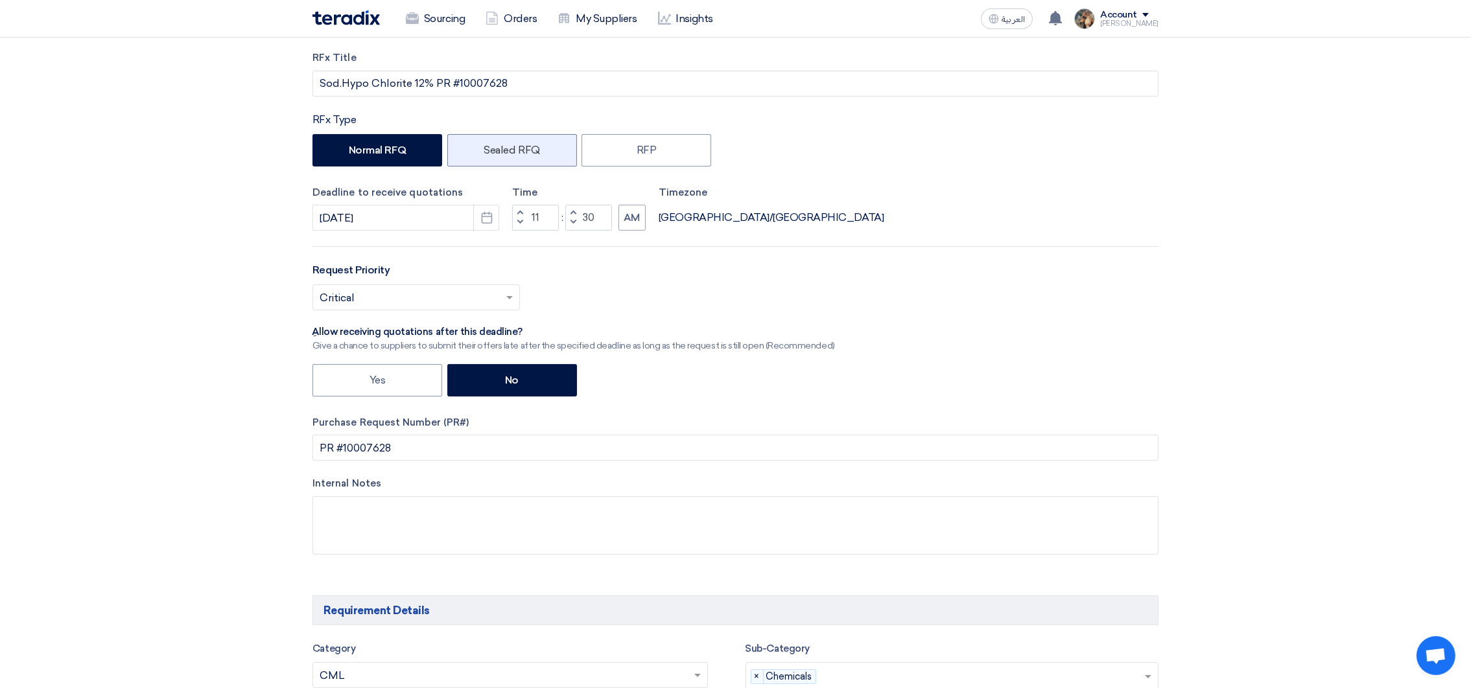
scroll to position [0, 0]
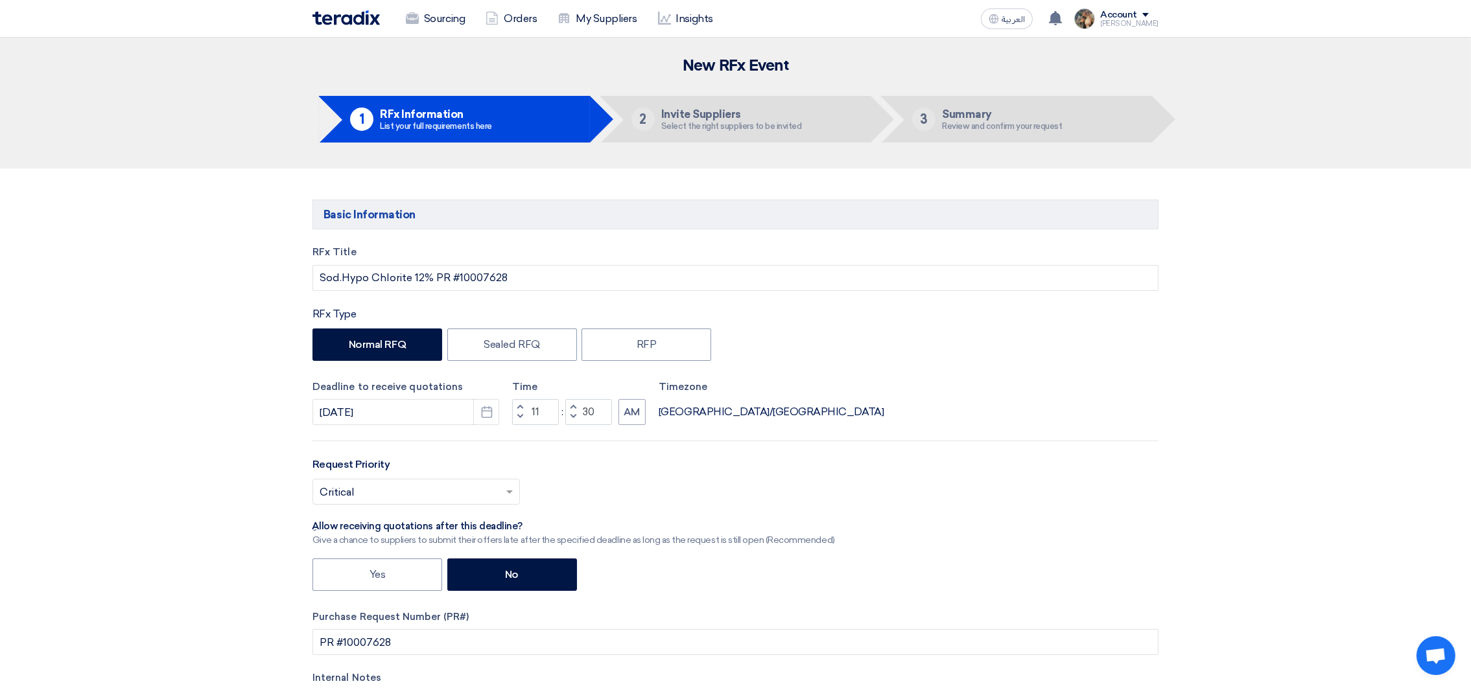
click at [322, 20] on img at bounding box center [345, 17] width 67 height 15
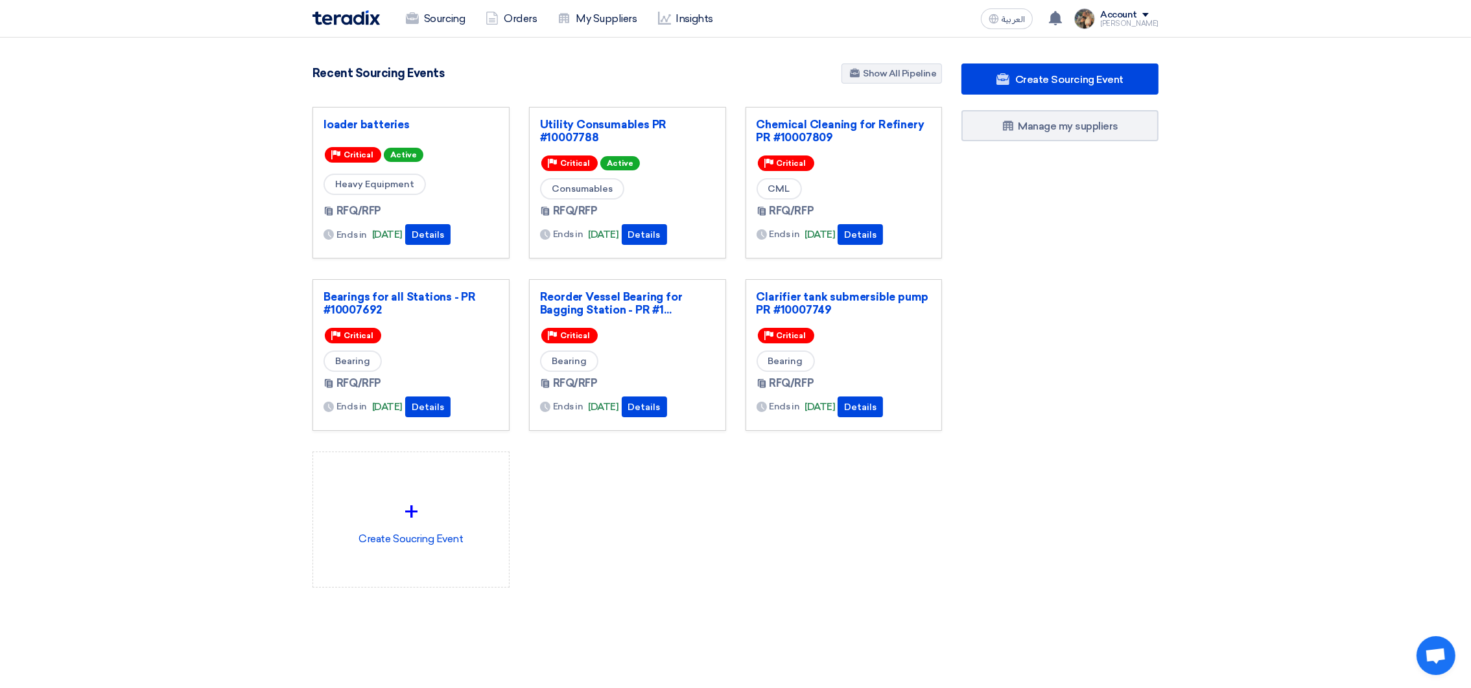
click at [1386, 287] on section "3086 RFx remaining 9 Auctions remaining Create Sourcing Event" at bounding box center [735, 357] width 1471 height 638
click at [654, 75] on div "Recent Sourcing Events Show All Pipeline" at bounding box center [626, 75] width 629 height 23
click at [417, 25] on link "Sourcing" at bounding box center [435, 19] width 80 height 29
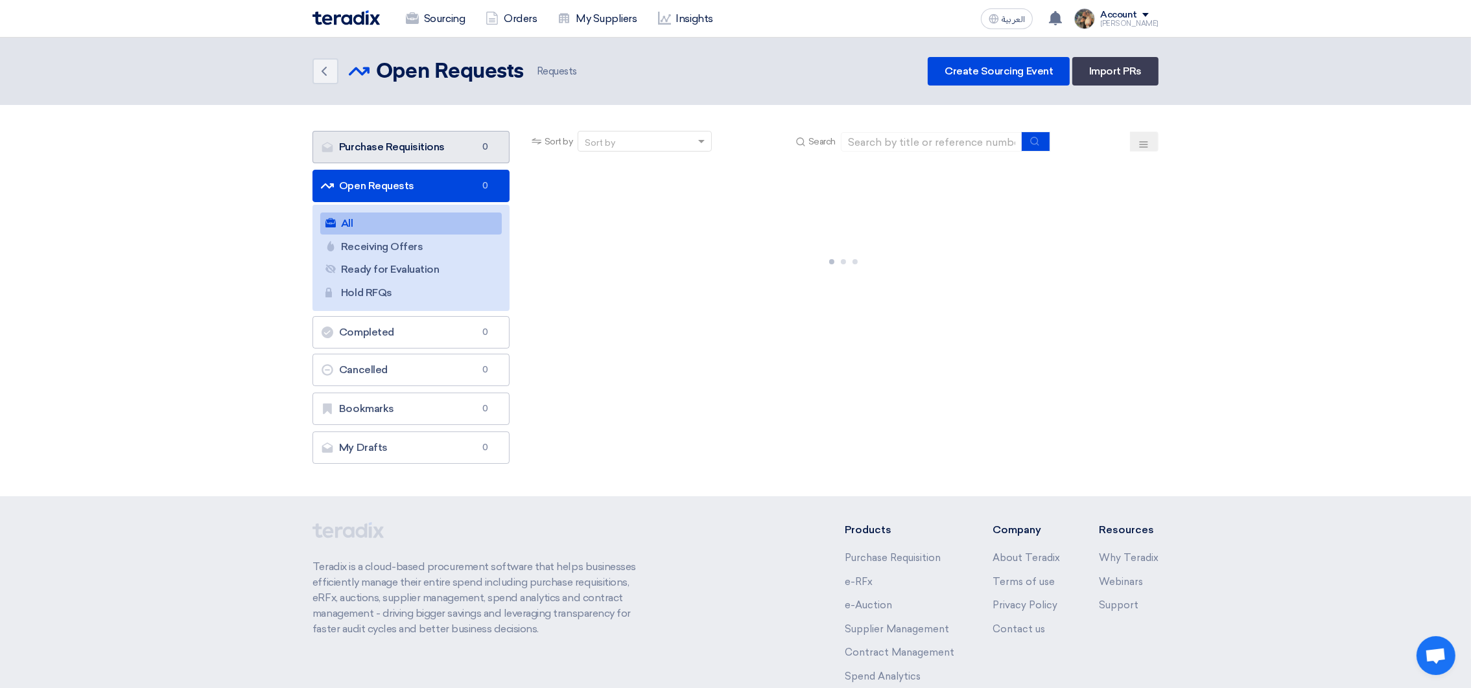
click at [406, 141] on link "Purchase Requisitions Purchase Requisitions 0" at bounding box center [410, 147] width 197 height 32
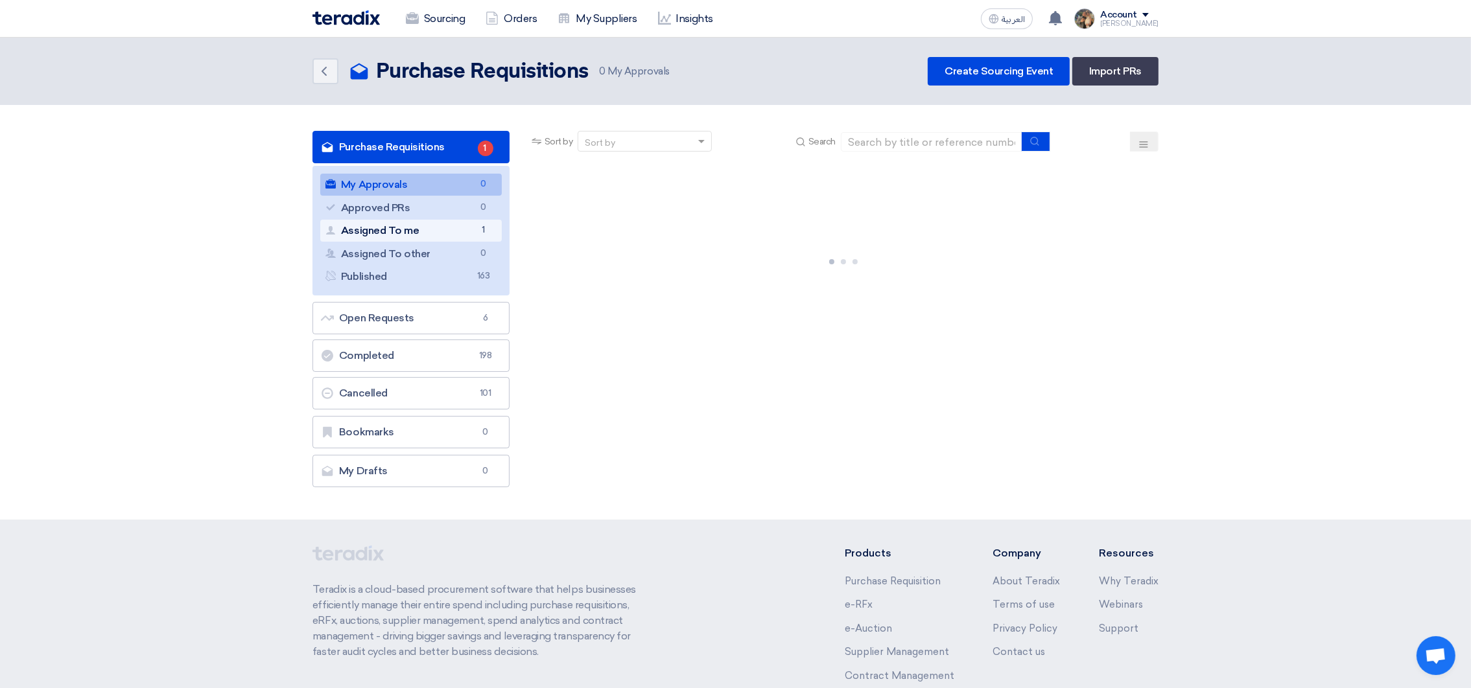
click at [442, 226] on link "Assigned To me Assigned To me 1" at bounding box center [410, 231] width 181 height 22
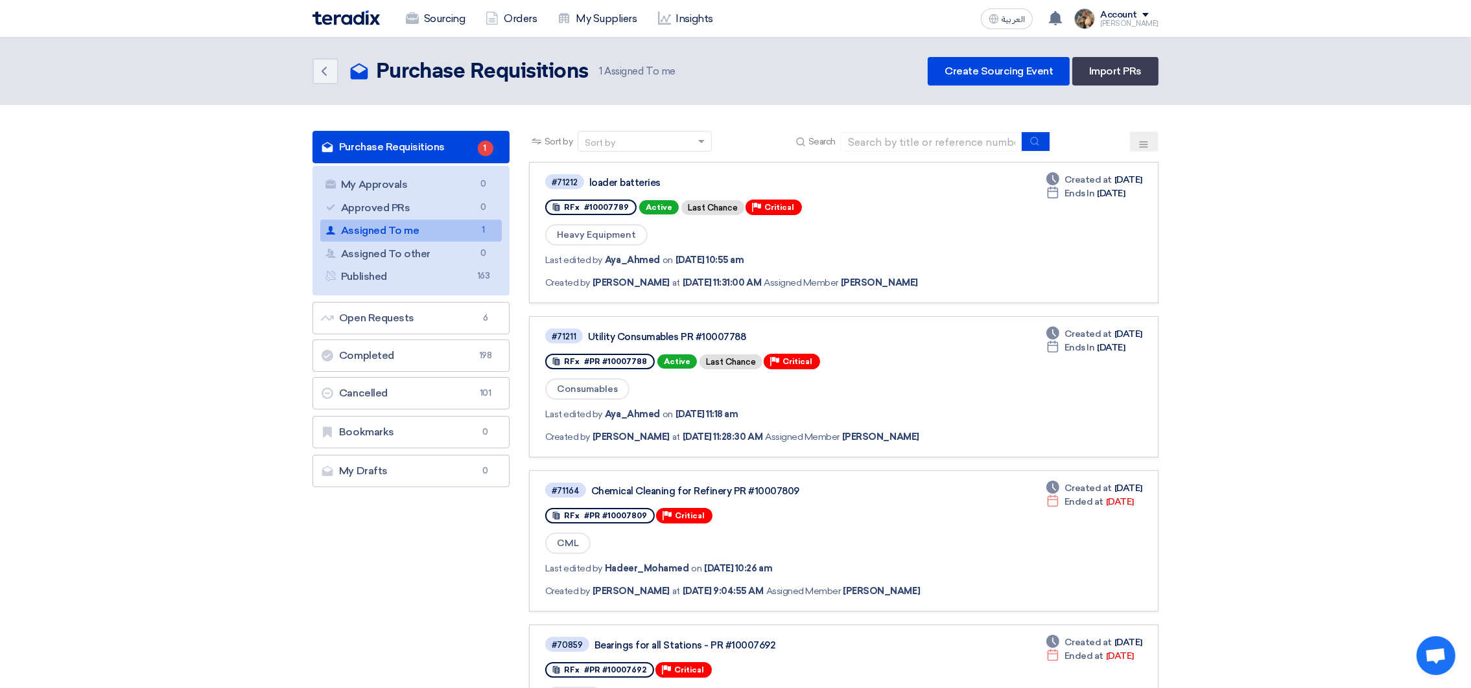
click at [1004, 278] on div "#71212 loader batteries RFx #10007789 Active Last Chance Priority Critical Heav…" at bounding box center [843, 232] width 597 height 119
click at [445, 232] on link "Assigned To me Assigned To me 1" at bounding box center [410, 231] width 181 height 22
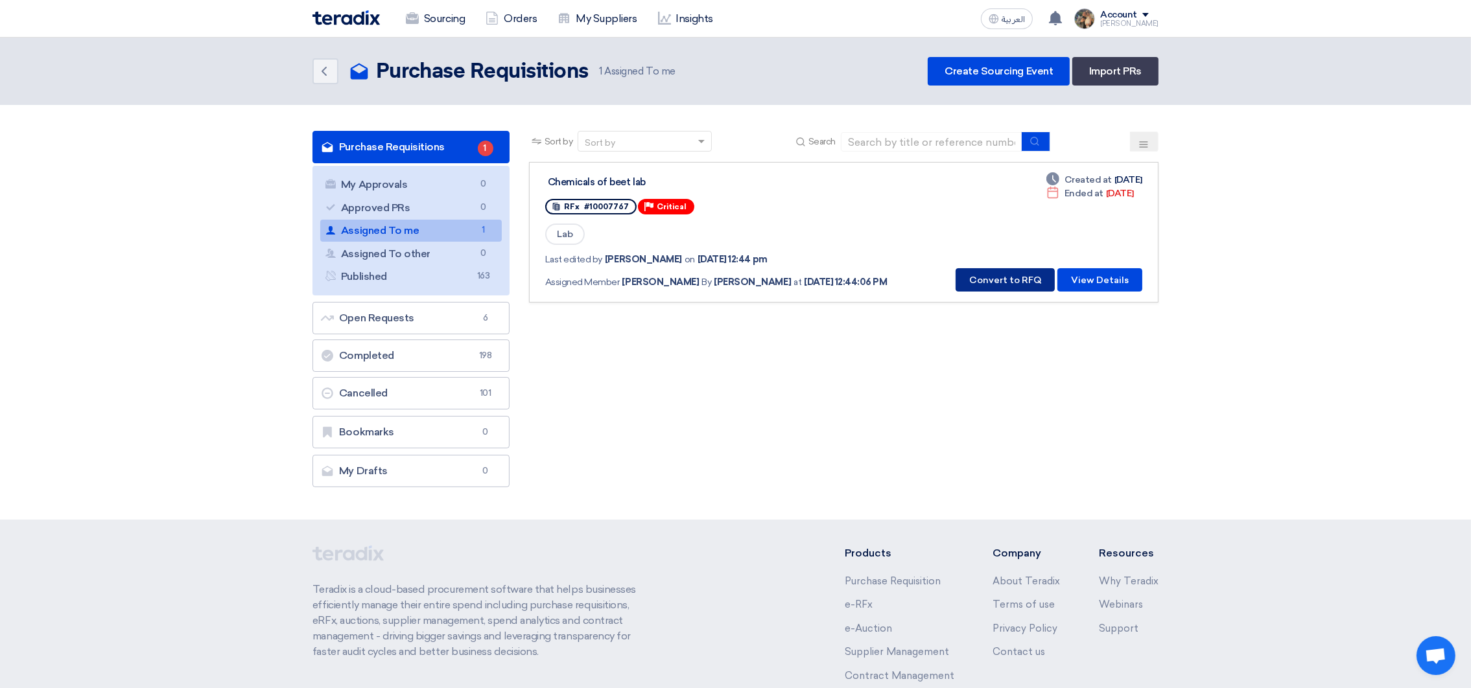
click at [993, 268] on button "Convert to RFQ" at bounding box center [1004, 279] width 99 height 23
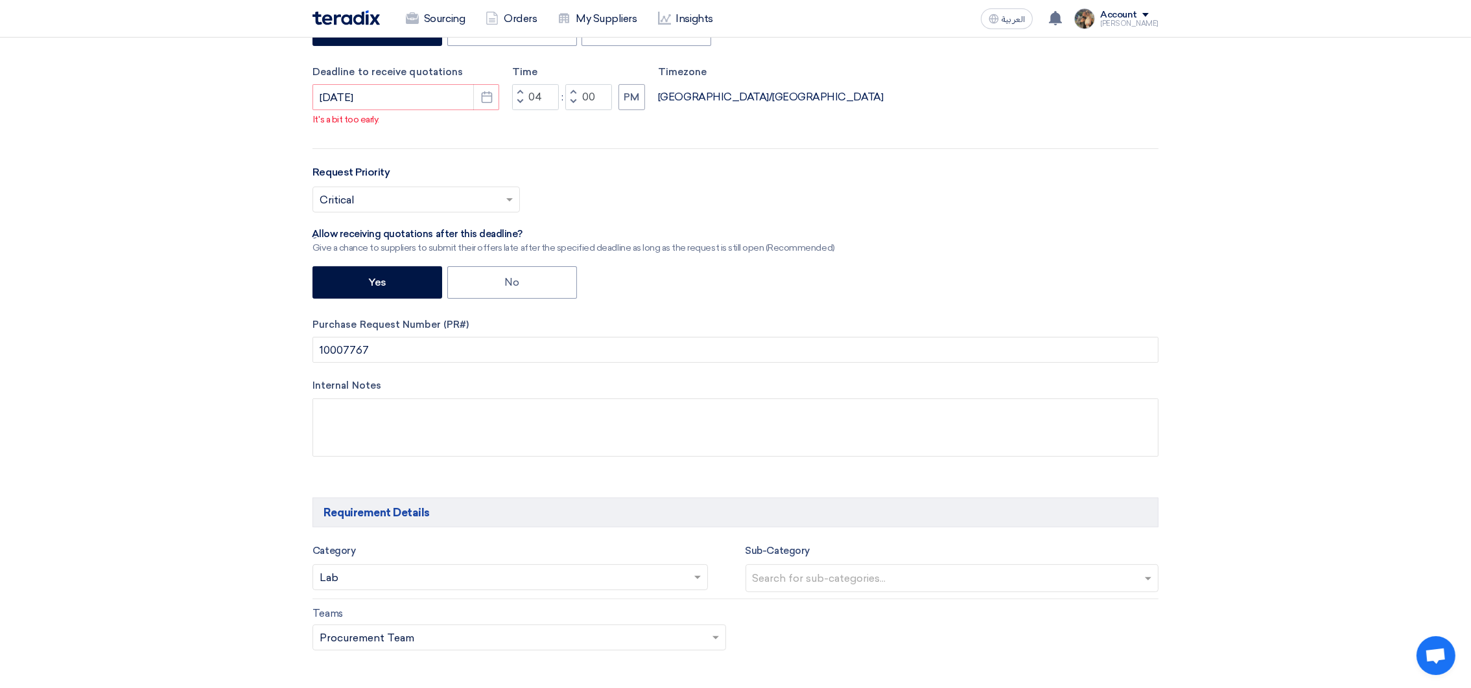
scroll to position [485, 0]
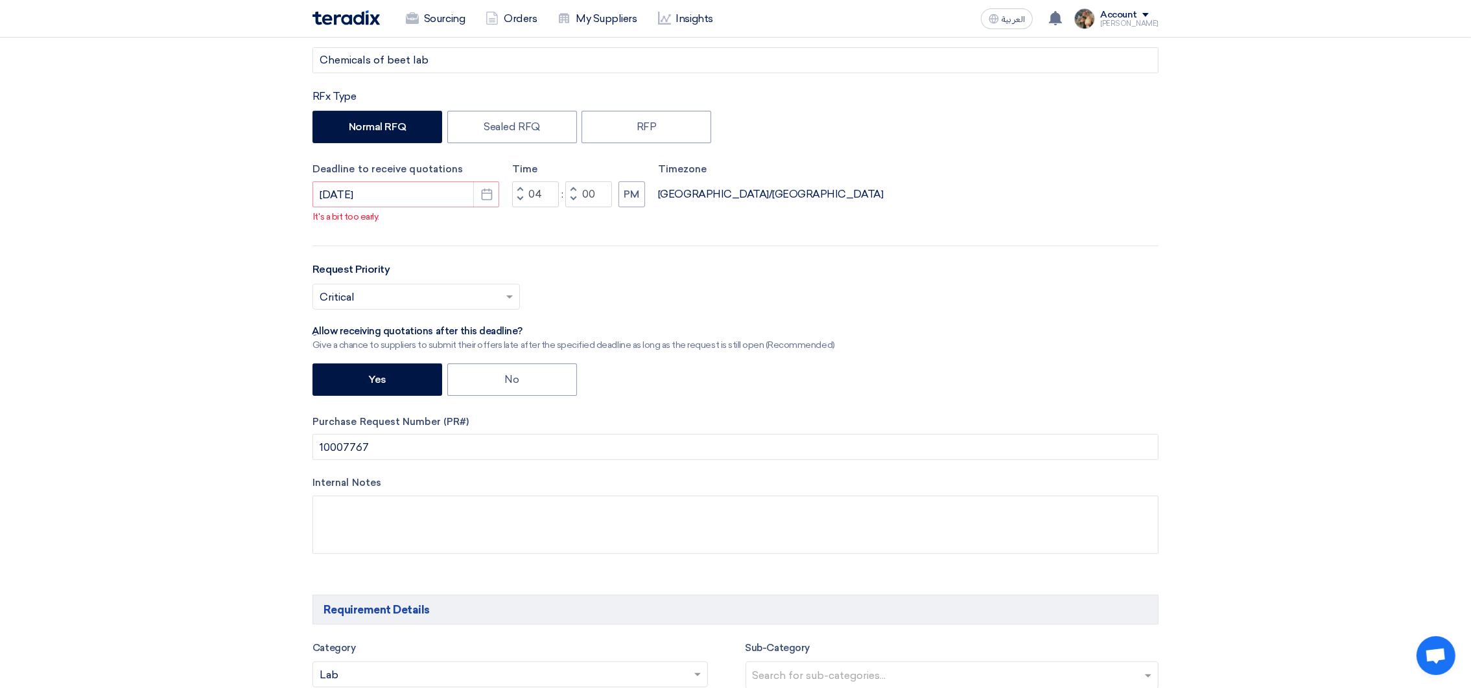
click at [508, 310] on ng-select "Select priority... × Critical ×" at bounding box center [415, 297] width 207 height 26
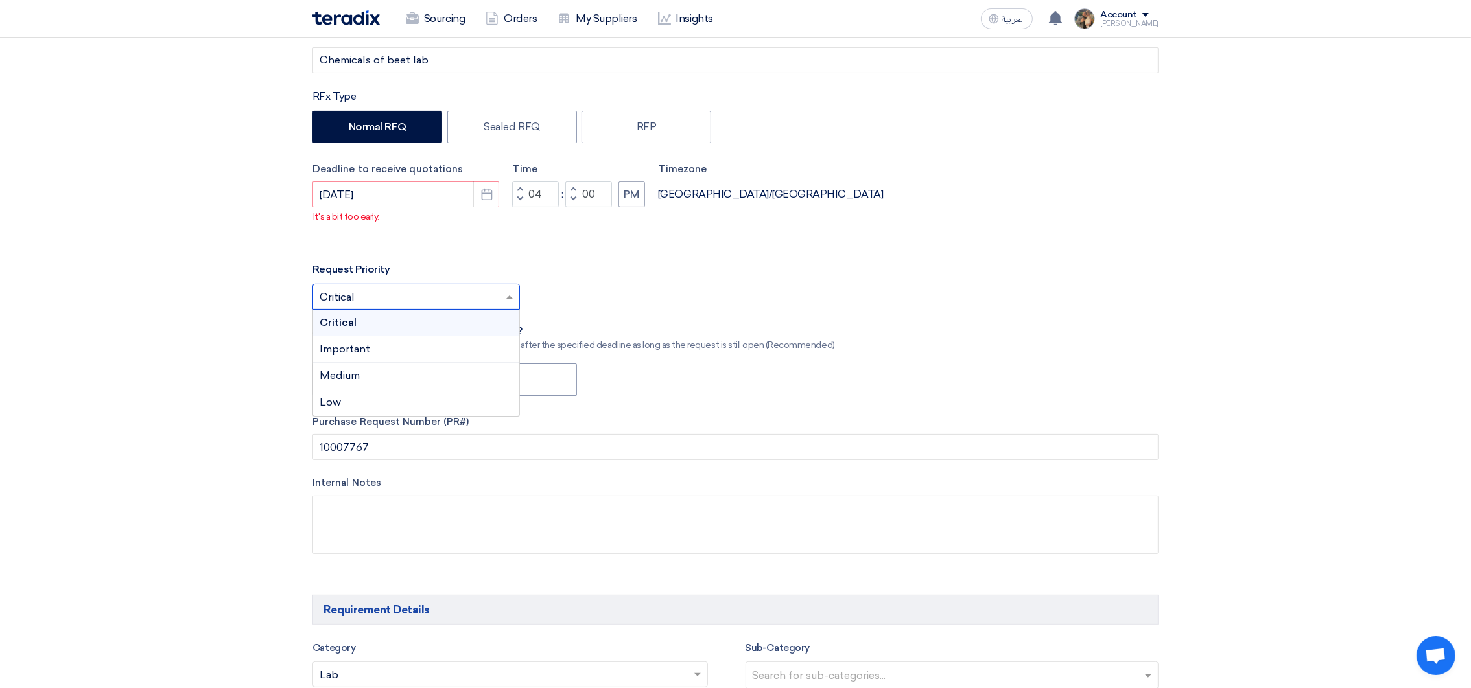
click at [441, 323] on div "Critical" at bounding box center [416, 323] width 206 height 27
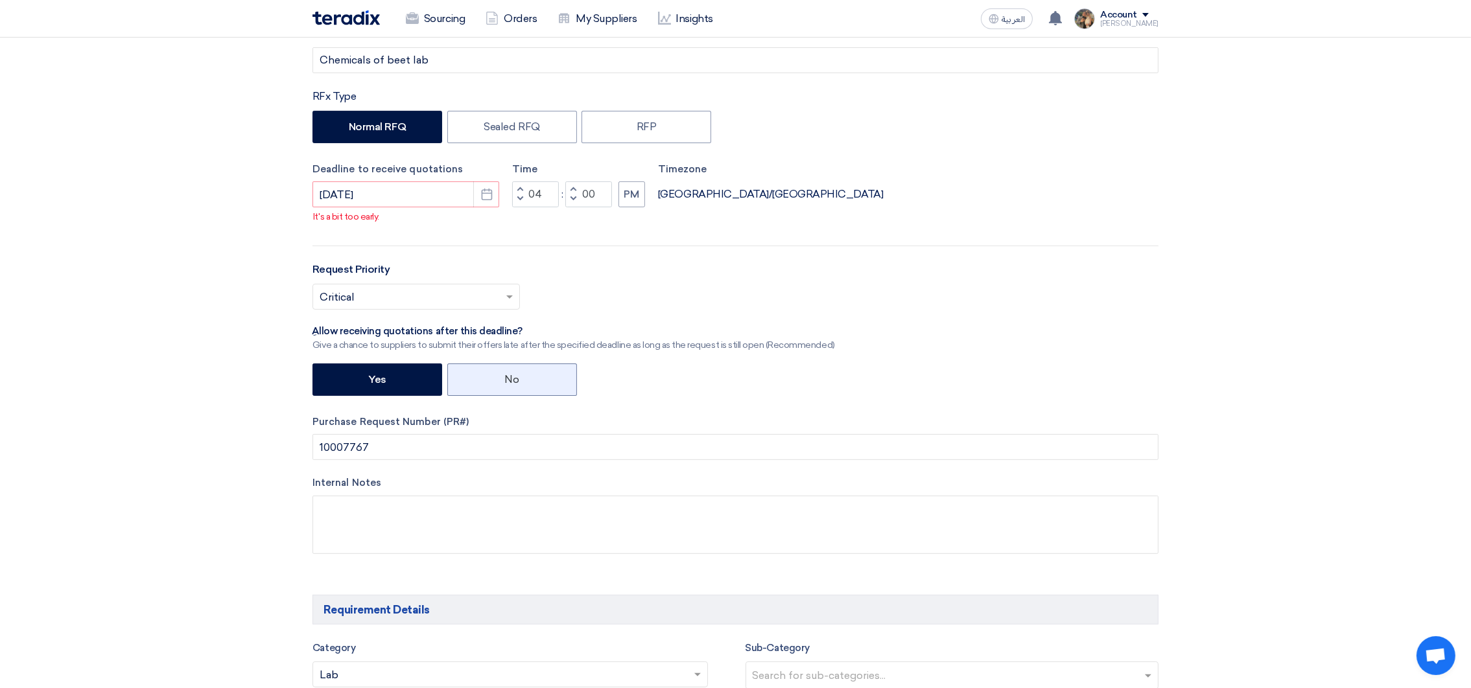
click at [528, 386] on label "No" at bounding box center [512, 380] width 130 height 32
click at [513, 383] on input "No" at bounding box center [509, 379] width 8 height 8
radio input "true"
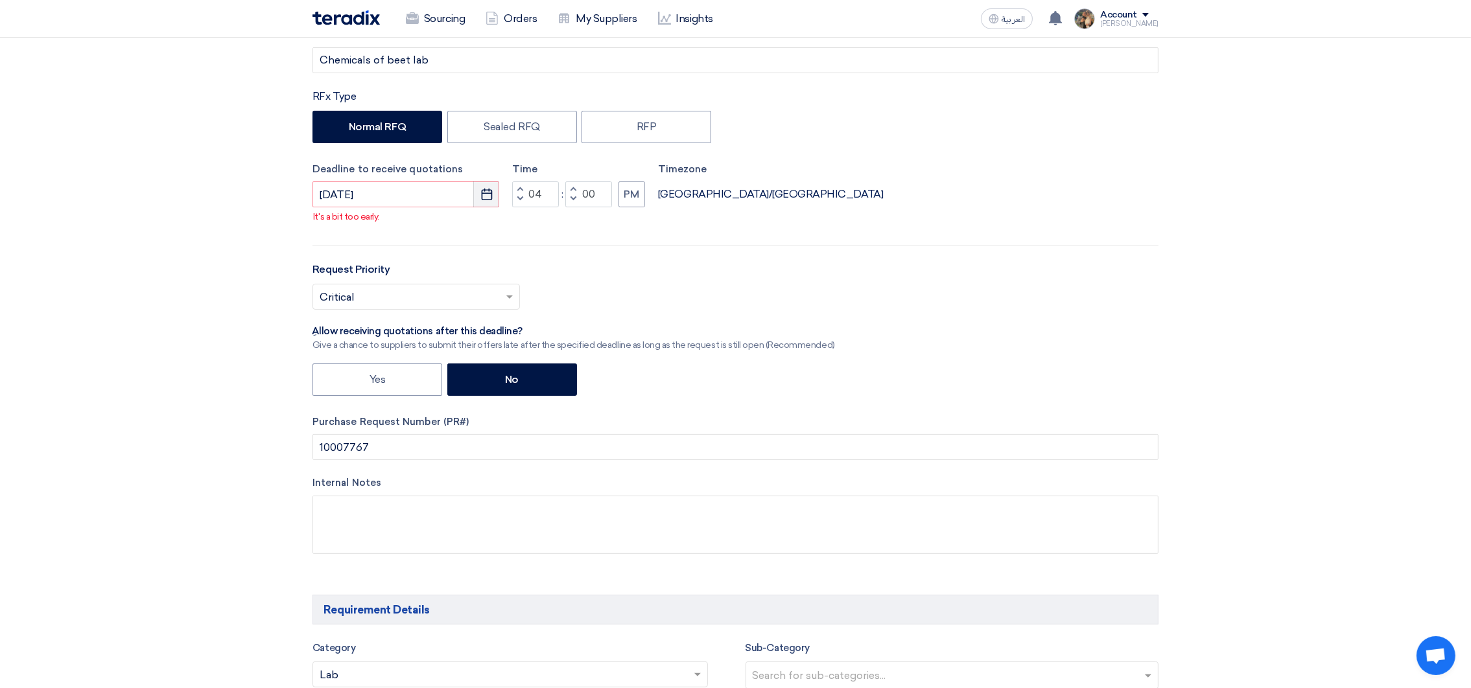
click at [487, 204] on button "Pick a date" at bounding box center [486, 194] width 26 height 26
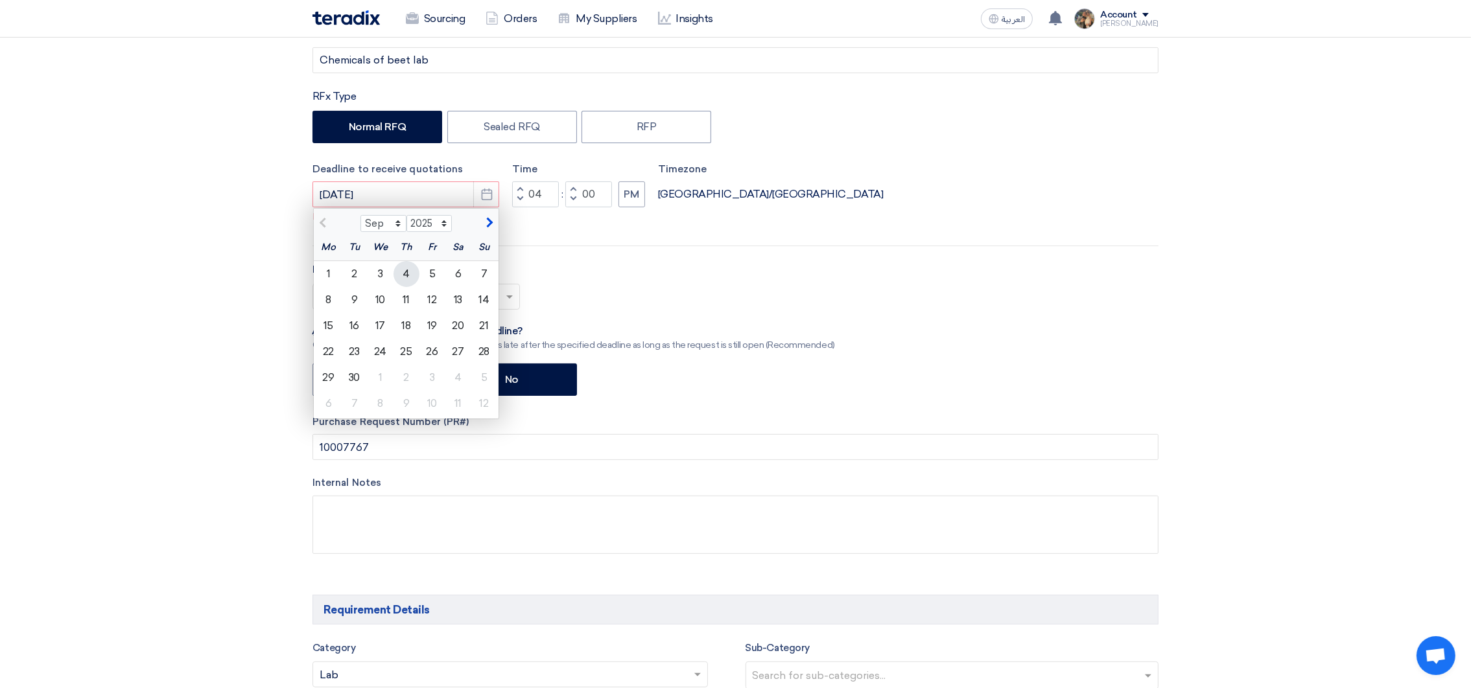
click at [406, 278] on div "4" at bounding box center [406, 274] width 26 height 26
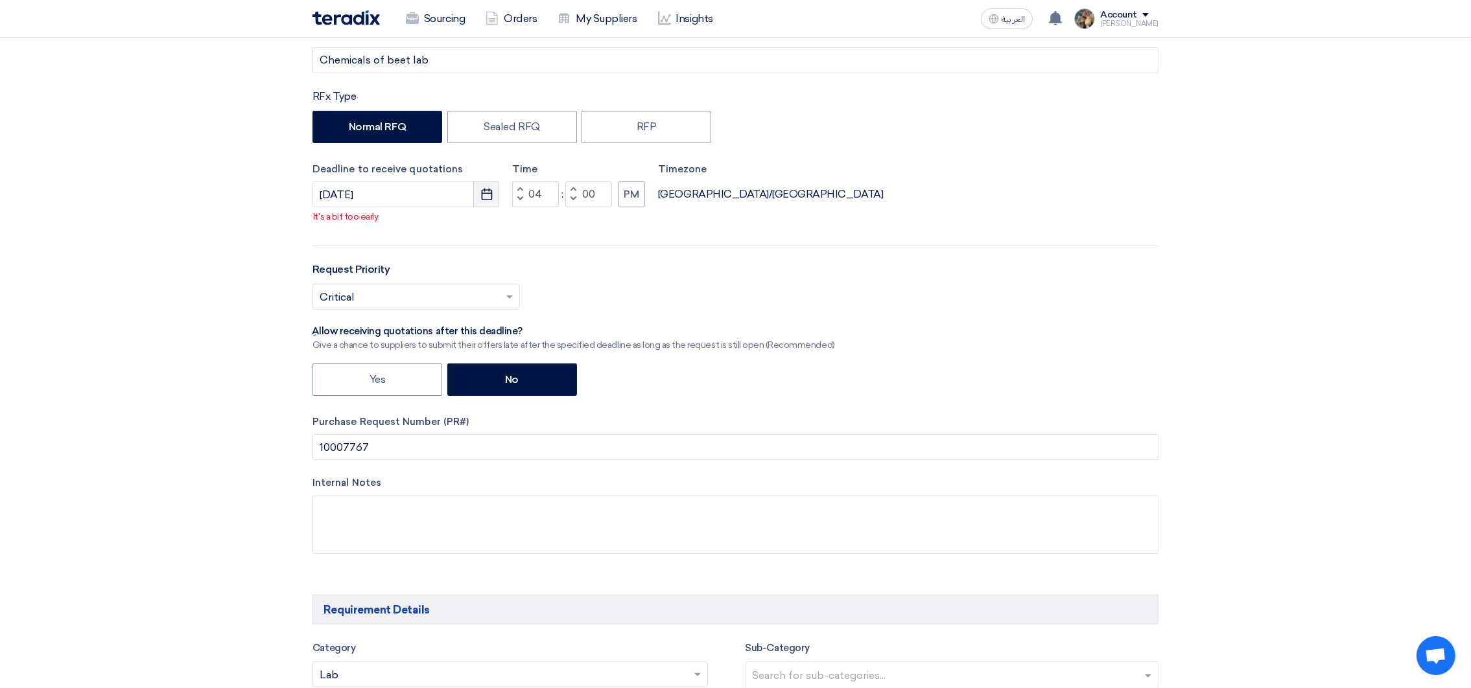
click at [484, 196] on icon "Pick a date" at bounding box center [486, 194] width 13 height 13
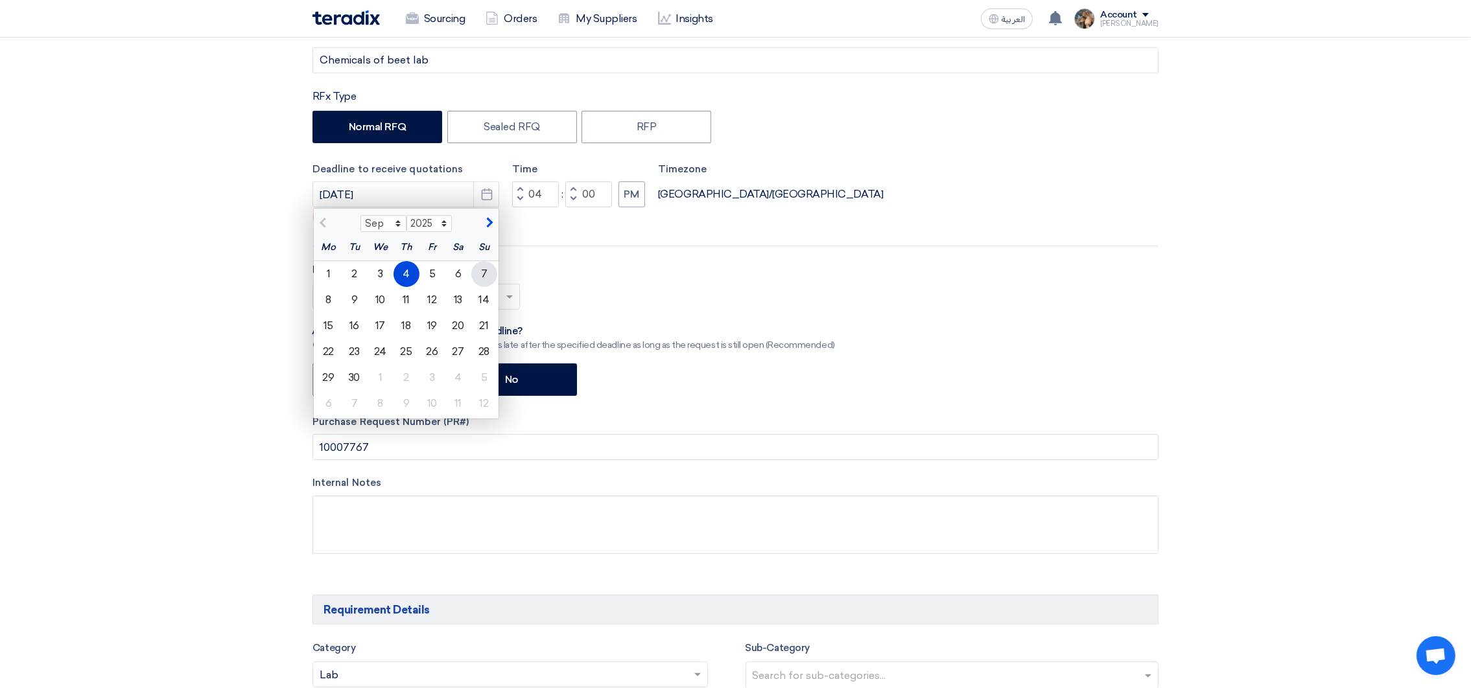
click at [477, 279] on div "7" at bounding box center [484, 274] width 26 height 26
type input "[DATE]"
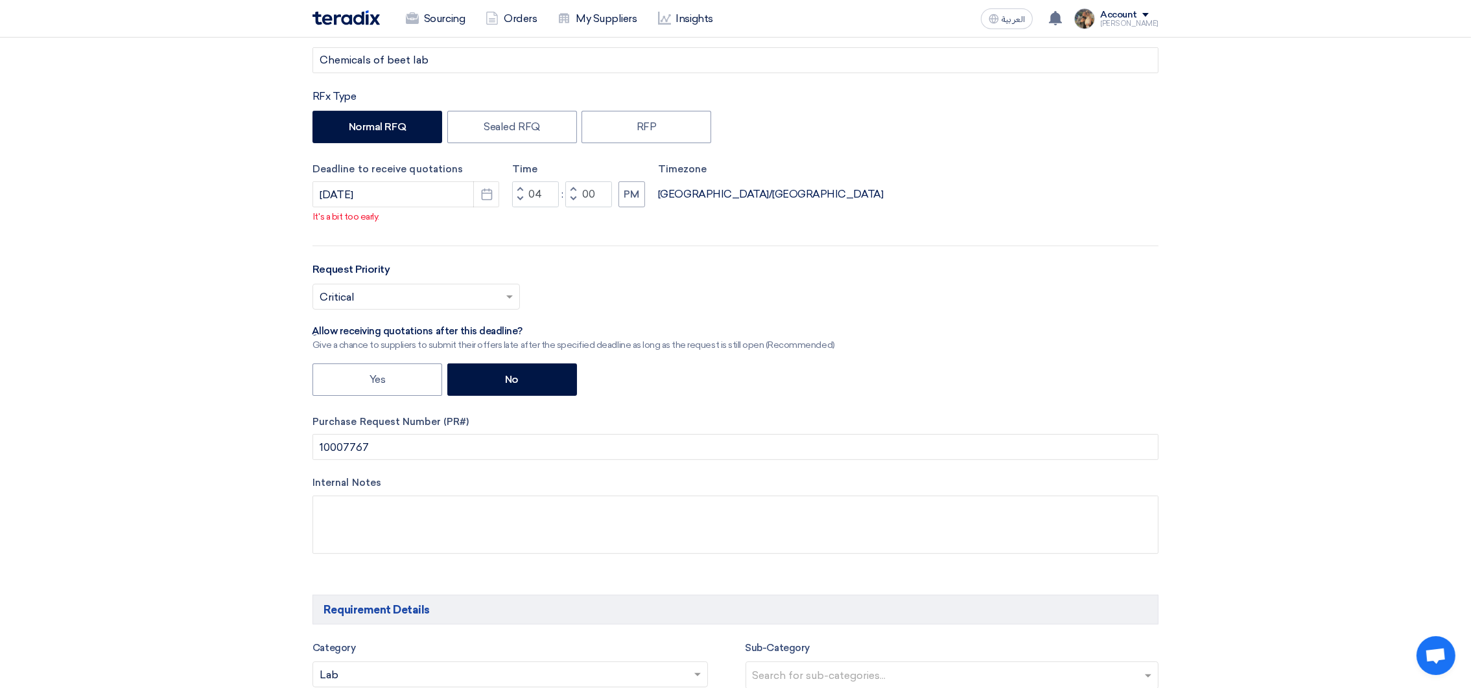
click at [439, 239] on div "RFx Title Chemicals of beet lab RFx Type Normal RFQ Sealed RFQ RFP Deadline to …" at bounding box center [735, 300] width 865 height 547
drag, startPoint x: 309, startPoint y: 220, endPoint x: 398, endPoint y: 224, distance: 88.9
click at [398, 224] on div "RFx Title Chemicals of beet lab RFx Type Normal RFQ Sealed RFQ RFP Deadline to …" at bounding box center [735, 300] width 865 height 547
click at [386, 223] on p "It's a bit too early." at bounding box center [735, 217] width 845 height 14
click at [520, 204] on button "Decrement hours" at bounding box center [520, 200] width 16 height 16
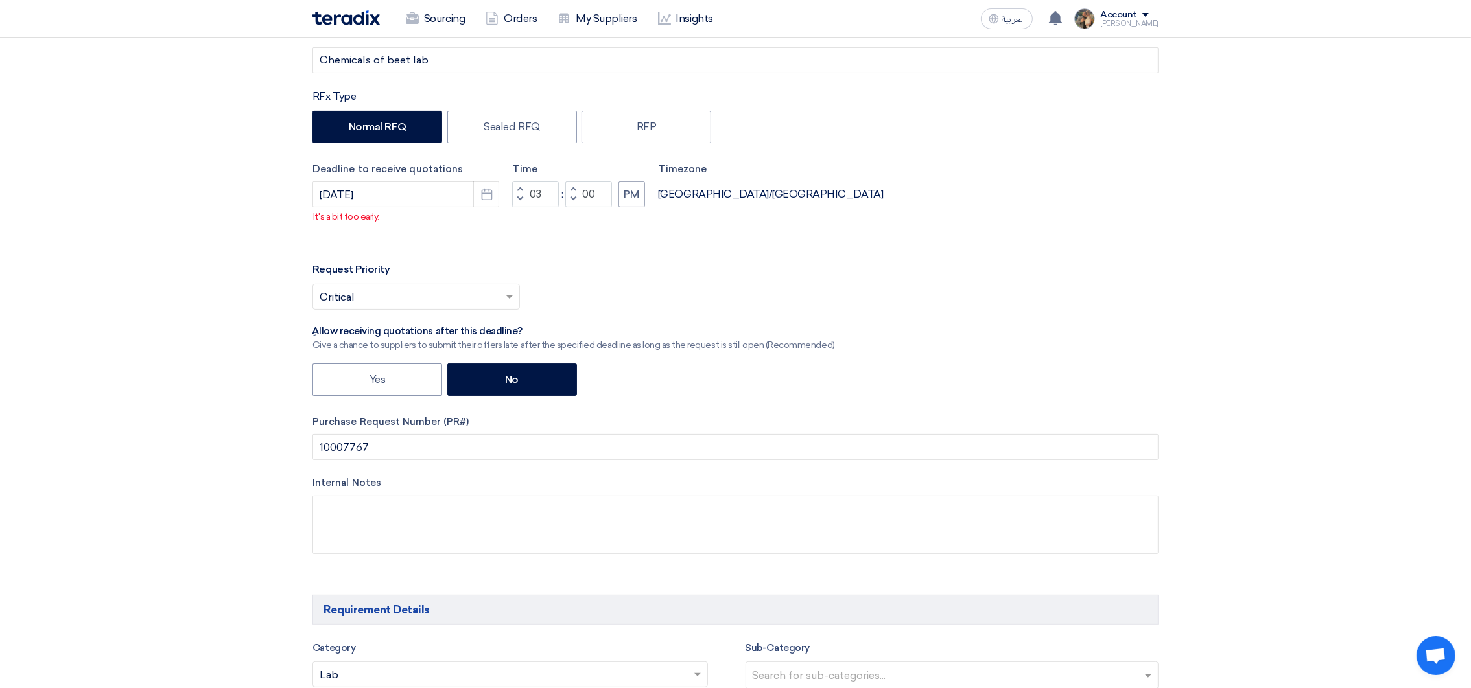
click at [520, 204] on button "Decrement hours" at bounding box center [520, 200] width 16 height 16
type input "12"
click at [320, 450] on input "10007767" at bounding box center [735, 447] width 846 height 26
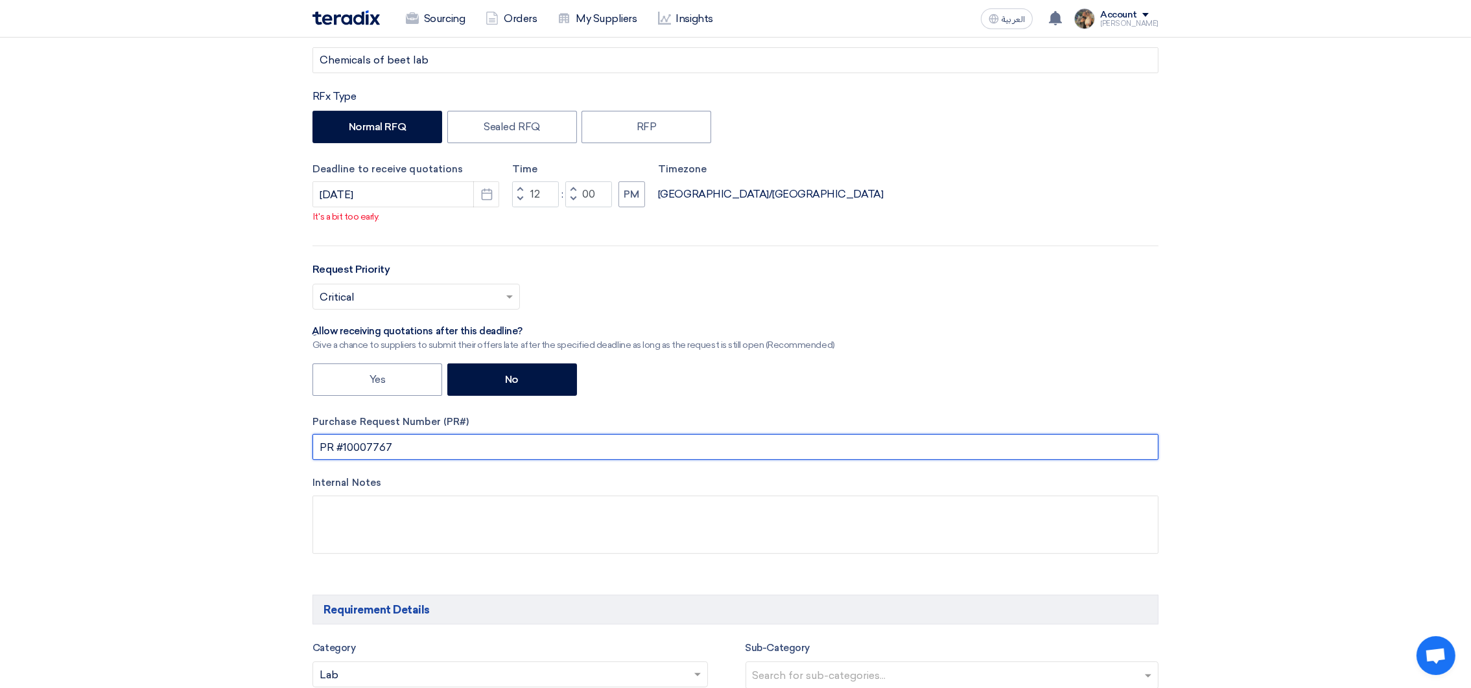
click at [325, 452] on input "PR #10007767" at bounding box center [735, 447] width 846 height 26
drag, startPoint x: 325, startPoint y: 452, endPoint x: 394, endPoint y: 456, distance: 69.5
click at [394, 456] on input "PR #10007767" at bounding box center [735, 447] width 846 height 26
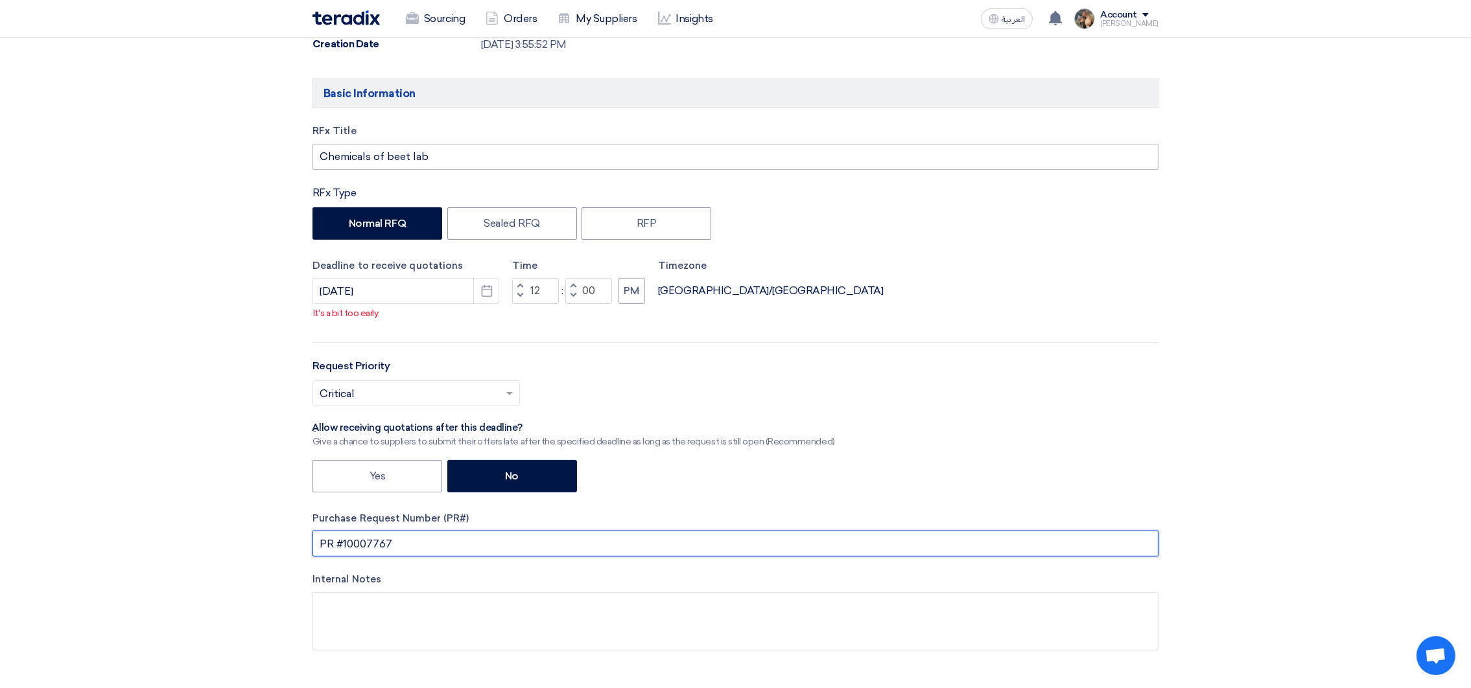
type input "PR #10007767"
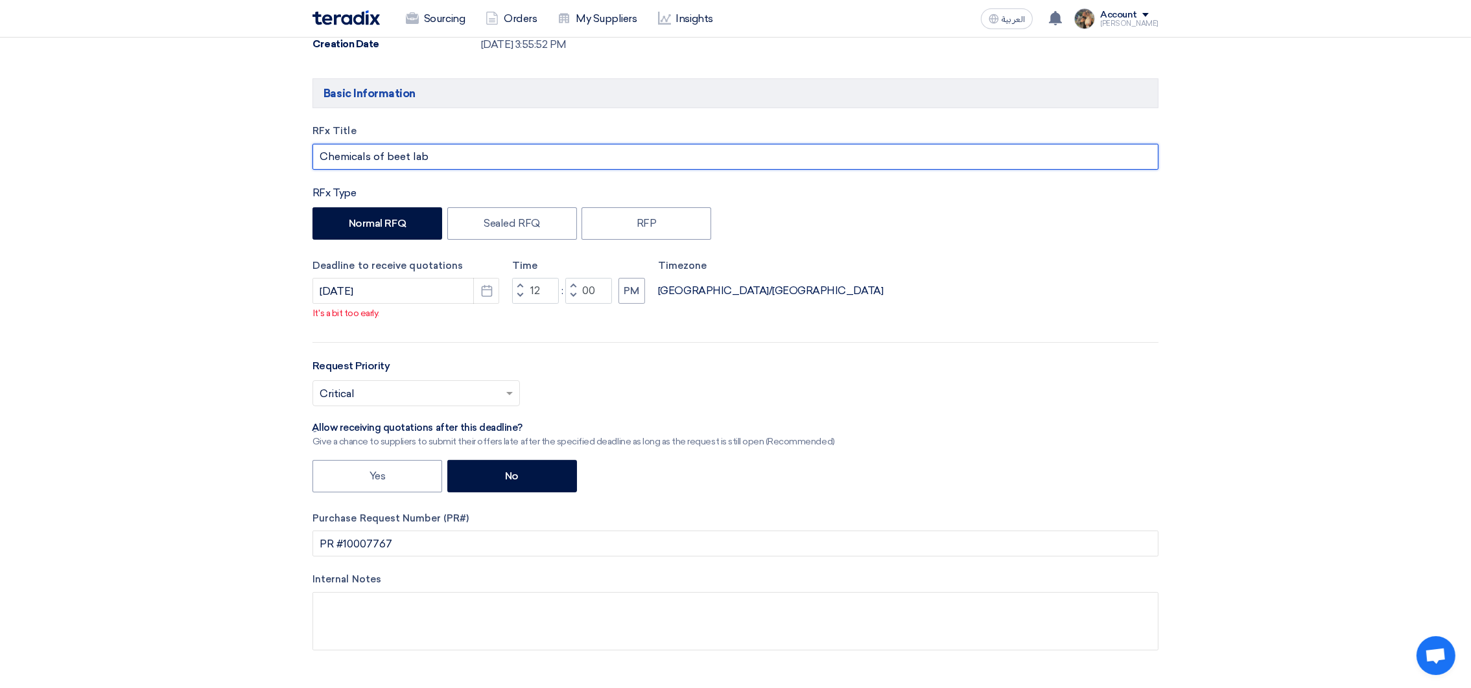
click at [435, 164] on input "Chemicals of beet lab" at bounding box center [735, 157] width 846 height 26
paste input "PR #10007767"
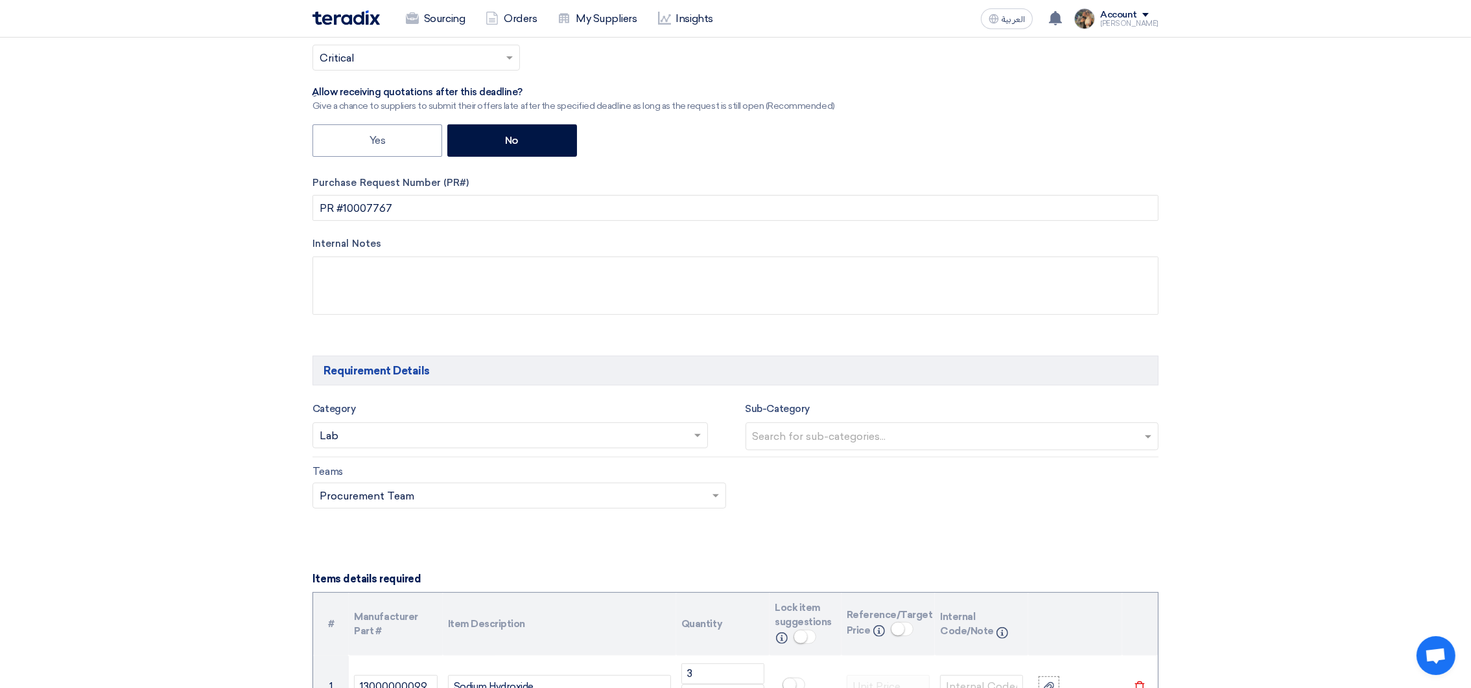
scroll to position [874, 0]
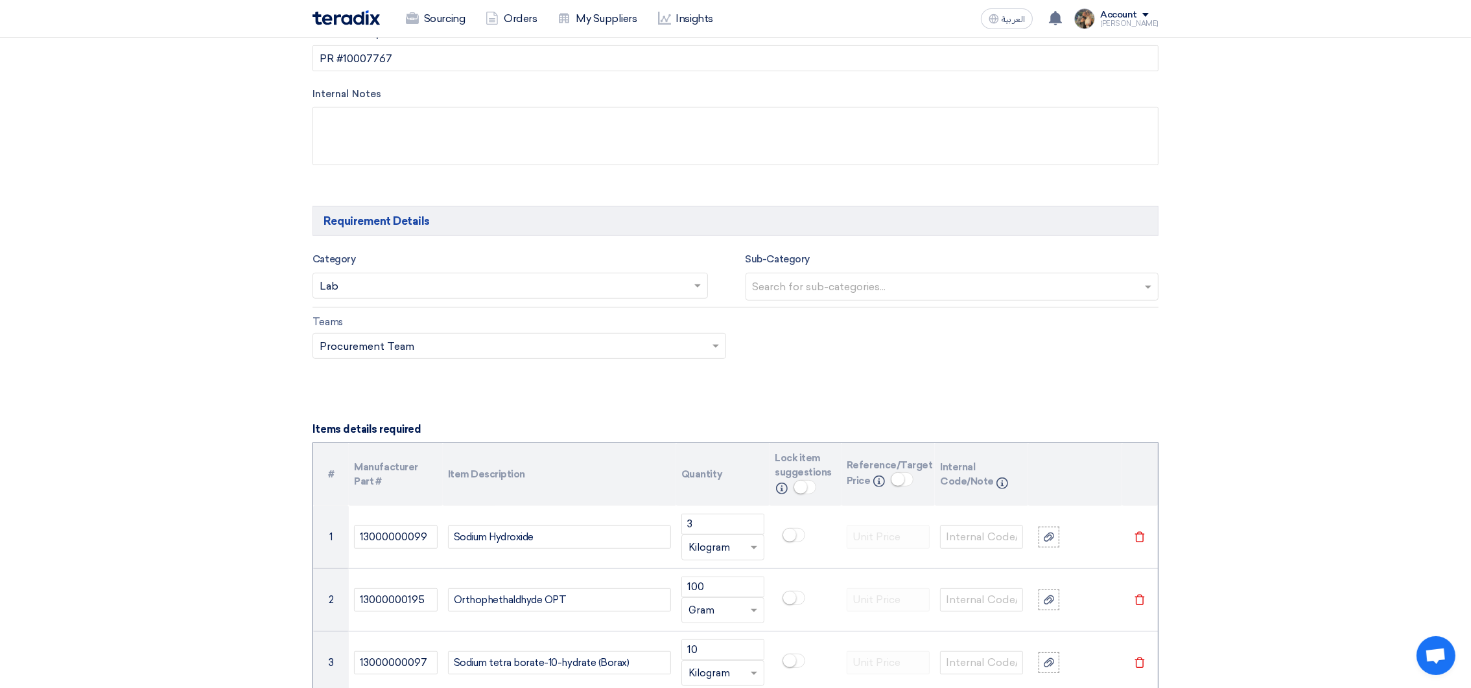
type input "Chemicals of beet lab PR #10007767"
click at [808, 290] on input "text" at bounding box center [954, 287] width 403 height 21
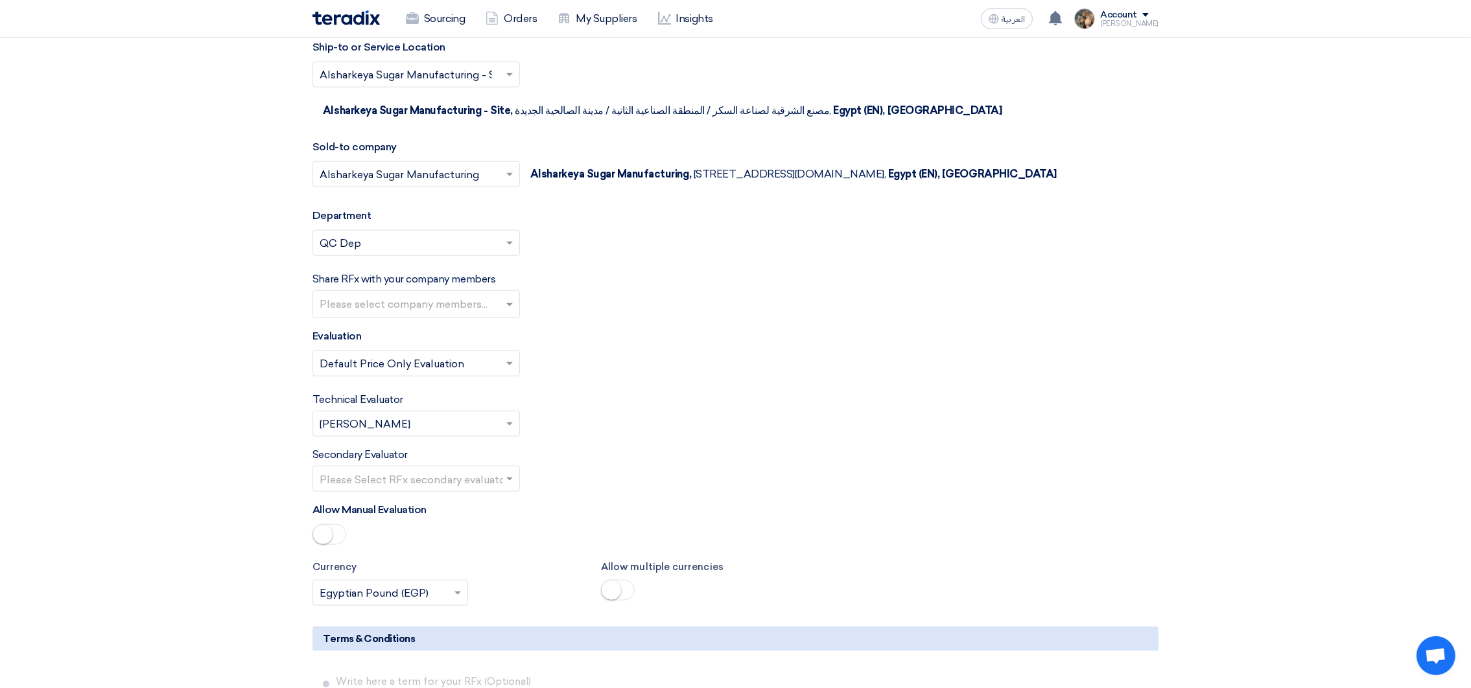
scroll to position [2236, 0]
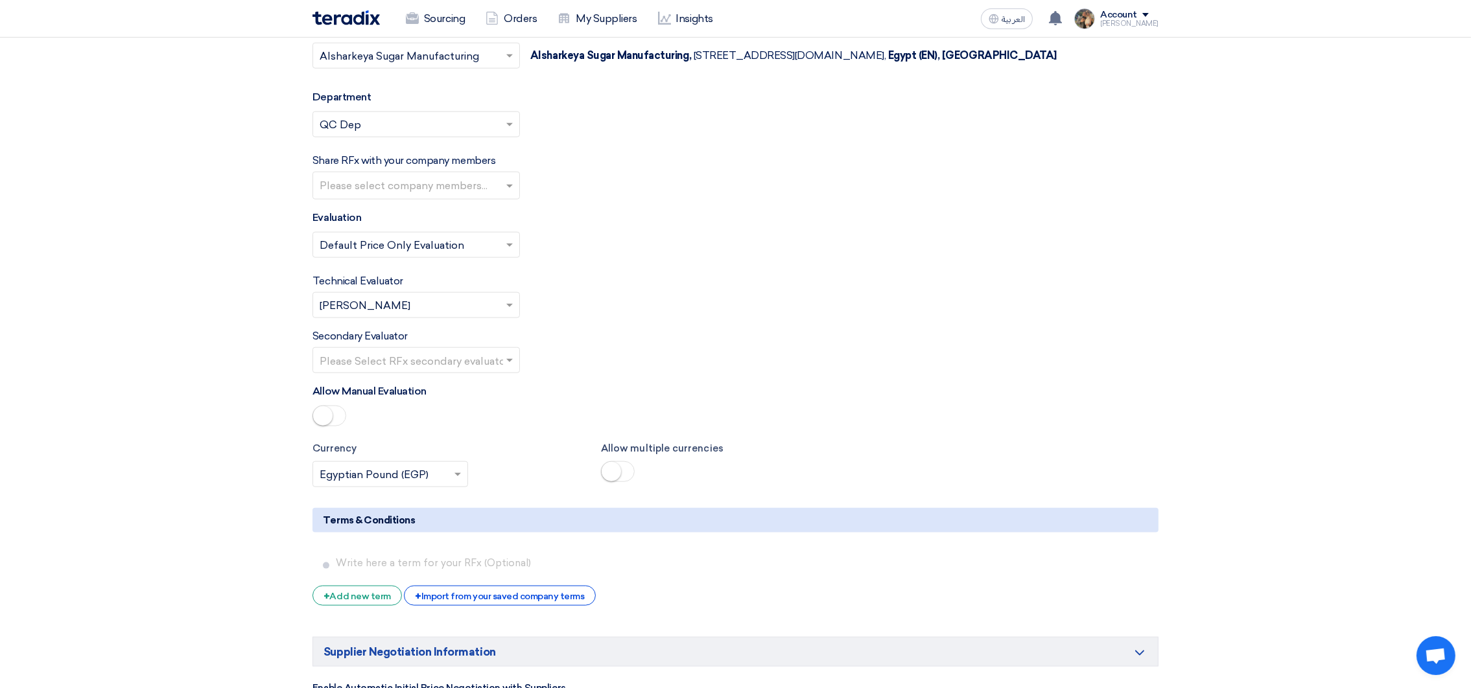
click at [413, 310] on input "text" at bounding box center [410, 306] width 180 height 21
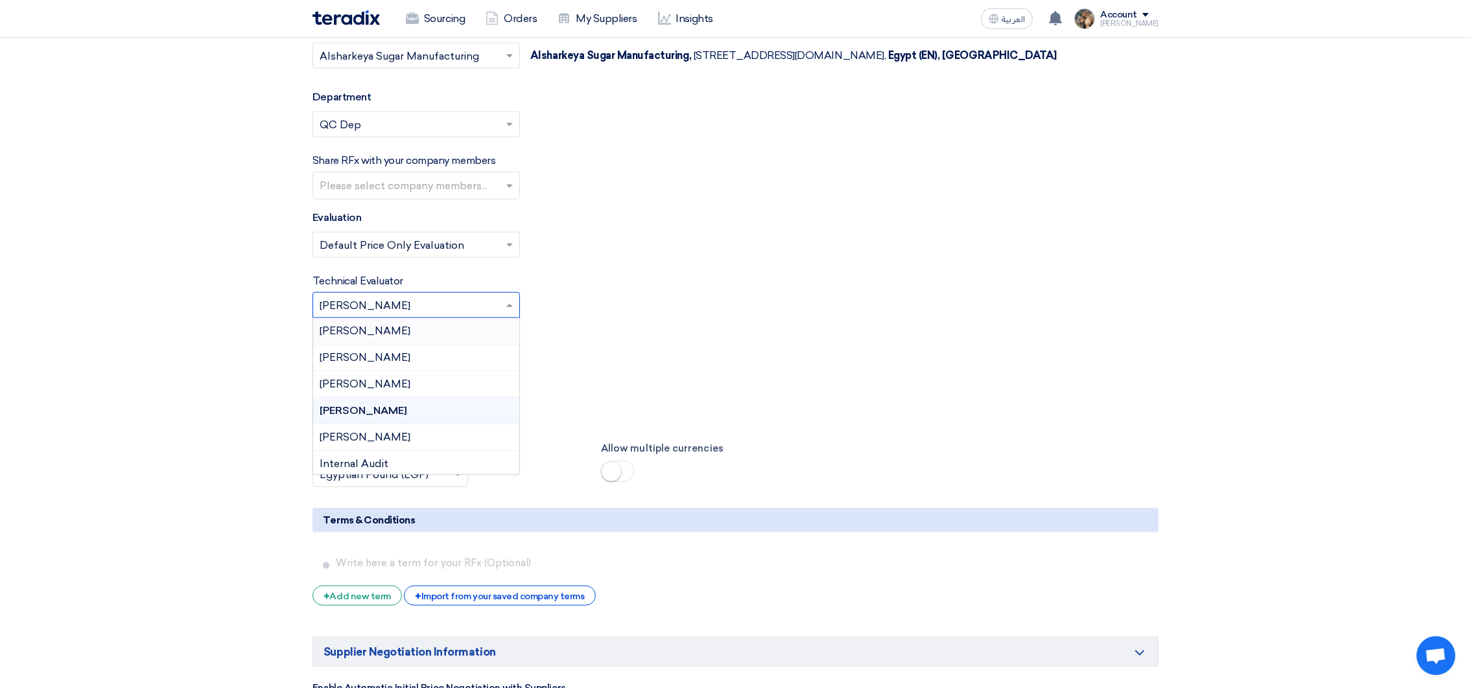
click at [395, 336] on div "[PERSON_NAME]" at bounding box center [416, 331] width 206 height 27
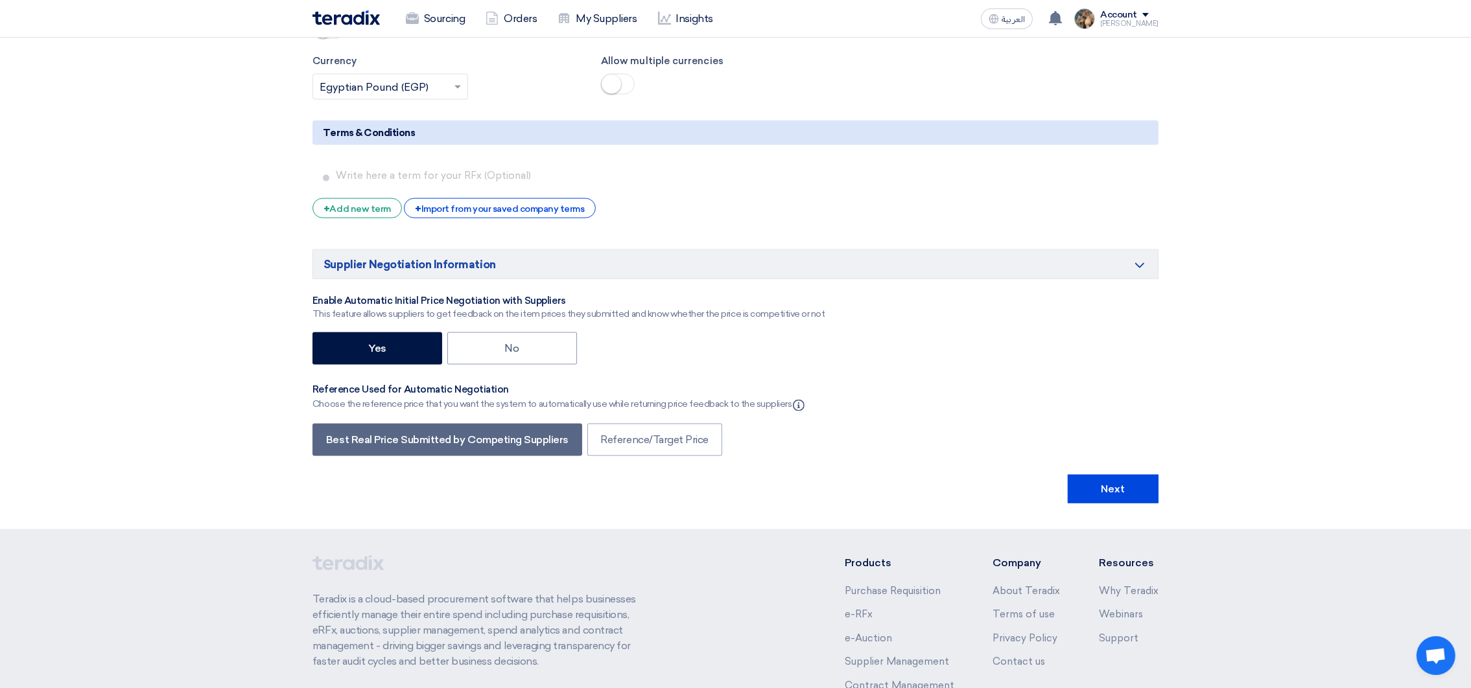
scroll to position [2625, 0]
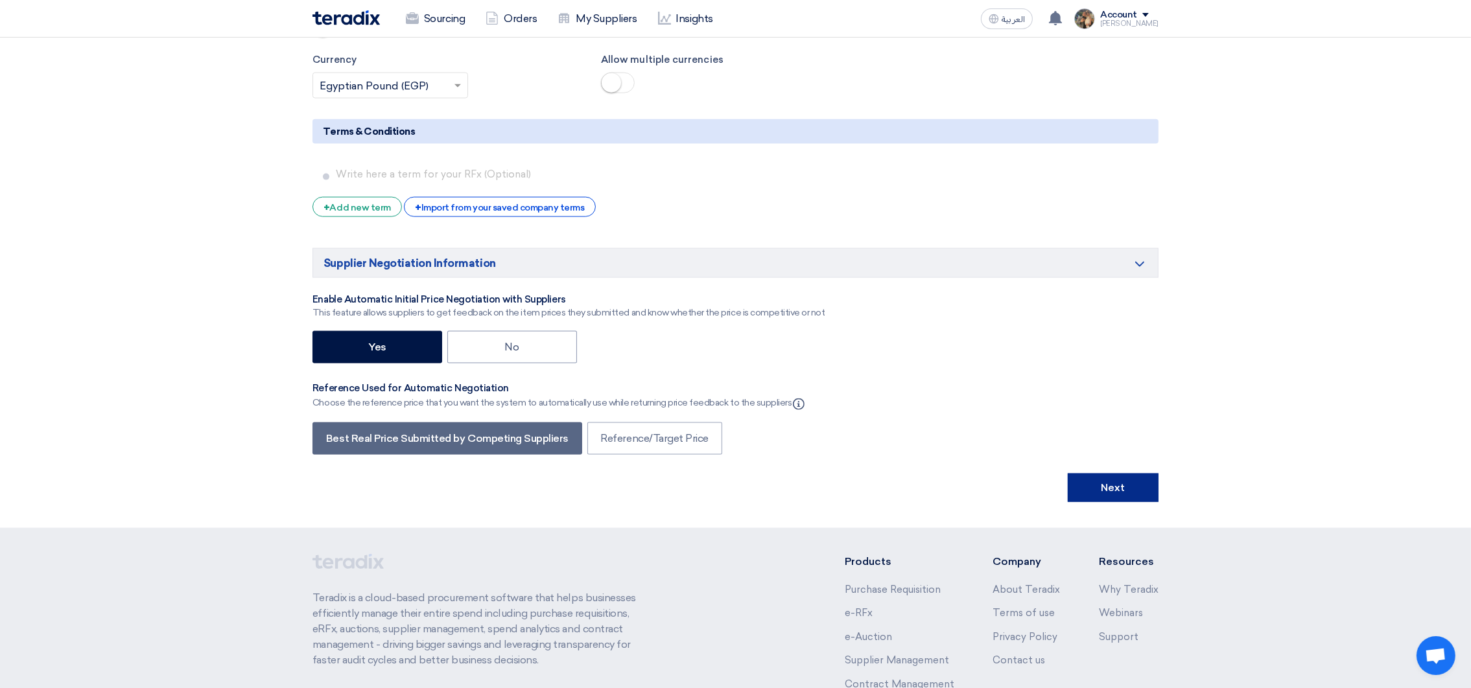
click at [1092, 497] on button "Next" at bounding box center [1113, 488] width 91 height 29
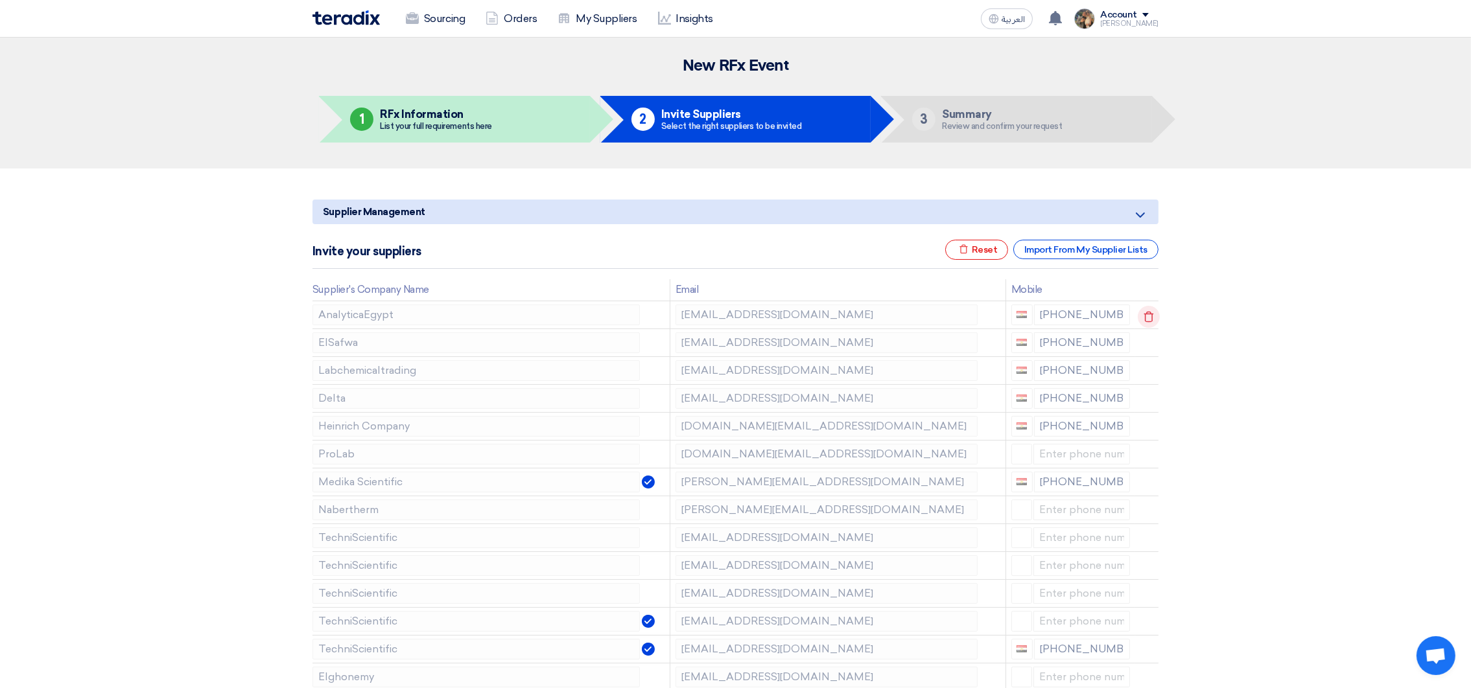
click at [1154, 314] on icon at bounding box center [1149, 317] width 22 height 22
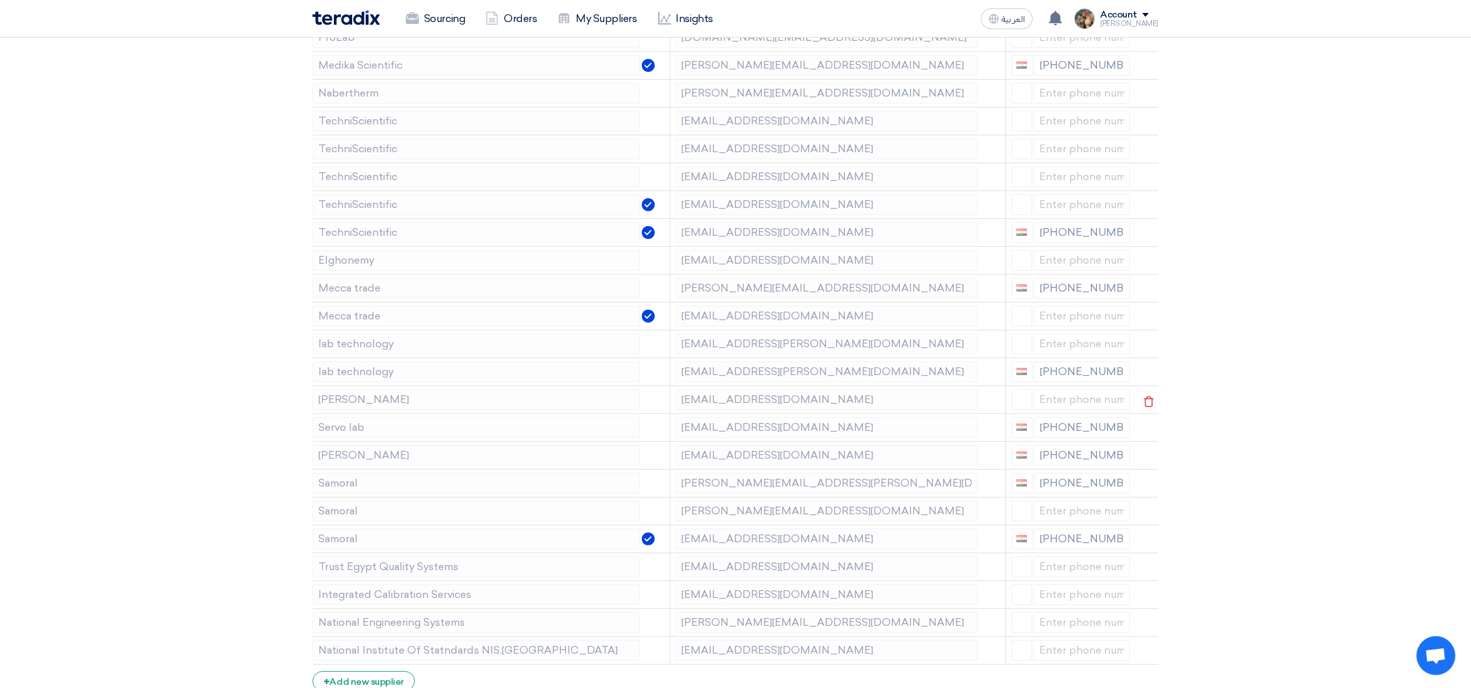
scroll to position [485, 0]
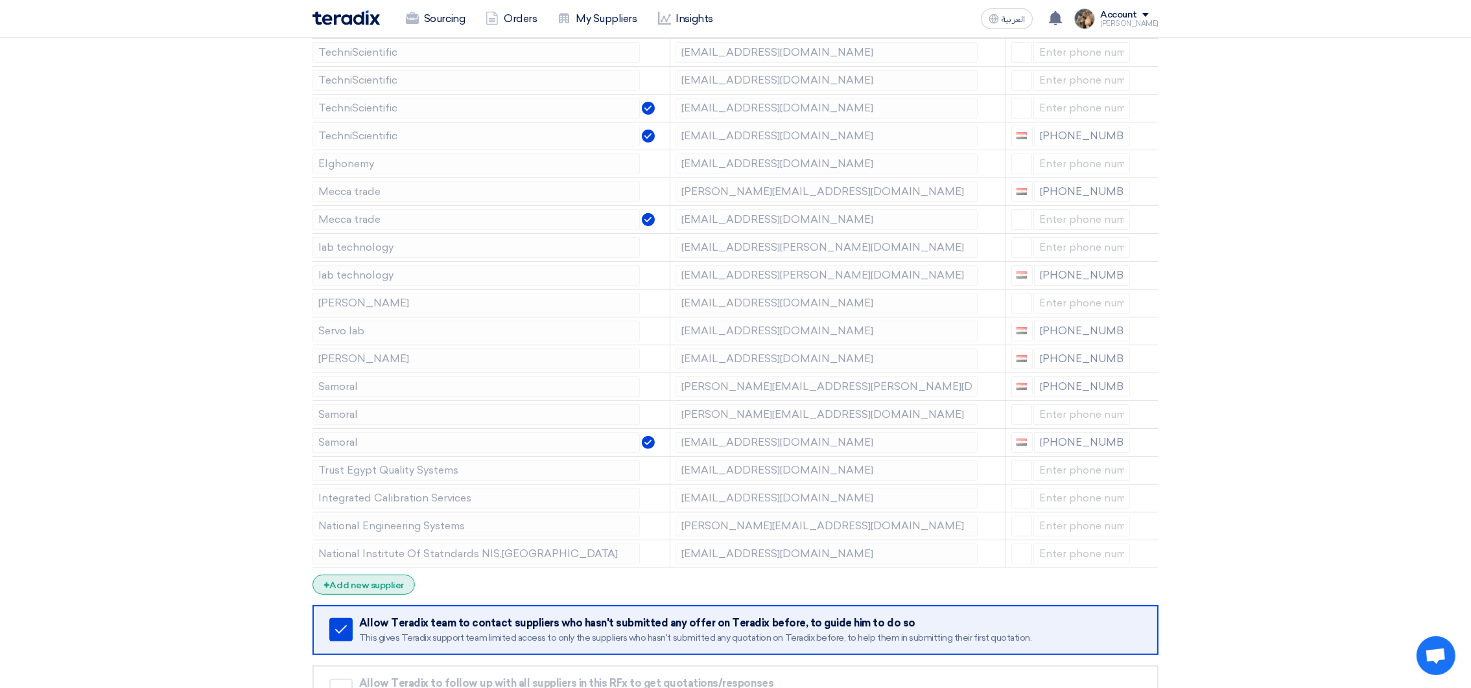
click at [375, 586] on div "+ Add new supplier" at bounding box center [363, 585] width 102 height 20
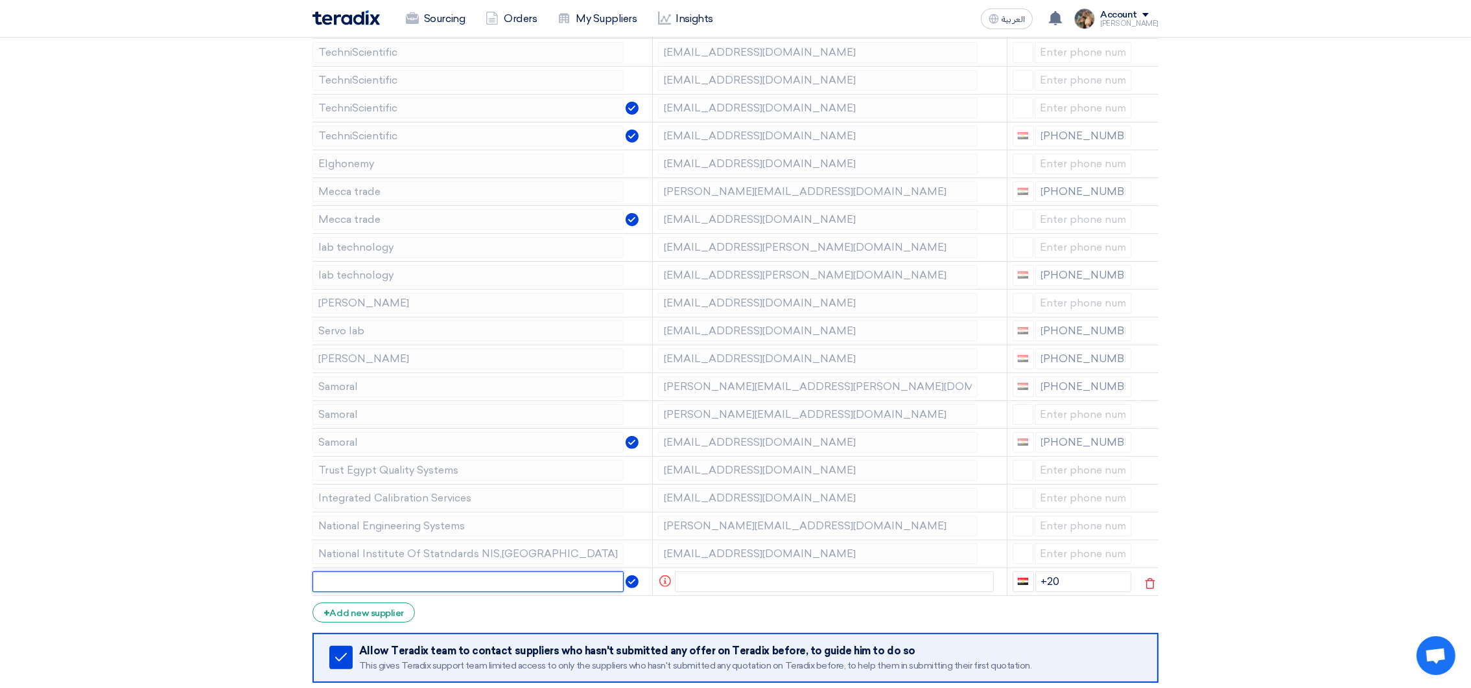
click at [368, 583] on input "text" at bounding box center [467, 582] width 311 height 21
paste input "El Eman"
type input "El Eman"
click at [443, 581] on input "El Eman" at bounding box center [467, 582] width 311 height 21
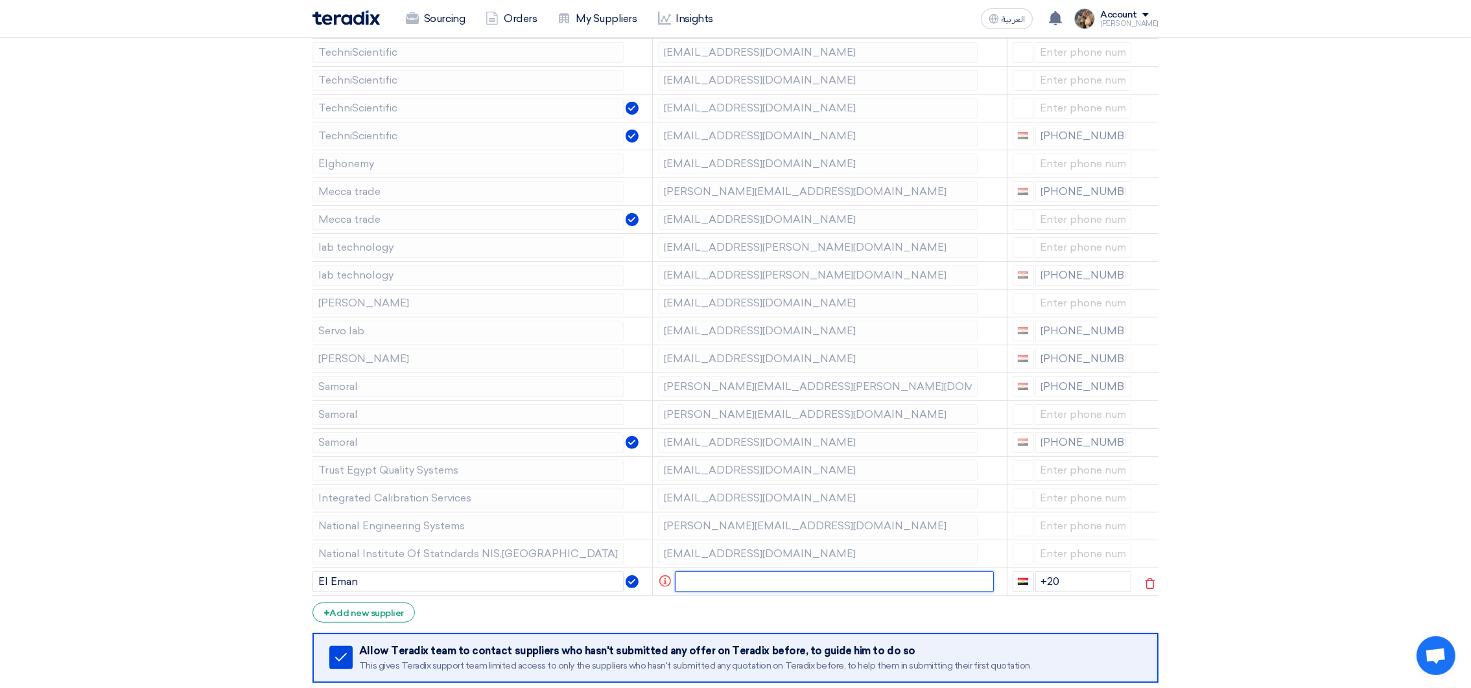
click at [732, 592] on input "text" at bounding box center [835, 582] width 320 height 21
paste input "[EMAIL_ADDRESS][PERSON_NAME][DOMAIN_NAME]"
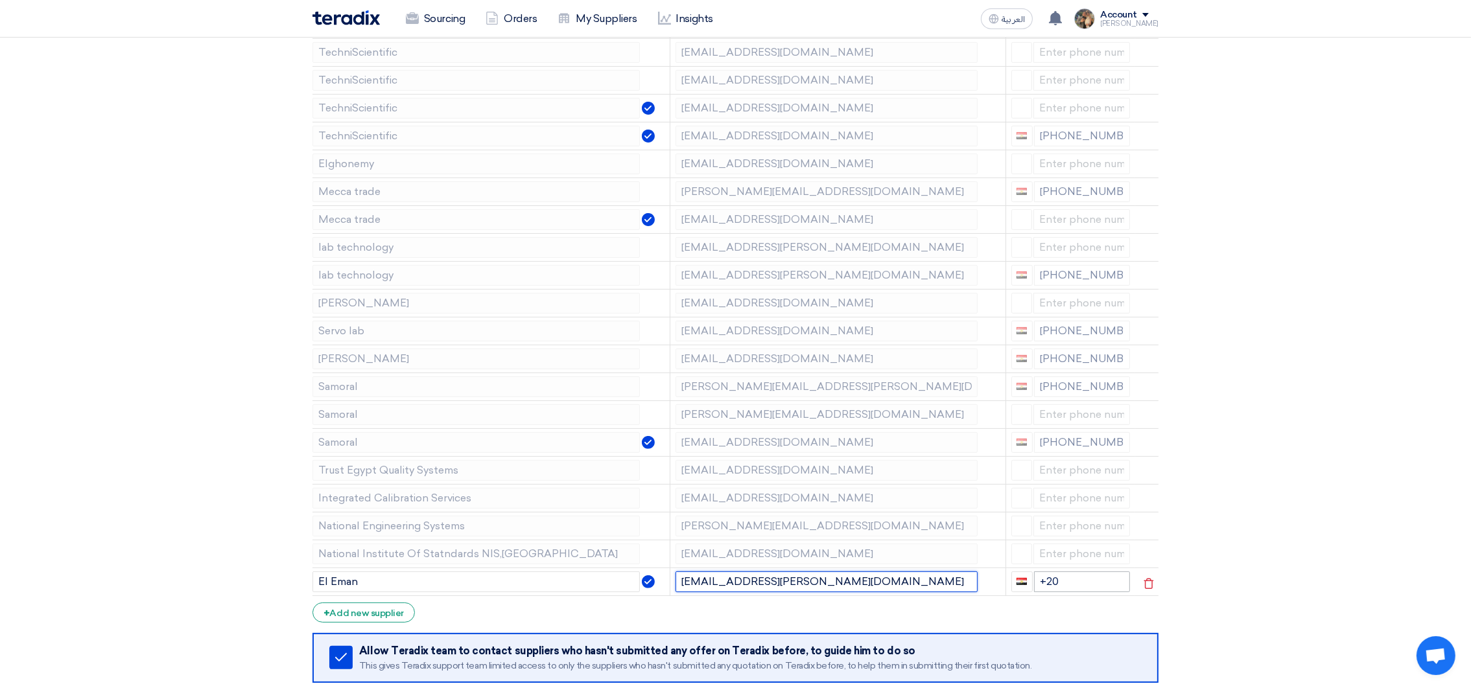
type input "[EMAIL_ADDRESS][PERSON_NAME][DOMAIN_NAME]"
click at [1074, 581] on input "+20" at bounding box center [1082, 582] width 97 height 21
click at [1064, 581] on input "[PHONE_NUMBER]" at bounding box center [1082, 582] width 97 height 21
type input "[PHONE_NUMBER]"
click at [1218, 589] on section "Supplier Management Minimize/Maximize Category Invite your suppliers Excel file…" at bounding box center [735, 246] width 1471 height 1126
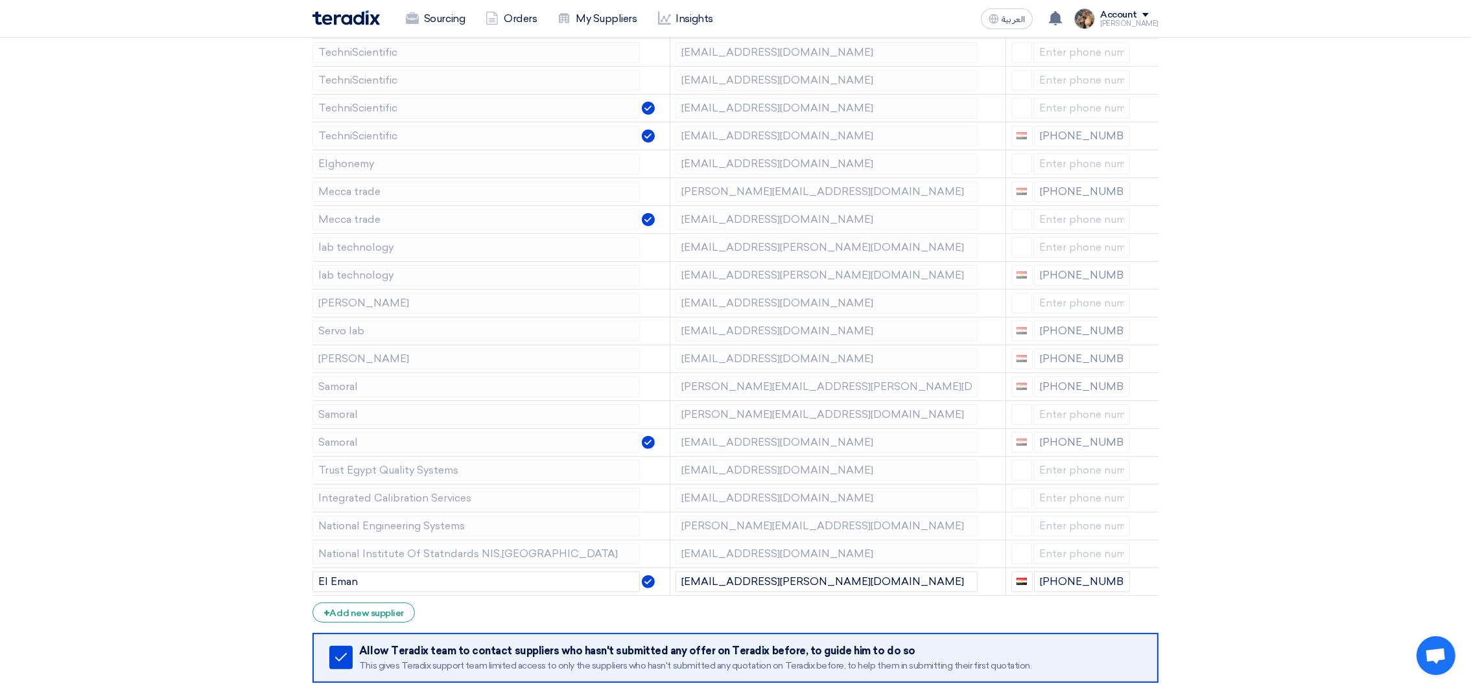
scroll to position [874, 0]
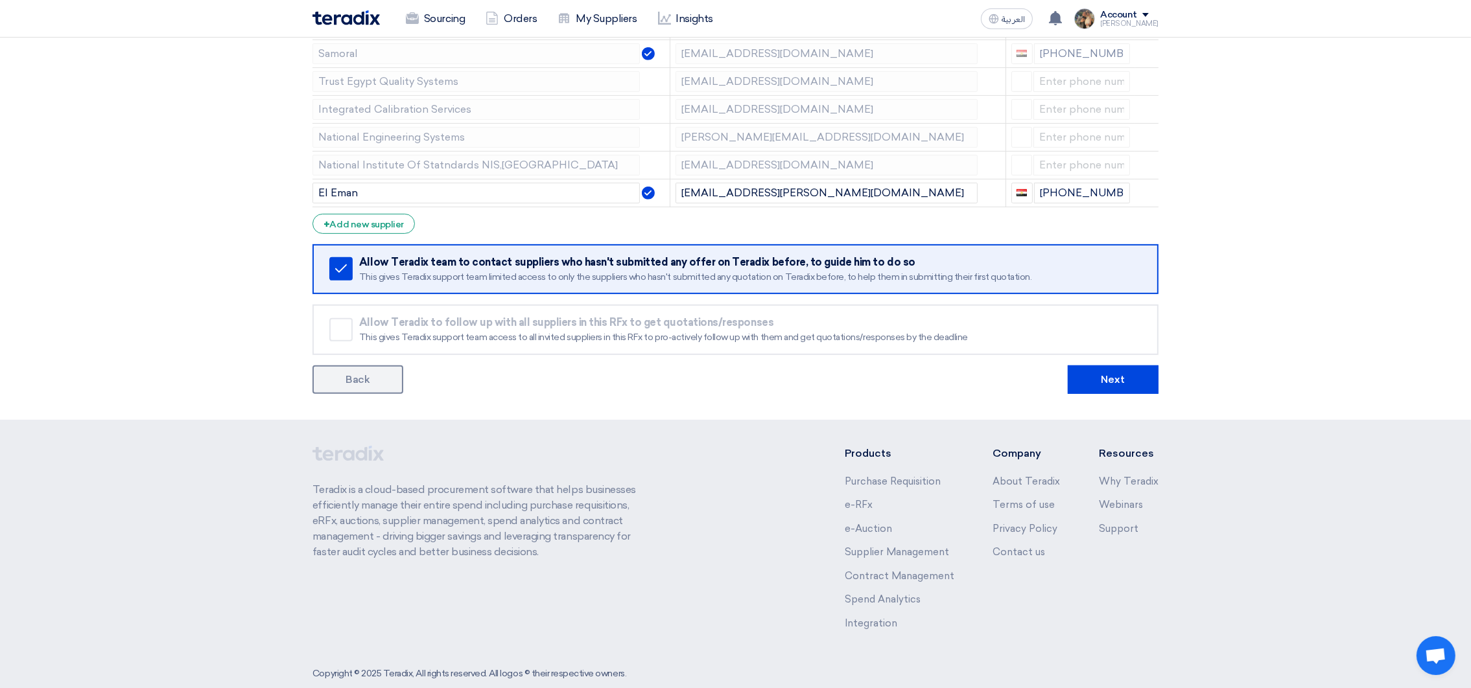
click at [1112, 386] on button "Next" at bounding box center [1113, 380] width 91 height 29
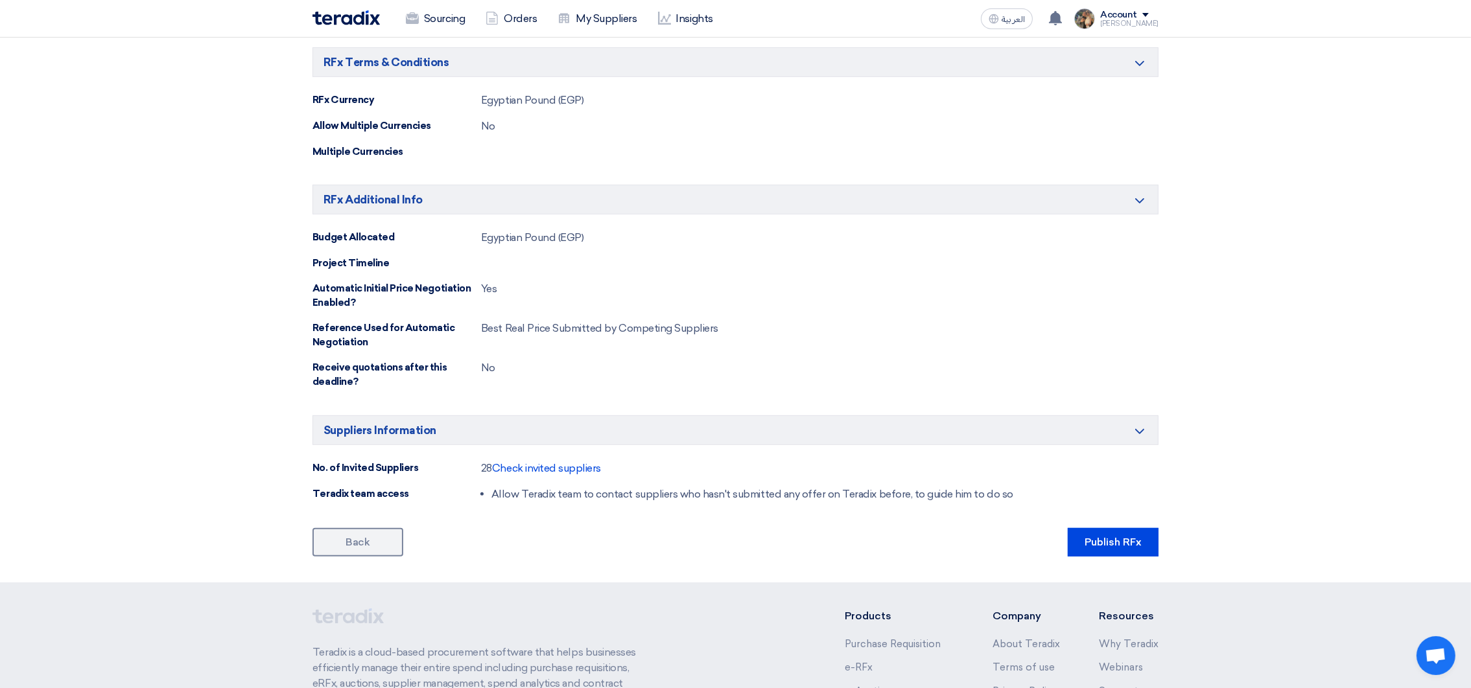
scroll to position [887, 0]
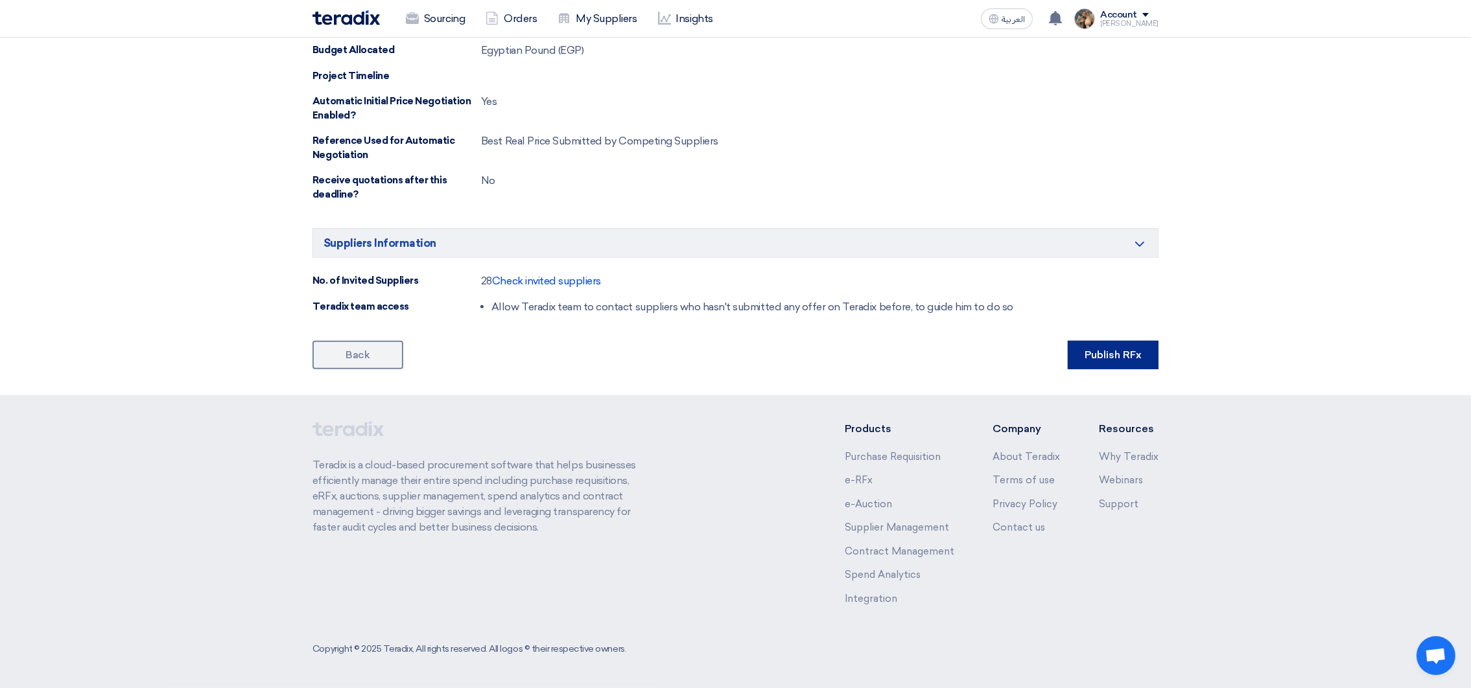
click at [1141, 364] on button "Publish RFx" at bounding box center [1113, 355] width 91 height 29
click at [1141, 359] on button "Publish RFx" at bounding box center [1113, 355] width 91 height 29
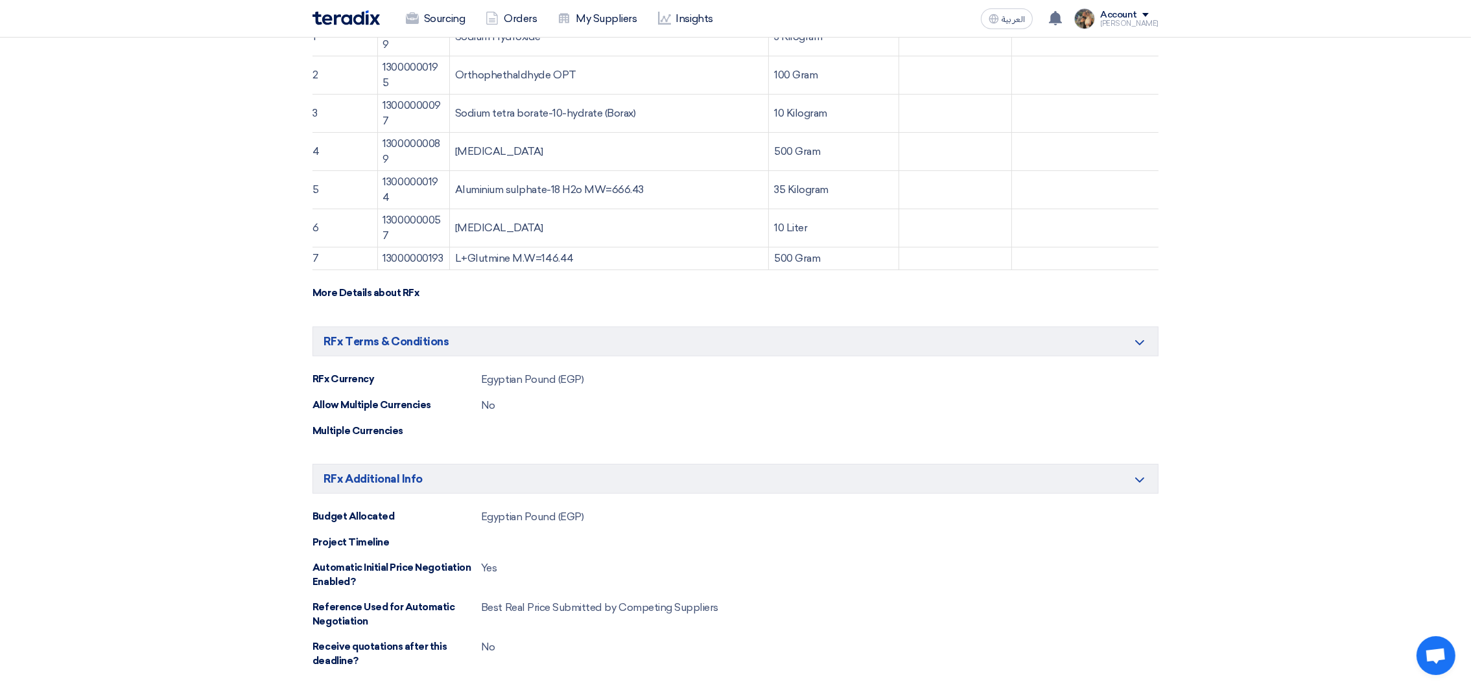
scroll to position [0, 0]
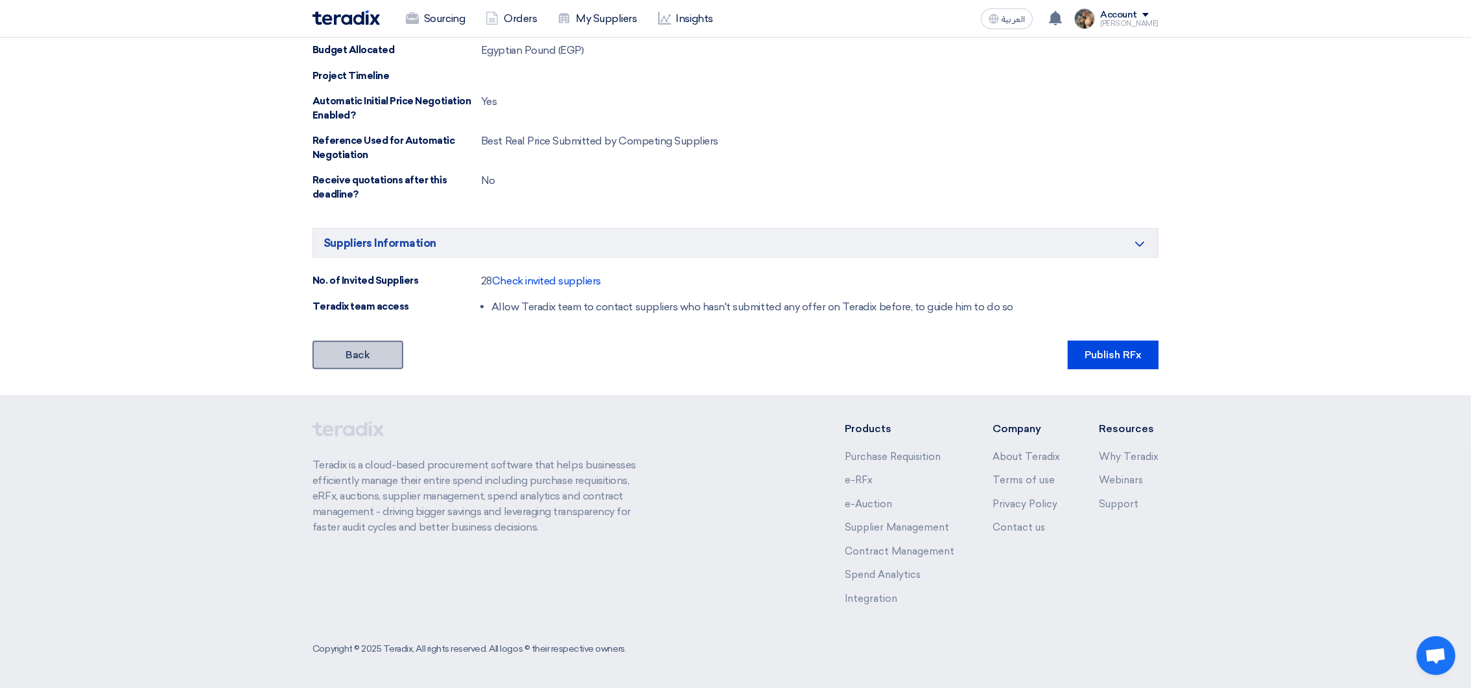
click at [372, 357] on link "Back" at bounding box center [357, 355] width 91 height 29
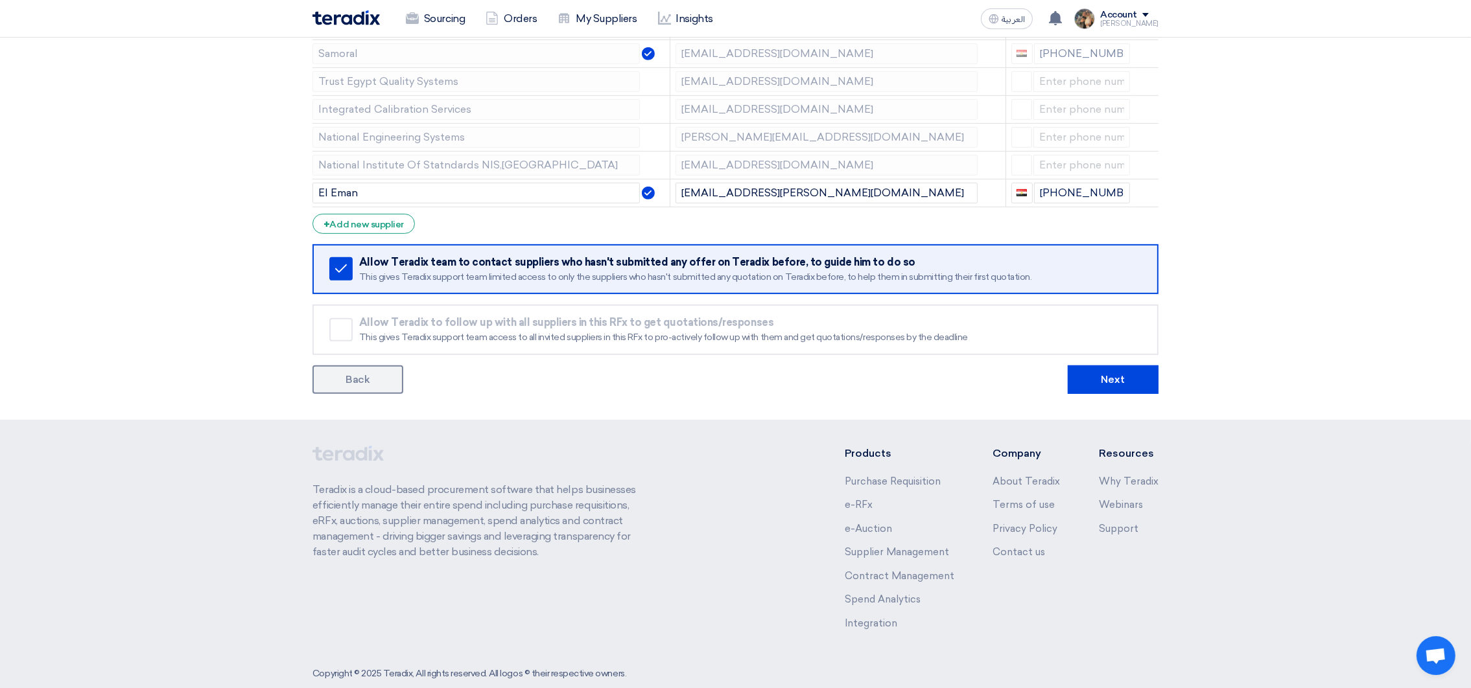
scroll to position [485, 0]
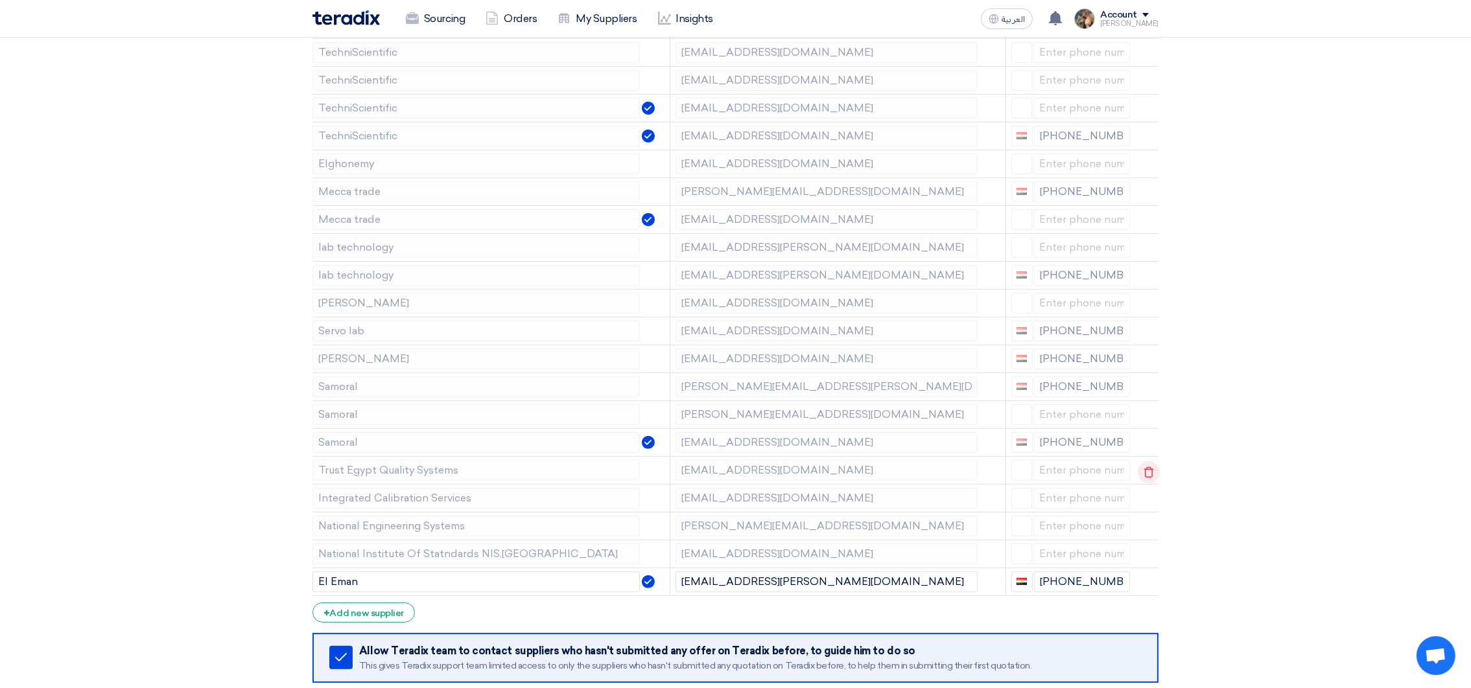
click at [1146, 470] on use at bounding box center [1149, 472] width 10 height 11
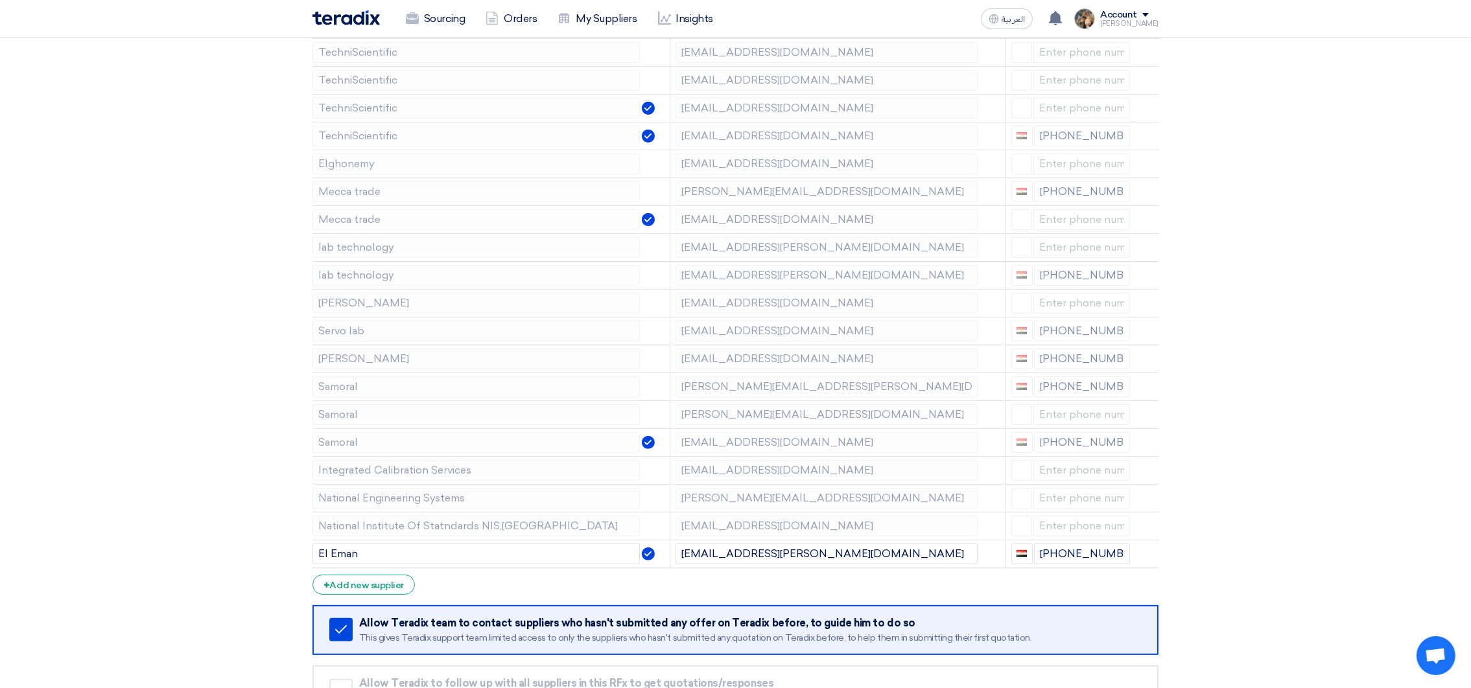
click at [0, 0] on use at bounding box center [0, 0] width 0 height 0
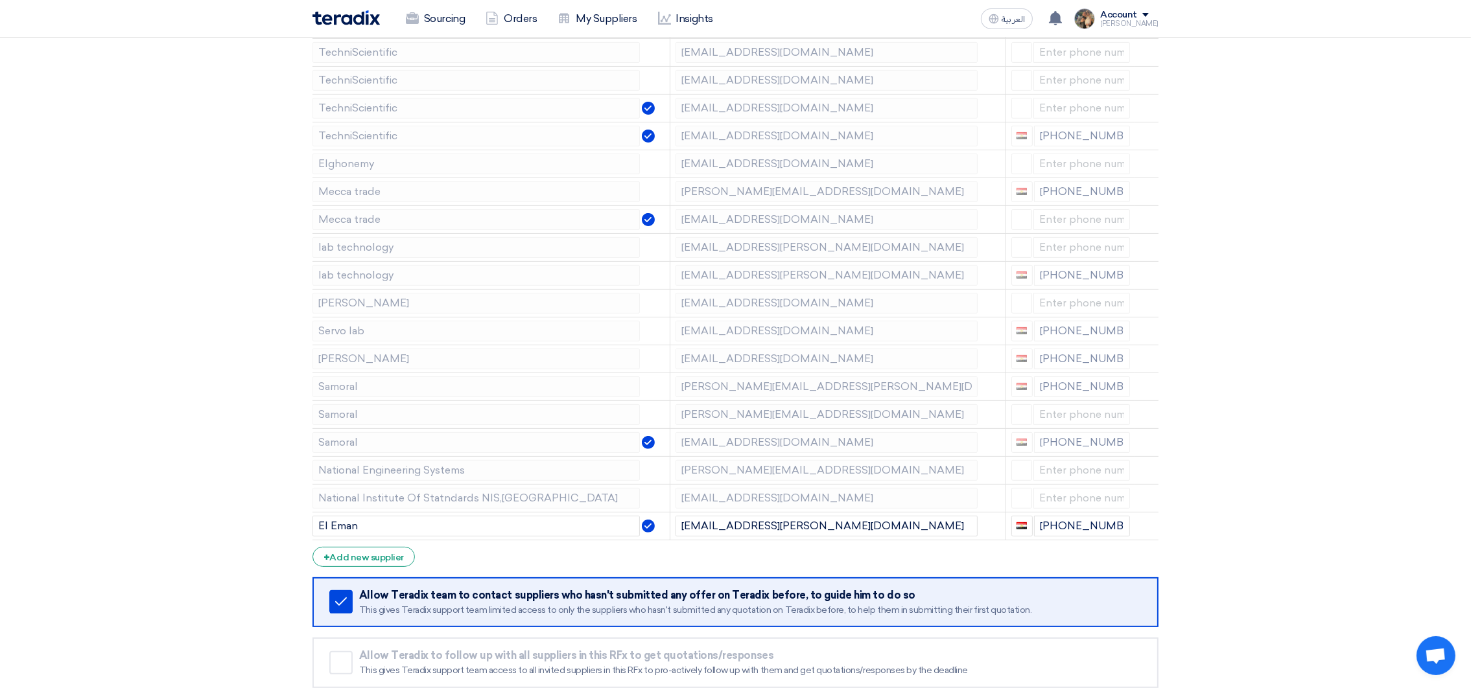
click at [0, 0] on use at bounding box center [0, 0] width 0 height 0
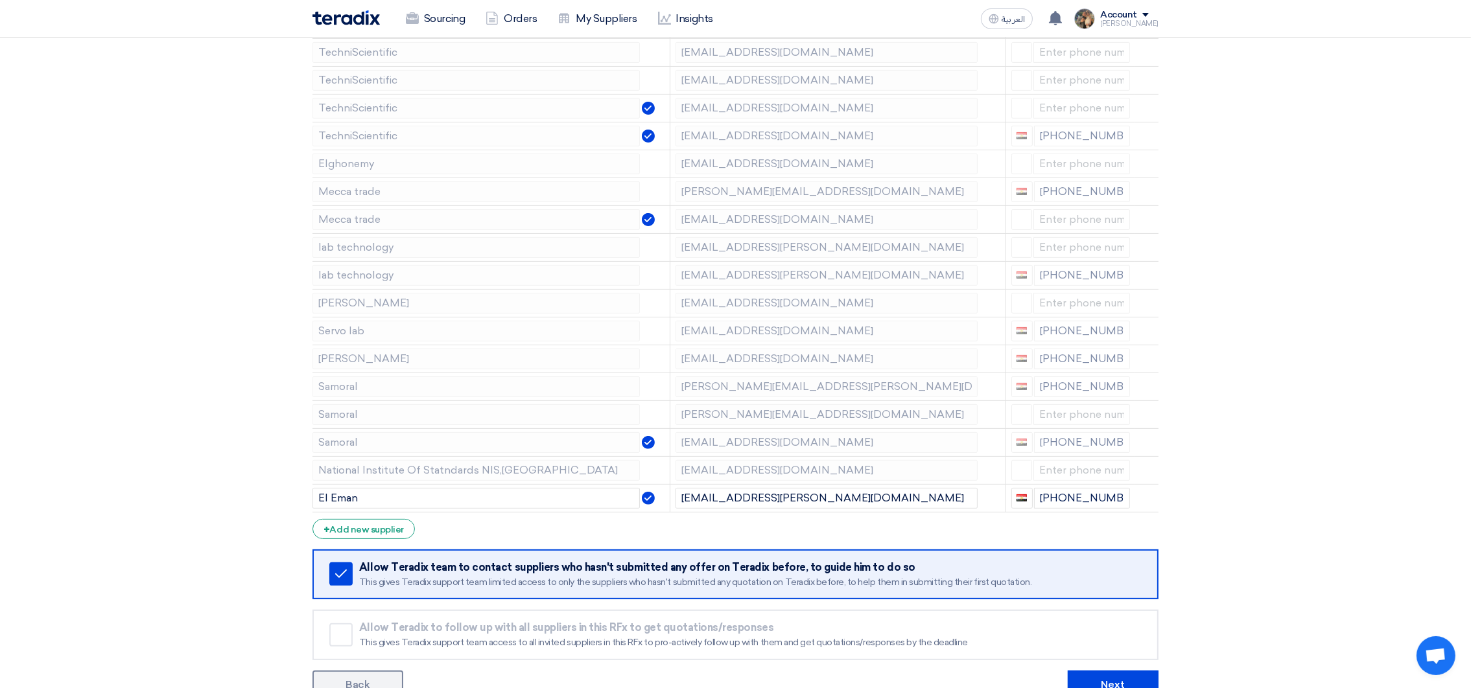
click at [0, 0] on use at bounding box center [0, 0] width 0 height 0
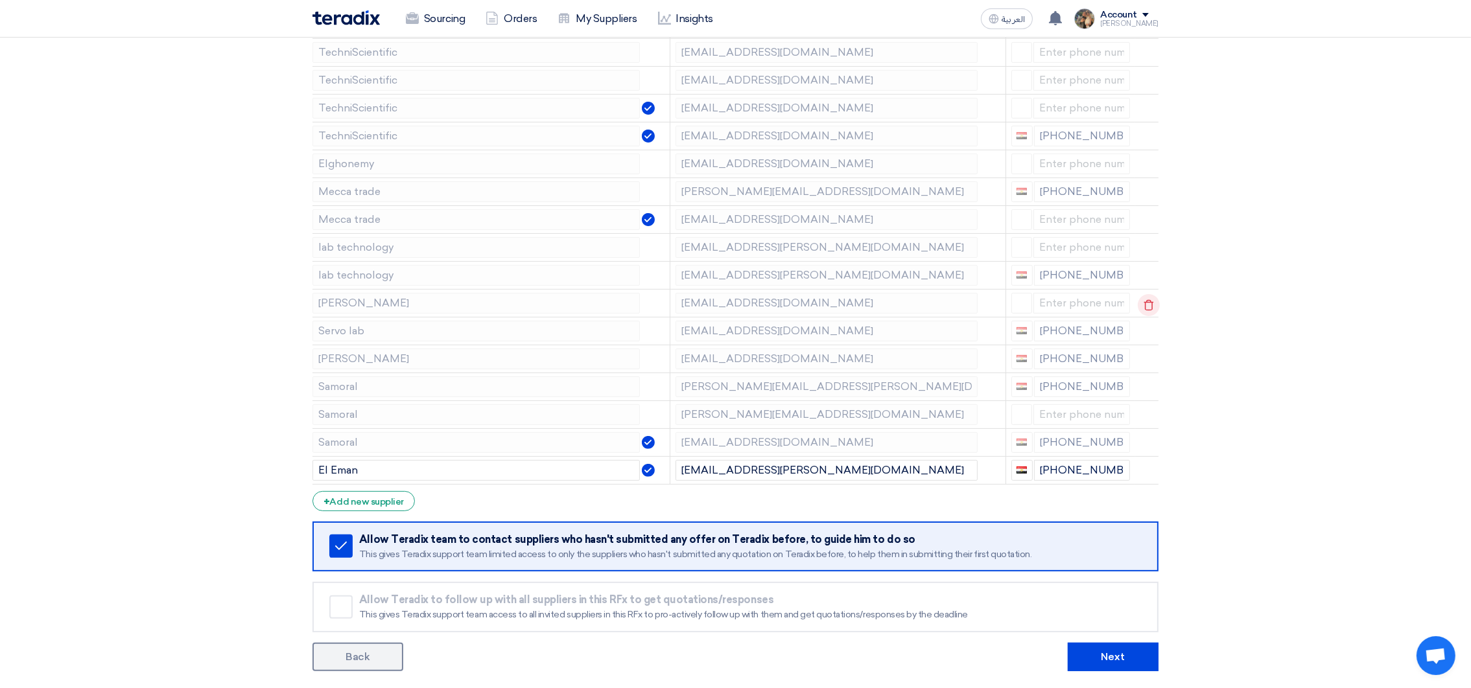
click at [1151, 301] on icon at bounding box center [1149, 305] width 22 height 22
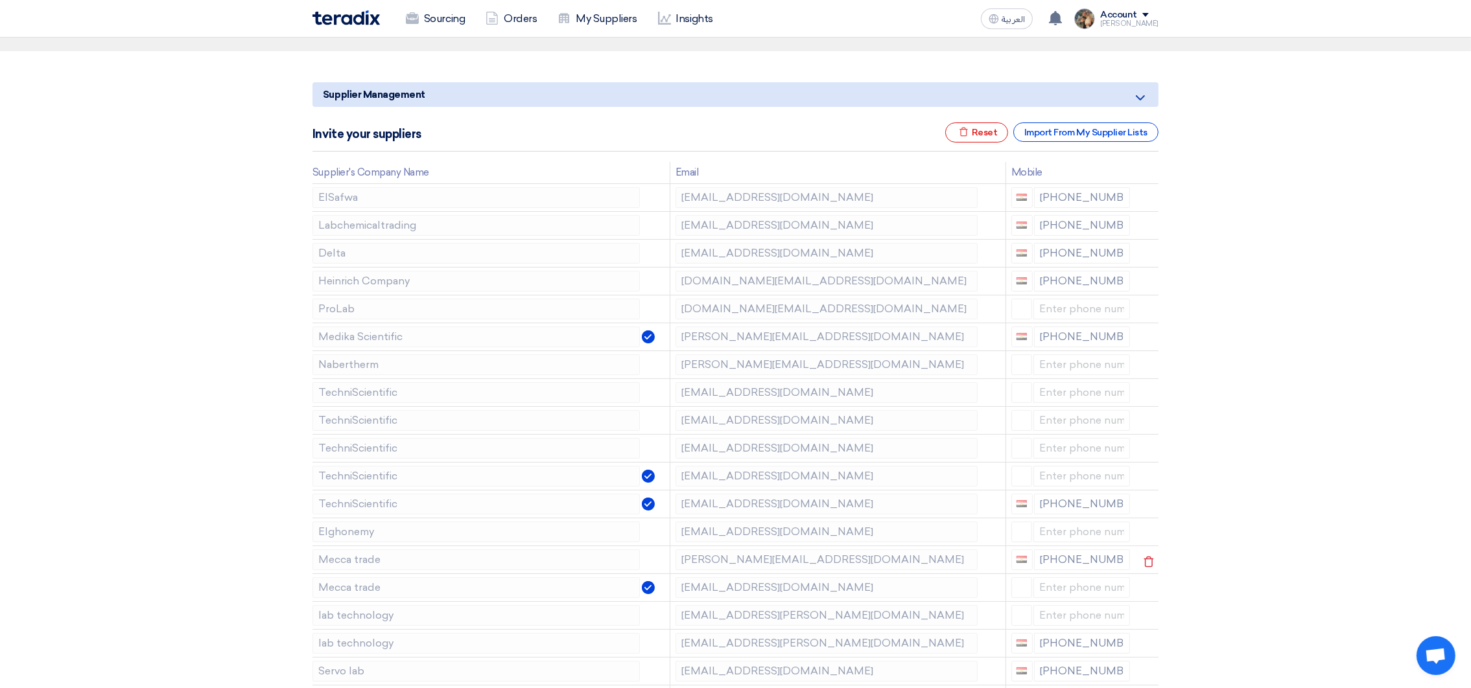
scroll to position [97, 0]
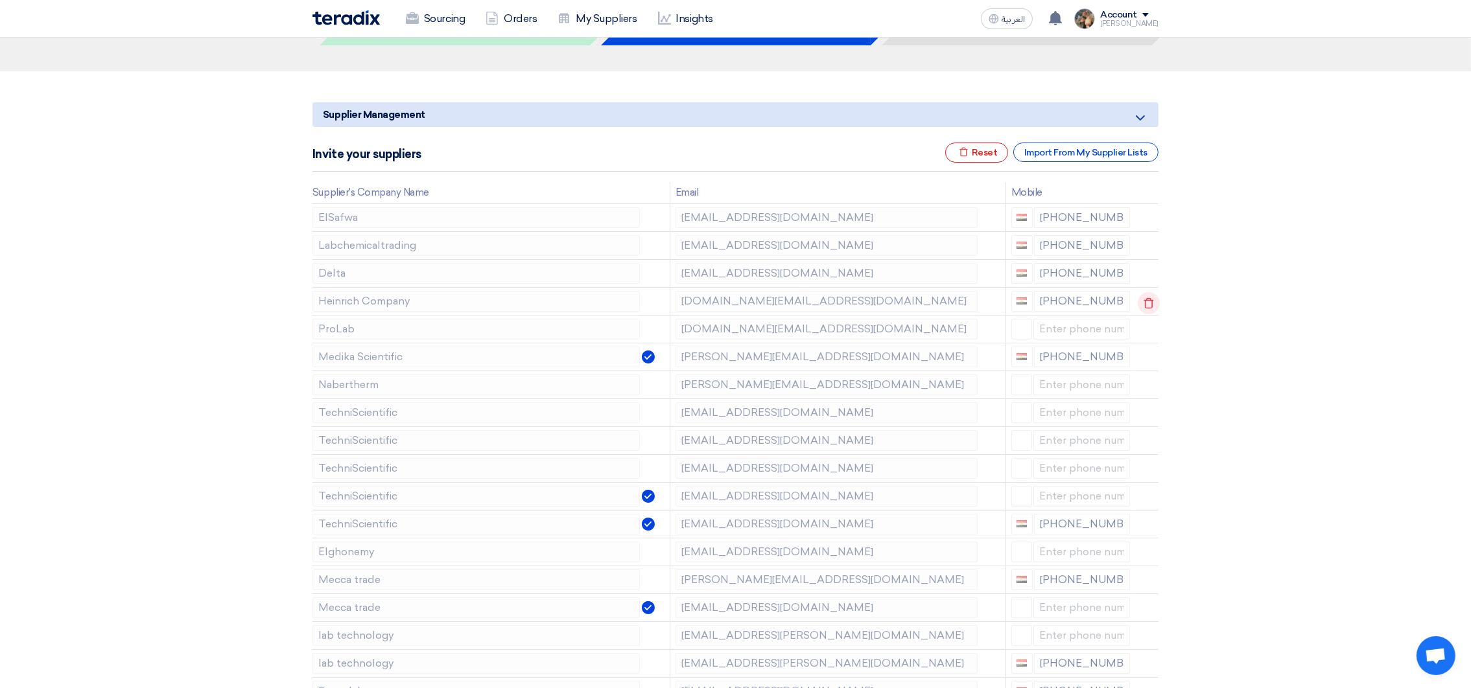
click at [1148, 303] on icon at bounding box center [1149, 303] width 22 height 22
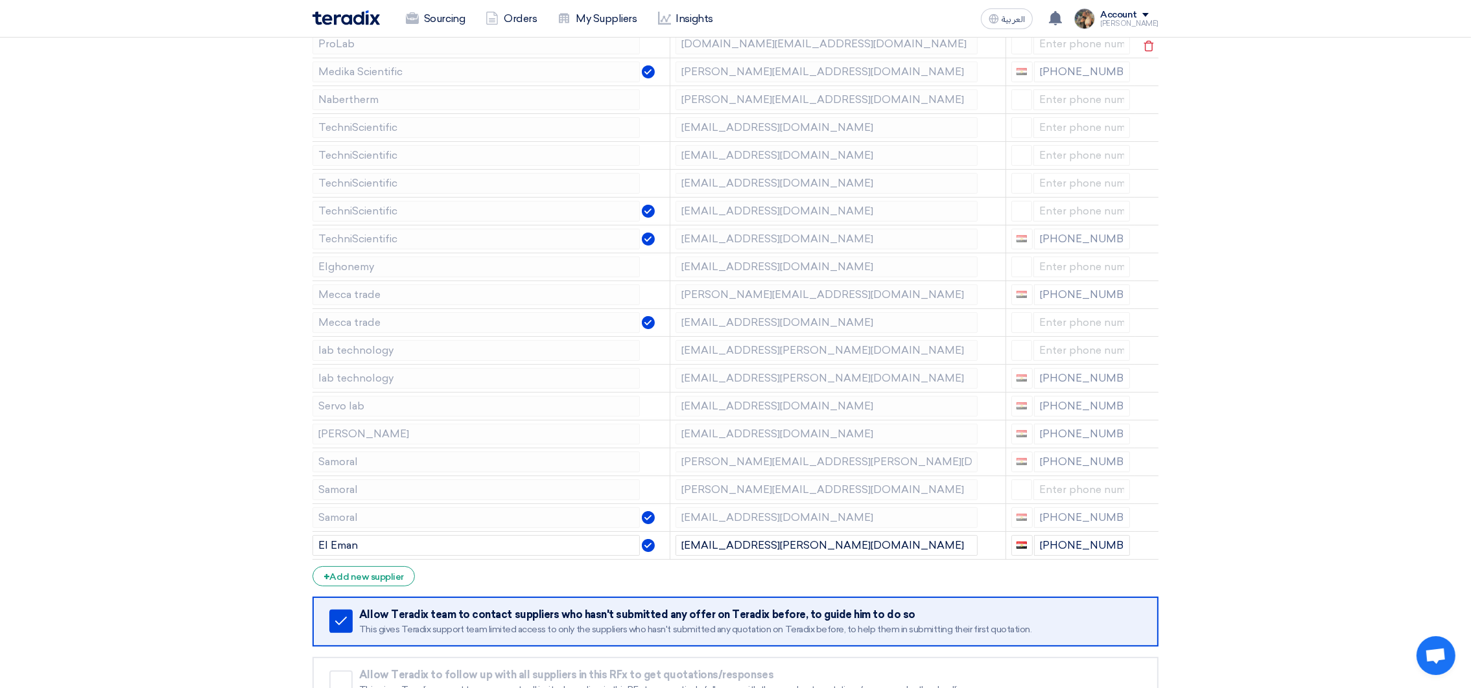
scroll to position [389, 0]
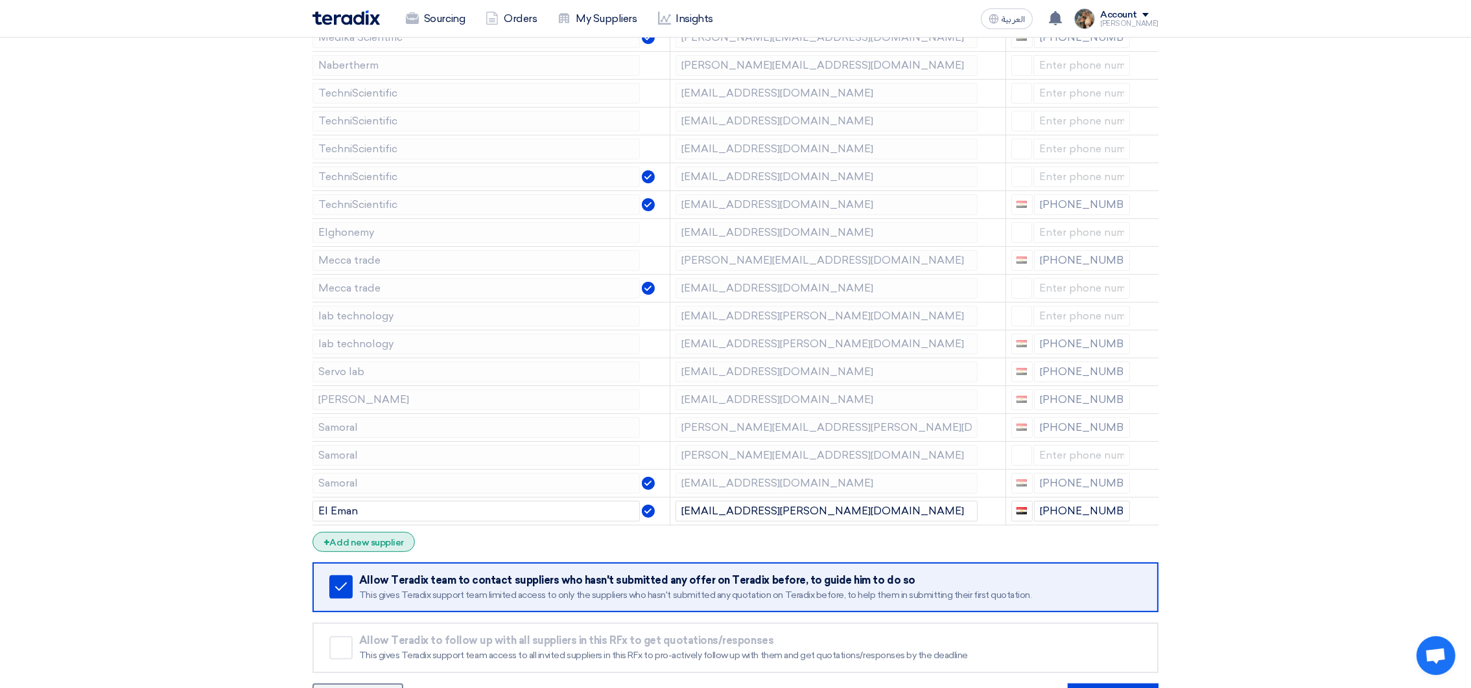
click at [351, 546] on div "+ Add new supplier" at bounding box center [363, 542] width 102 height 20
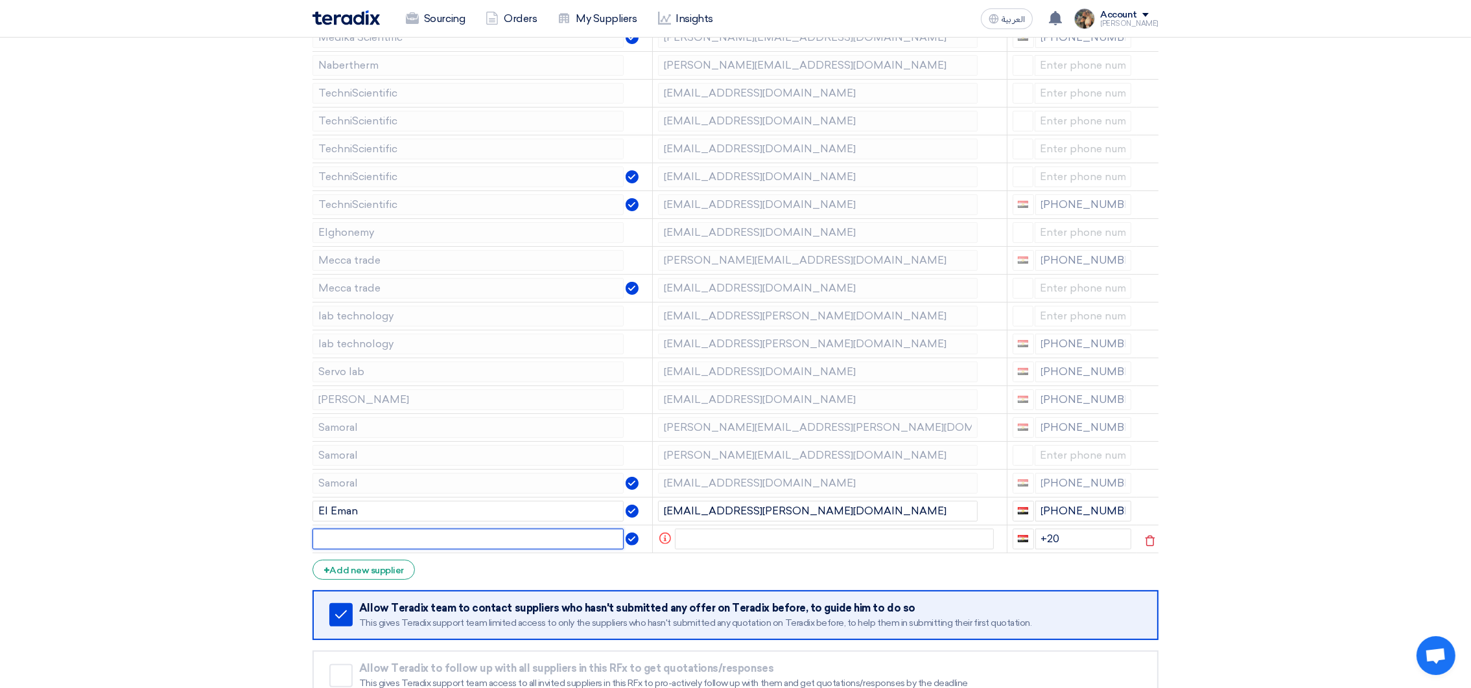
click at [336, 546] on input "text" at bounding box center [467, 539] width 311 height 21
paste input "El Shorok Pharm"
type input "El Shorok Pharm"
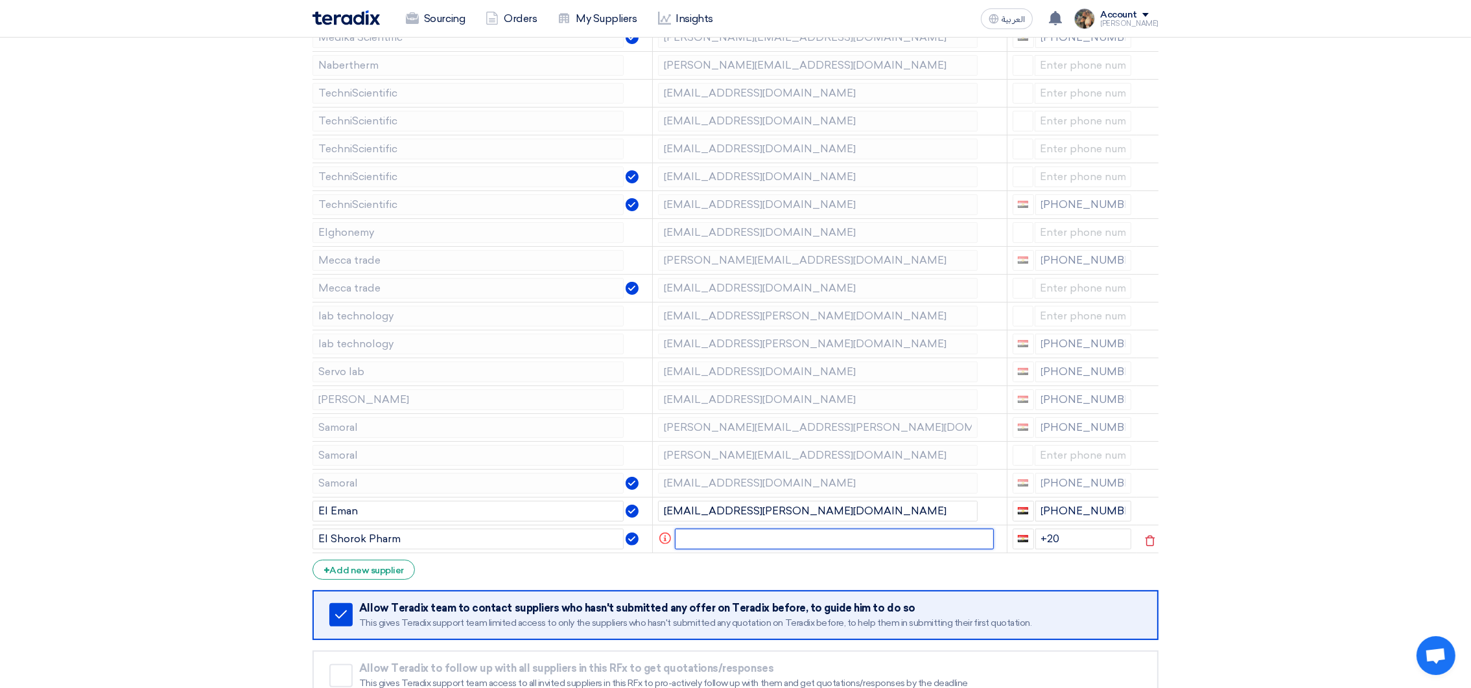
click at [775, 542] on input "text" at bounding box center [835, 539] width 320 height 21
click at [1069, 539] on input "+20" at bounding box center [1083, 539] width 97 height 21
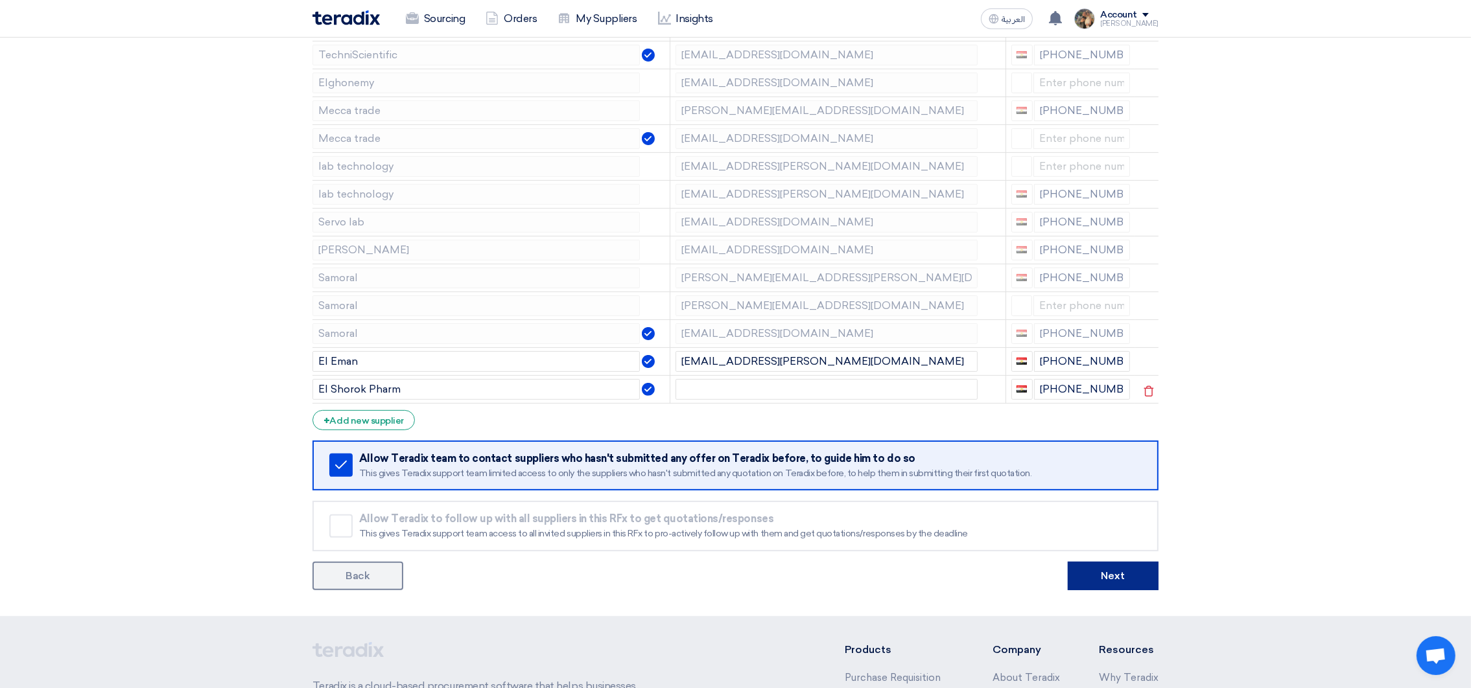
scroll to position [583, 0]
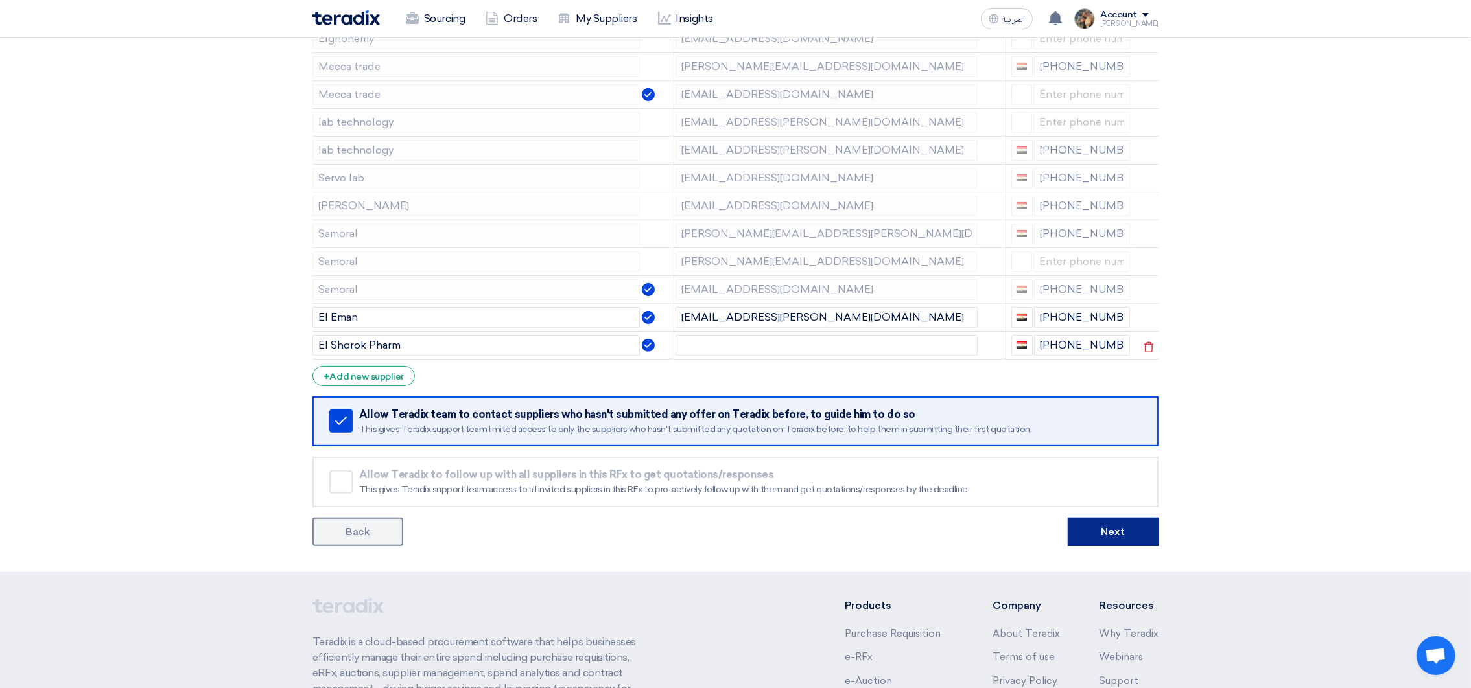
click at [1125, 532] on button "Next" at bounding box center [1113, 532] width 91 height 29
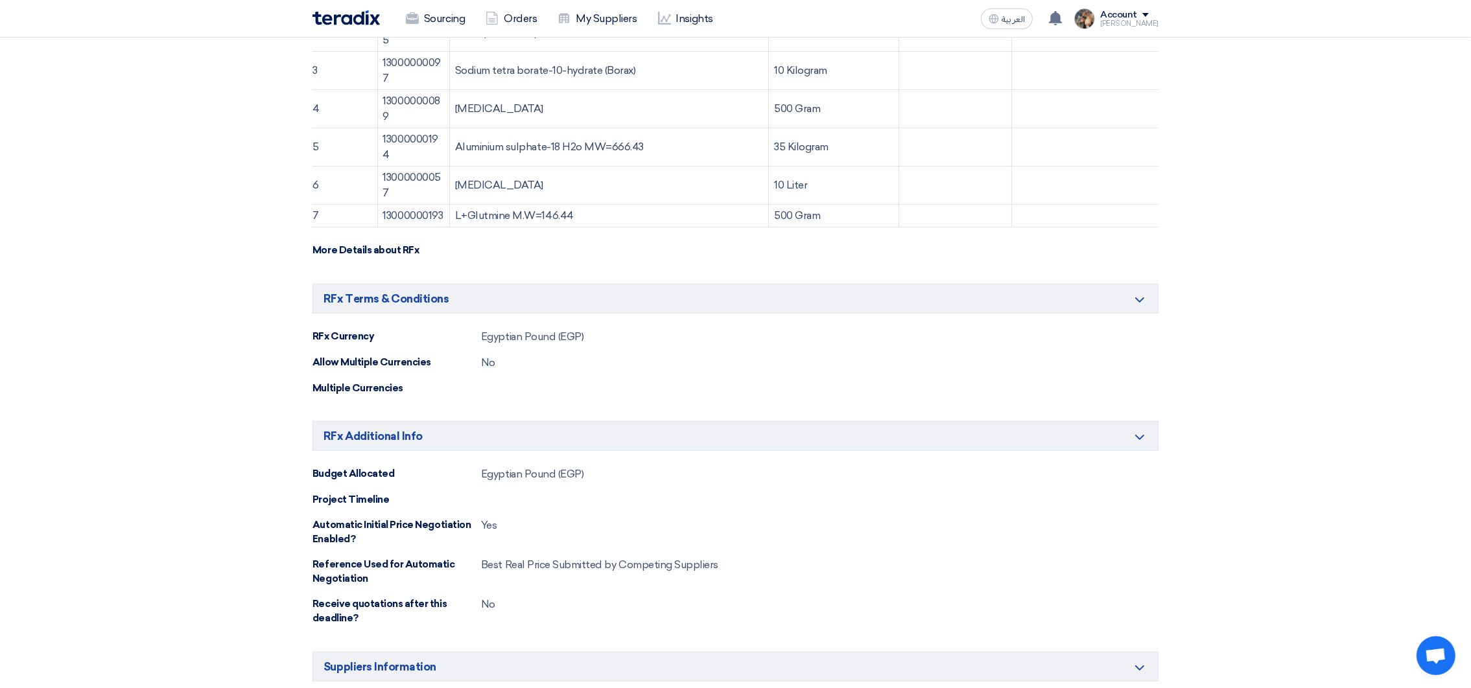
scroll to position [583, 0]
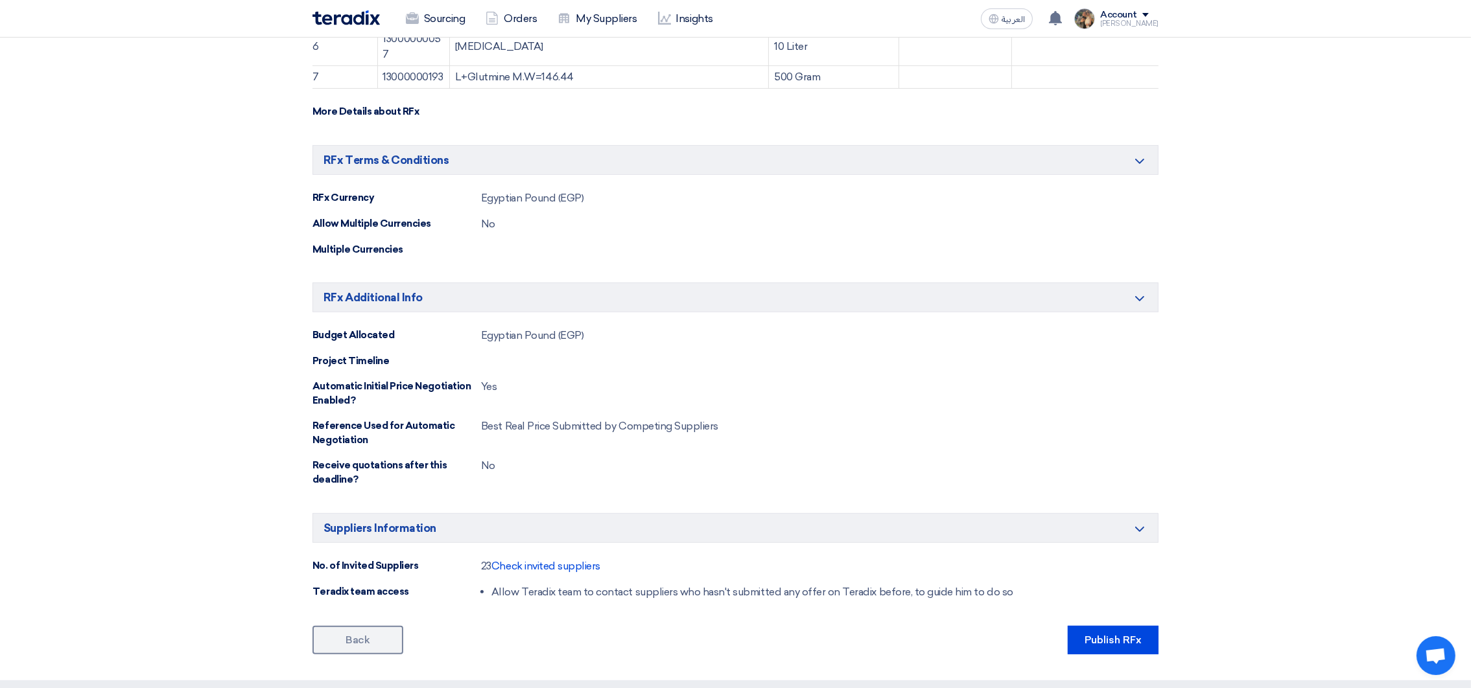
click at [1118, 674] on section "Basic Information Minimize/Maximize Category Request title Chemicals of beet la…" at bounding box center [735, 133] width 1471 height 1095
click at [1113, 655] on button "Publish RFx" at bounding box center [1113, 640] width 91 height 29
click at [1088, 650] on button "Publish RFx" at bounding box center [1113, 640] width 91 height 29
click at [1094, 655] on button "Publish RFx" at bounding box center [1113, 640] width 91 height 29
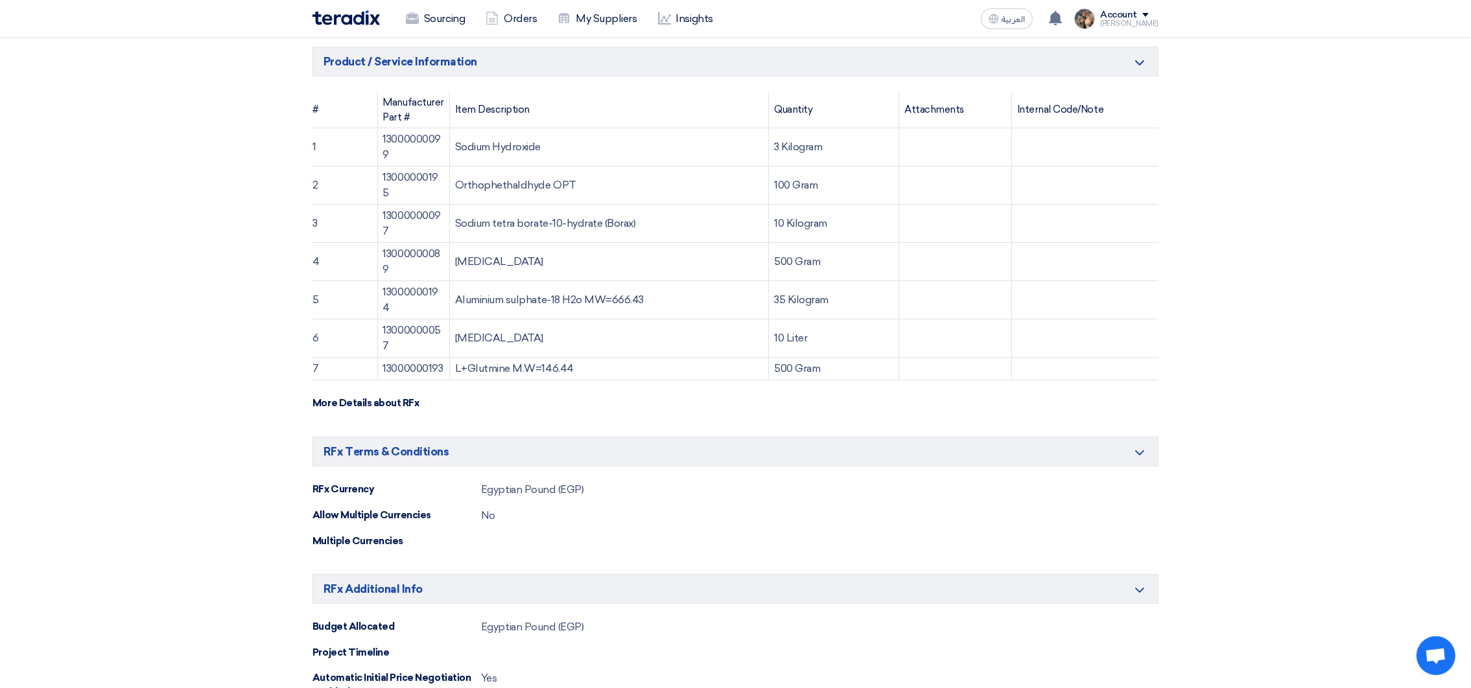
scroll to position [0, 0]
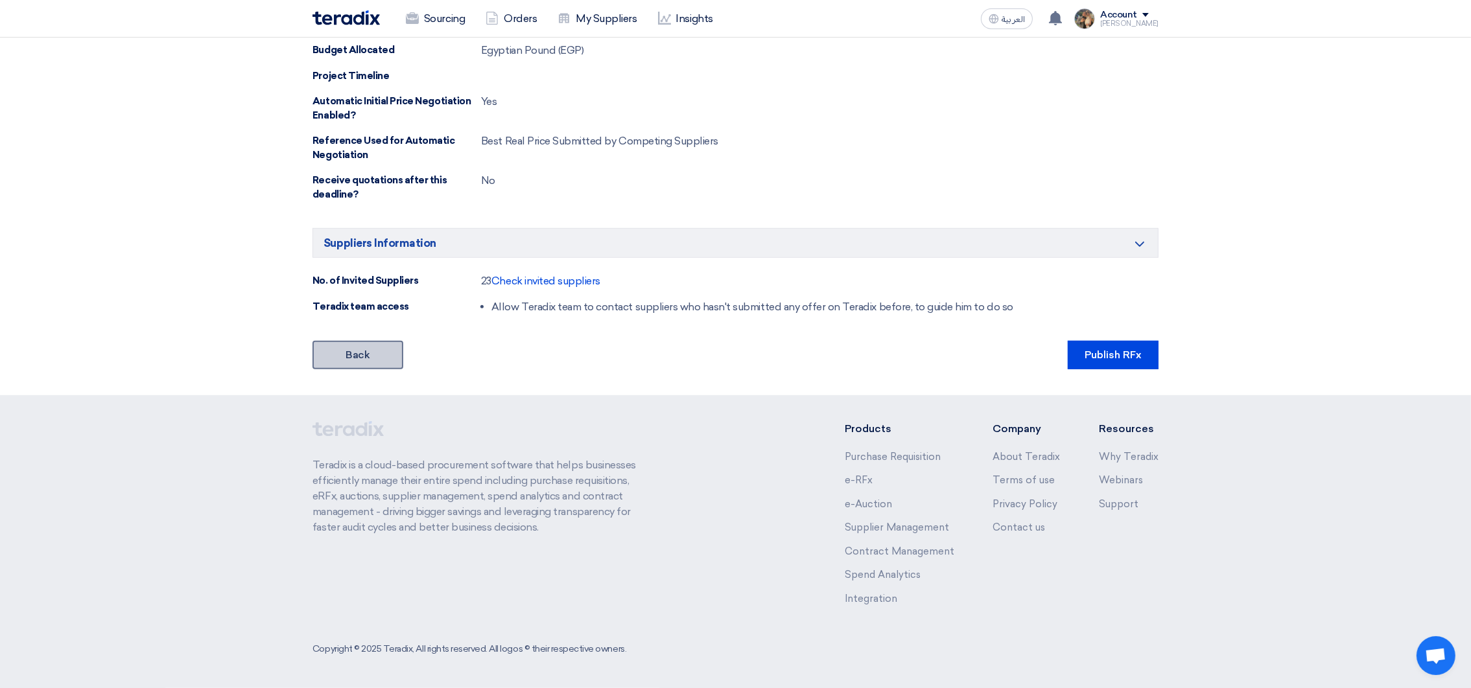
click at [372, 358] on link "Back" at bounding box center [357, 355] width 91 height 29
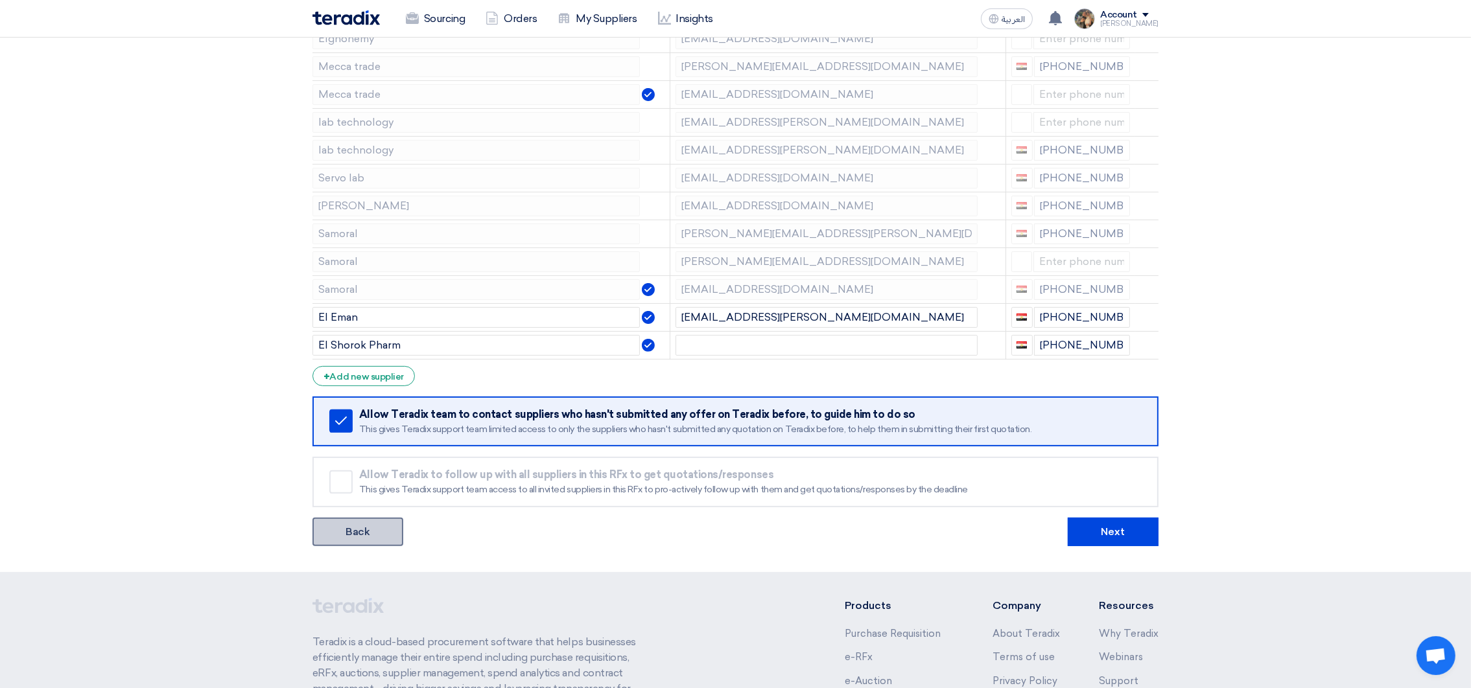
click at [358, 524] on link "Back" at bounding box center [357, 532] width 91 height 29
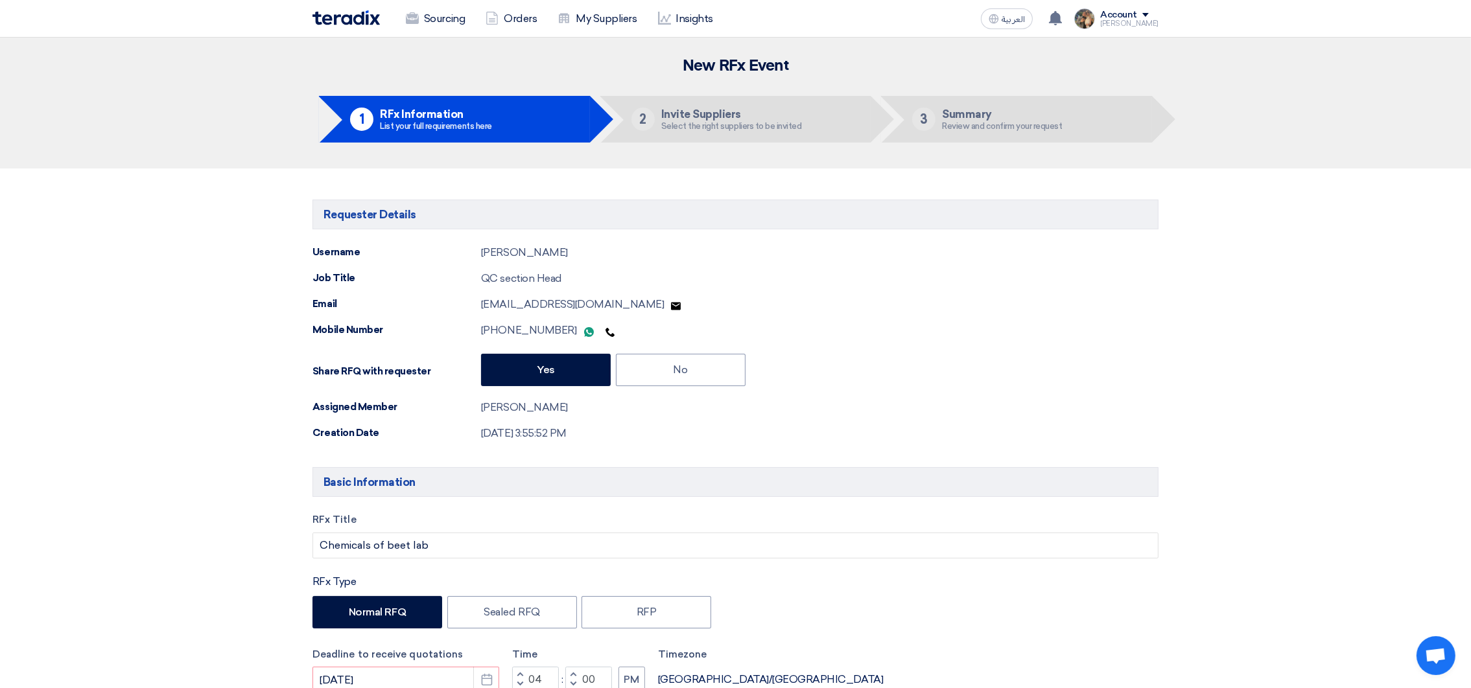
scroll to position [389, 0]
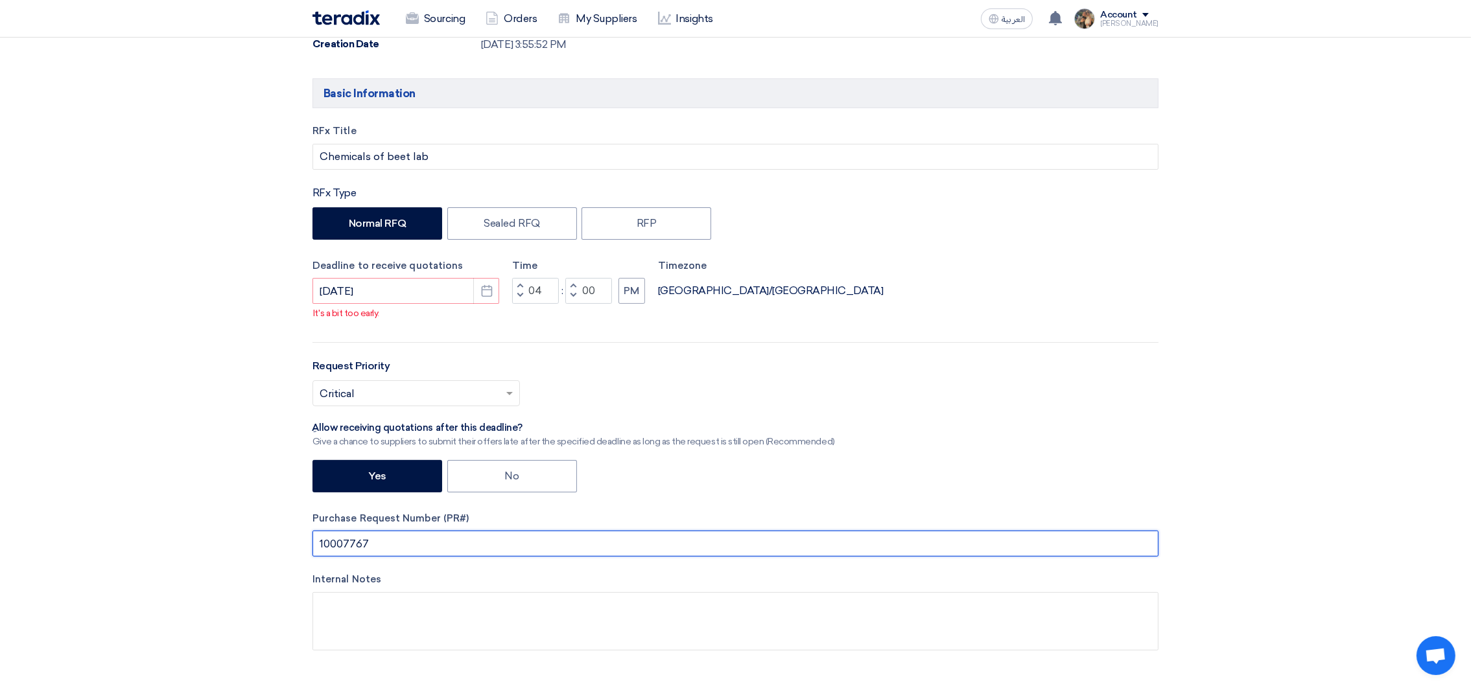
click at [353, 539] on input "10007767" at bounding box center [735, 544] width 846 height 26
click at [343, 546] on input "10007767" at bounding box center [735, 544] width 846 height 26
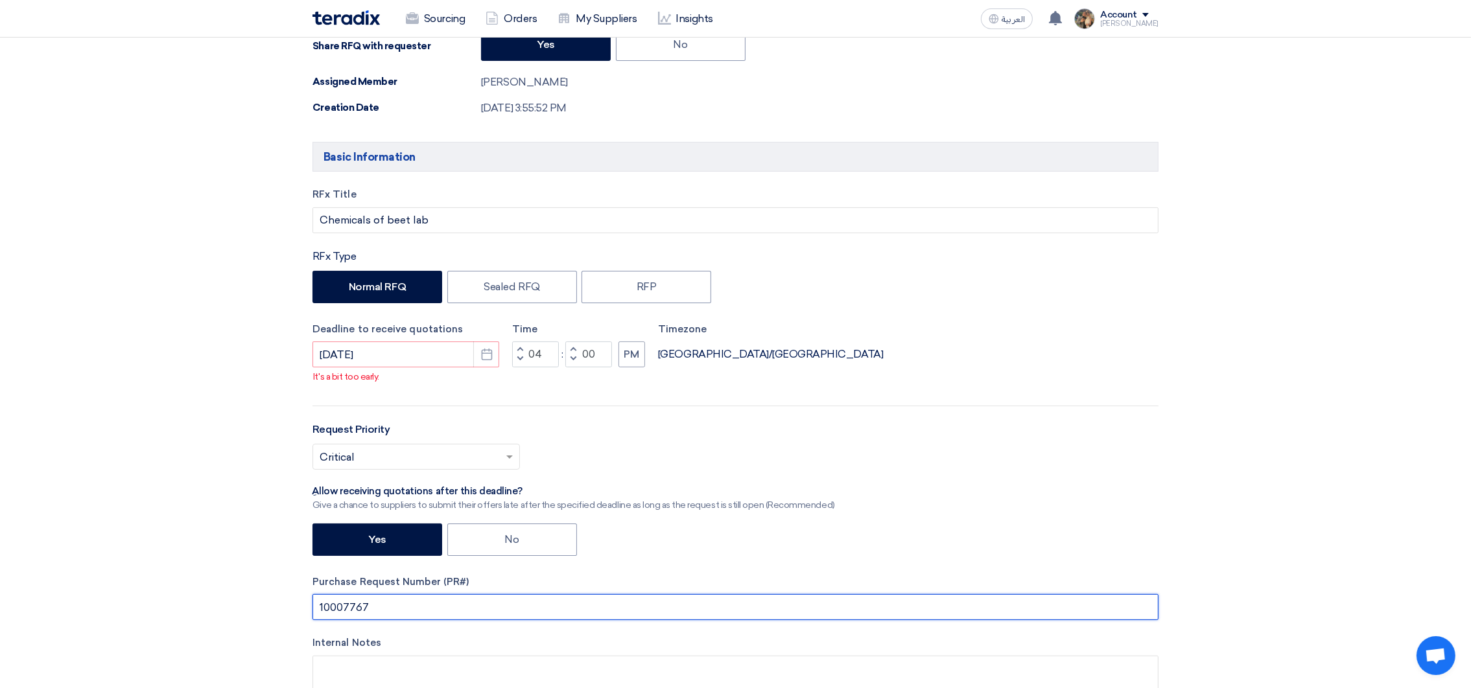
scroll to position [291, 0]
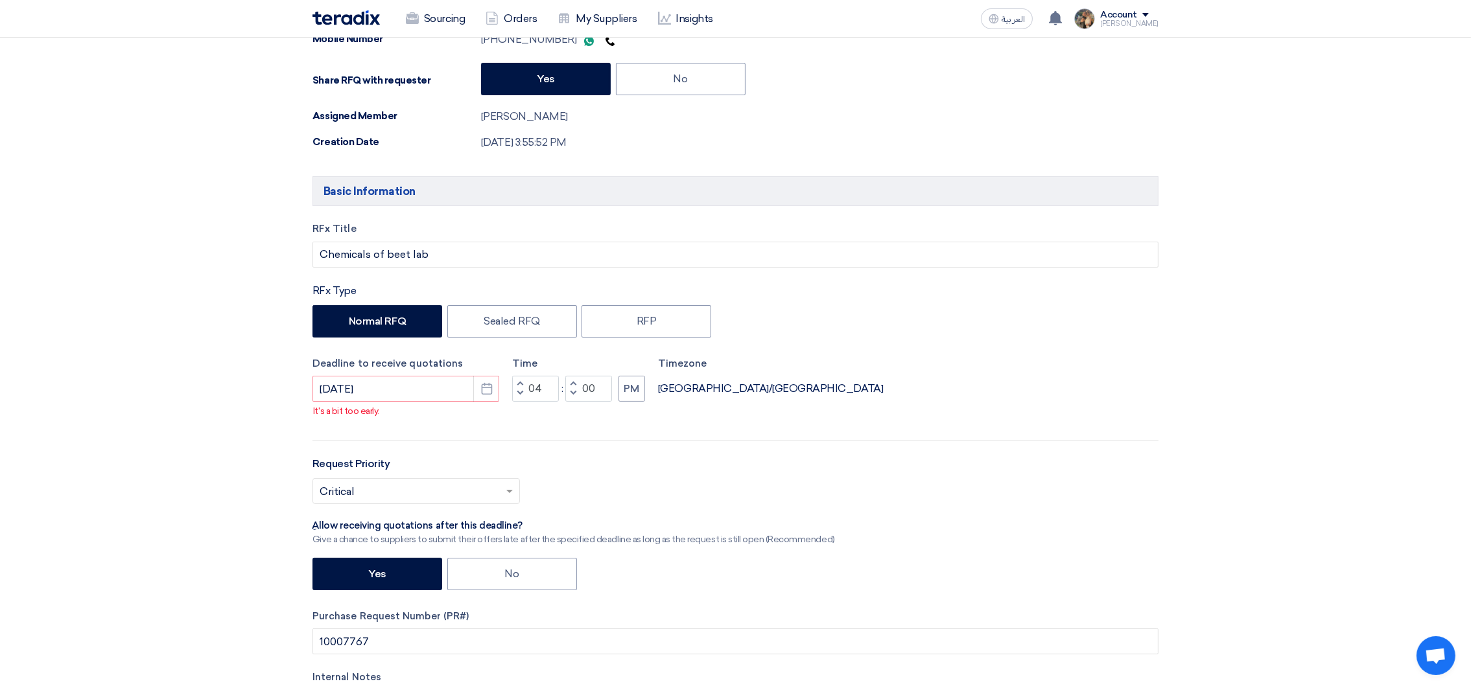
click at [348, 23] on img at bounding box center [345, 17] width 67 height 15
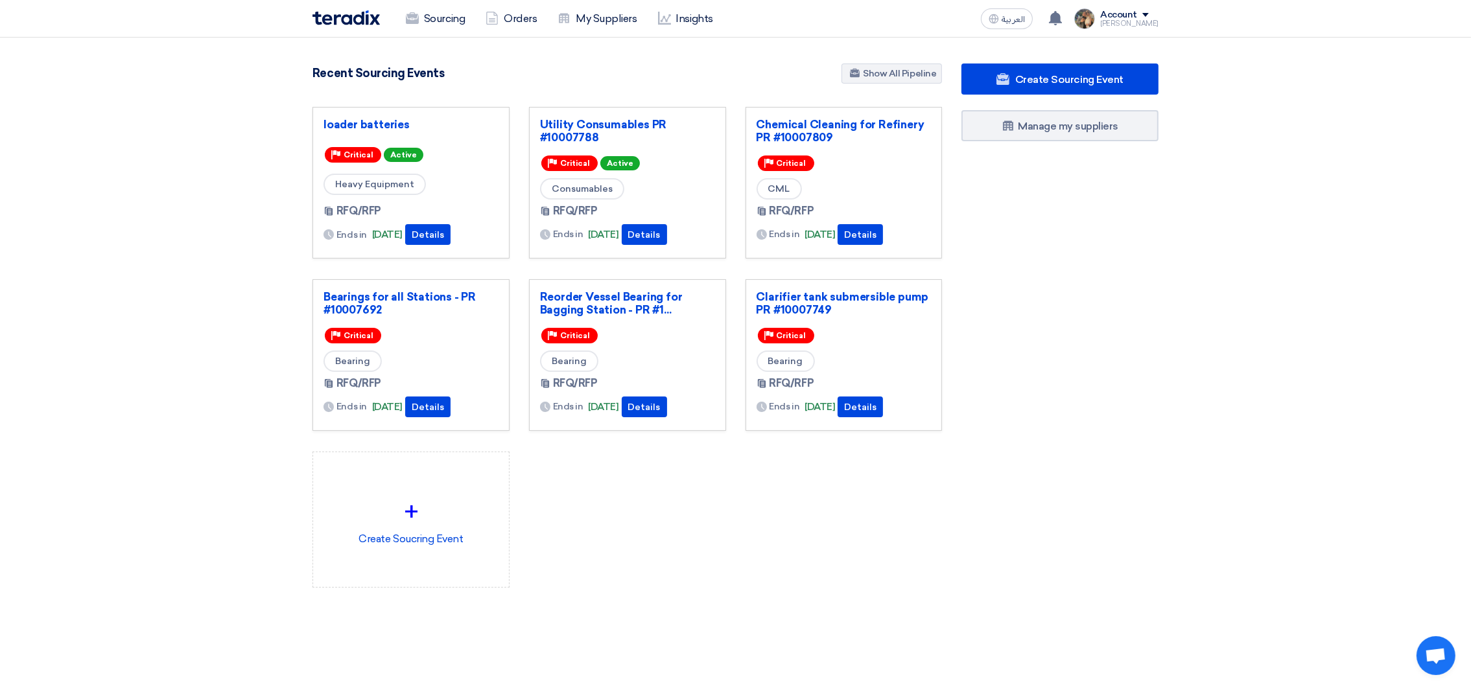
click at [469, 67] on div "Recent Sourcing Events Show All Pipeline" at bounding box center [626, 75] width 629 height 23
click at [1254, 172] on section "3086 RFx remaining 9 Auctions remaining Create Sourcing Event" at bounding box center [735, 357] width 1471 height 638
drag, startPoint x: 966, startPoint y: 579, endPoint x: 954, endPoint y: 554, distance: 28.1
click at [967, 579] on div "Create Sourcing Event Manage my suppliers" at bounding box center [1060, 352] width 216 height 576
